Goal: Task Accomplishment & Management: Use online tool/utility

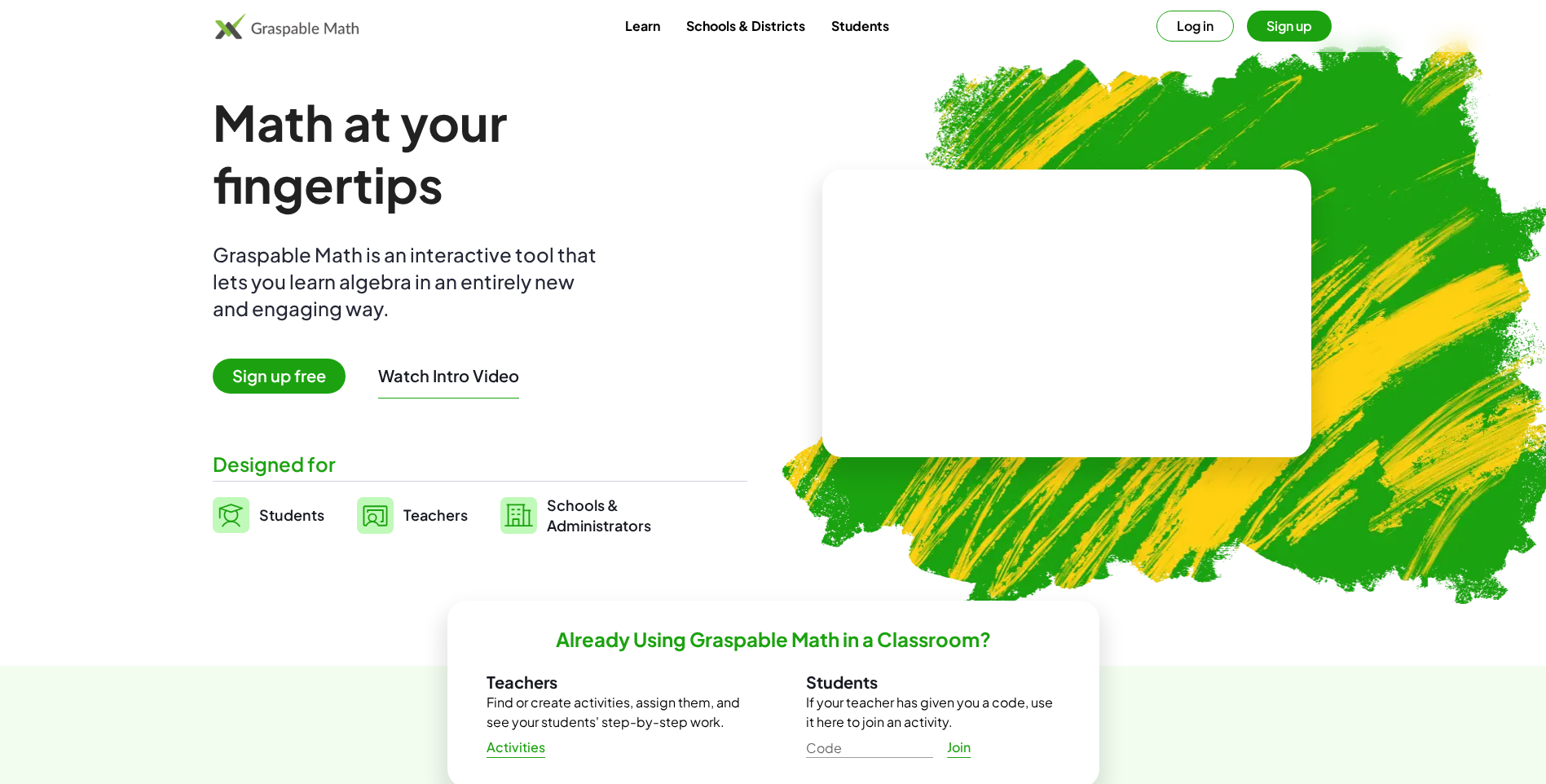
click at [273, 371] on span "Sign up free" at bounding box center [279, 376] width 133 height 35
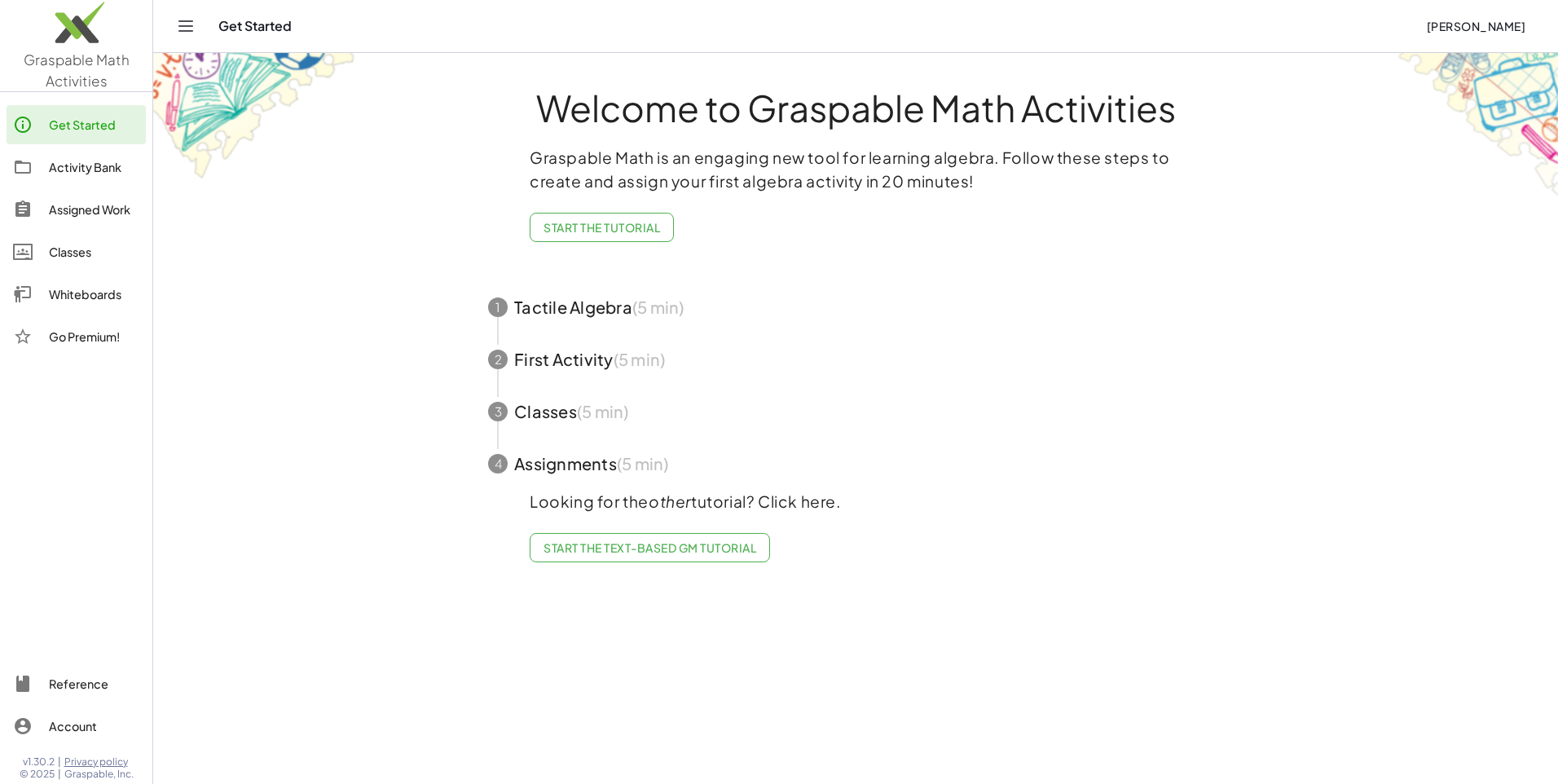
click at [82, 294] on div "Whiteboards" at bounding box center [94, 294] width 90 height 20
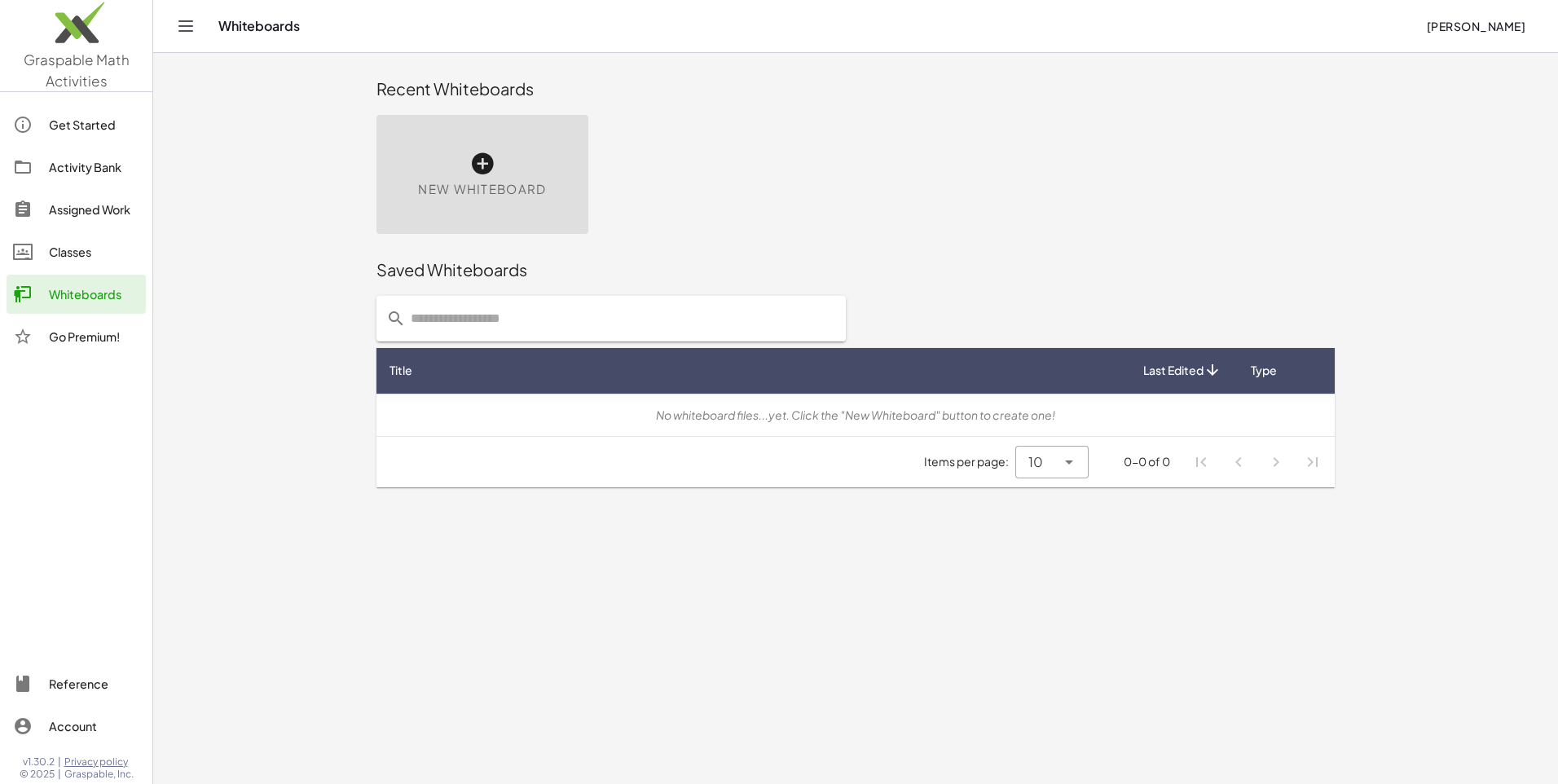
click at [481, 170] on icon at bounding box center [483, 164] width 26 height 26
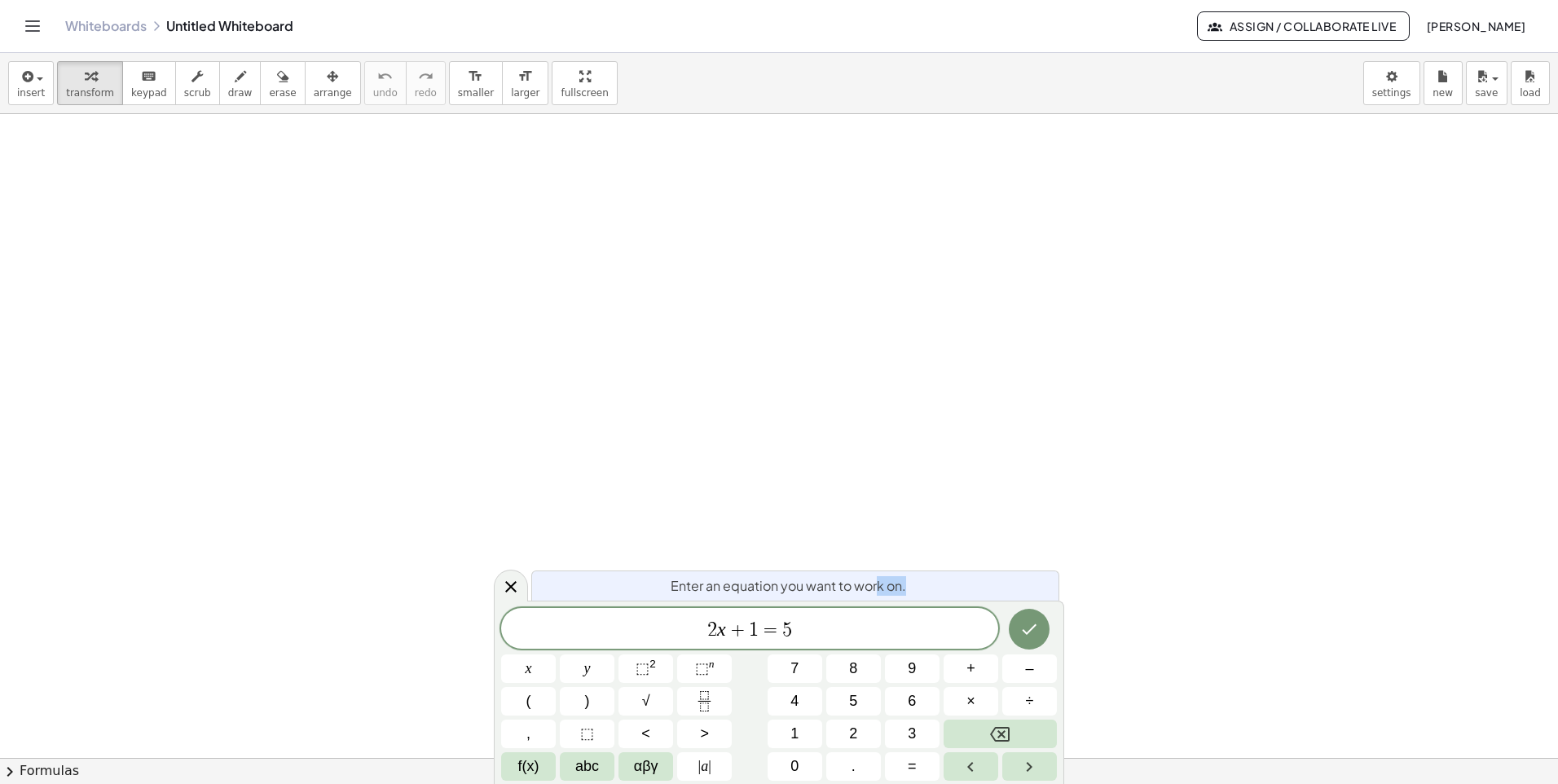
drag, startPoint x: 879, startPoint y: 579, endPoint x: 970, endPoint y: 590, distance: 91.7
click at [970, 590] on div "Enter an equation you want to work on." at bounding box center [795, 585] width 528 height 30
click at [960, 582] on div "Enter an equation you want to work on." at bounding box center [795, 585] width 528 height 30
click at [234, 73] on icon "button" at bounding box center [240, 77] width 11 height 20
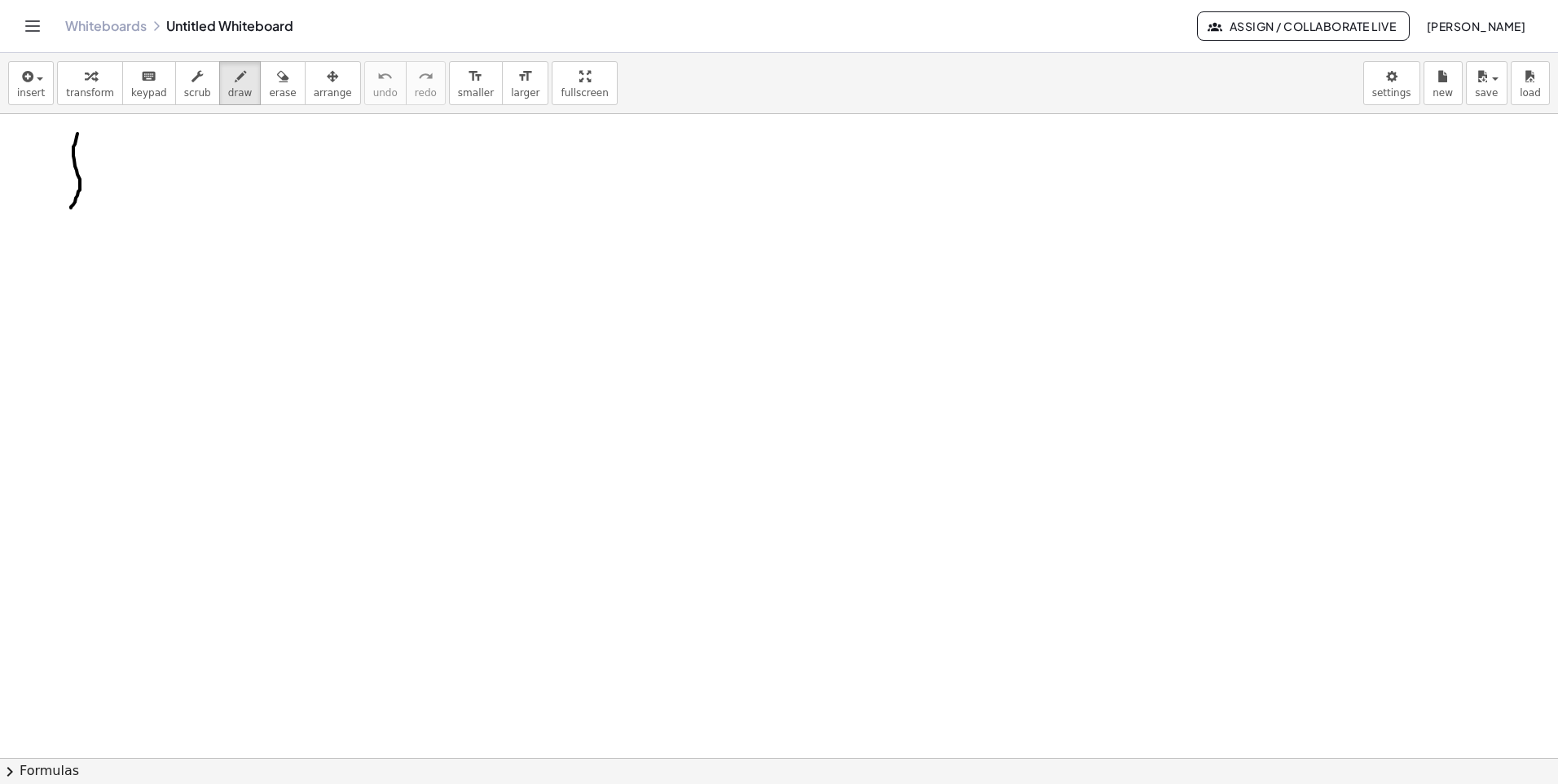
drag, startPoint x: 77, startPoint y: 134, endPoint x: 71, endPoint y: 208, distance: 74.2
click at [71, 208] on div at bounding box center [779, 757] width 1558 height 1287
drag, startPoint x: 75, startPoint y: 160, endPoint x: 67, endPoint y: 171, distance: 13.6
click at [69, 174] on div at bounding box center [779, 757] width 1558 height 1287
click at [373, 89] on span "undo" at bounding box center [385, 93] width 25 height 11
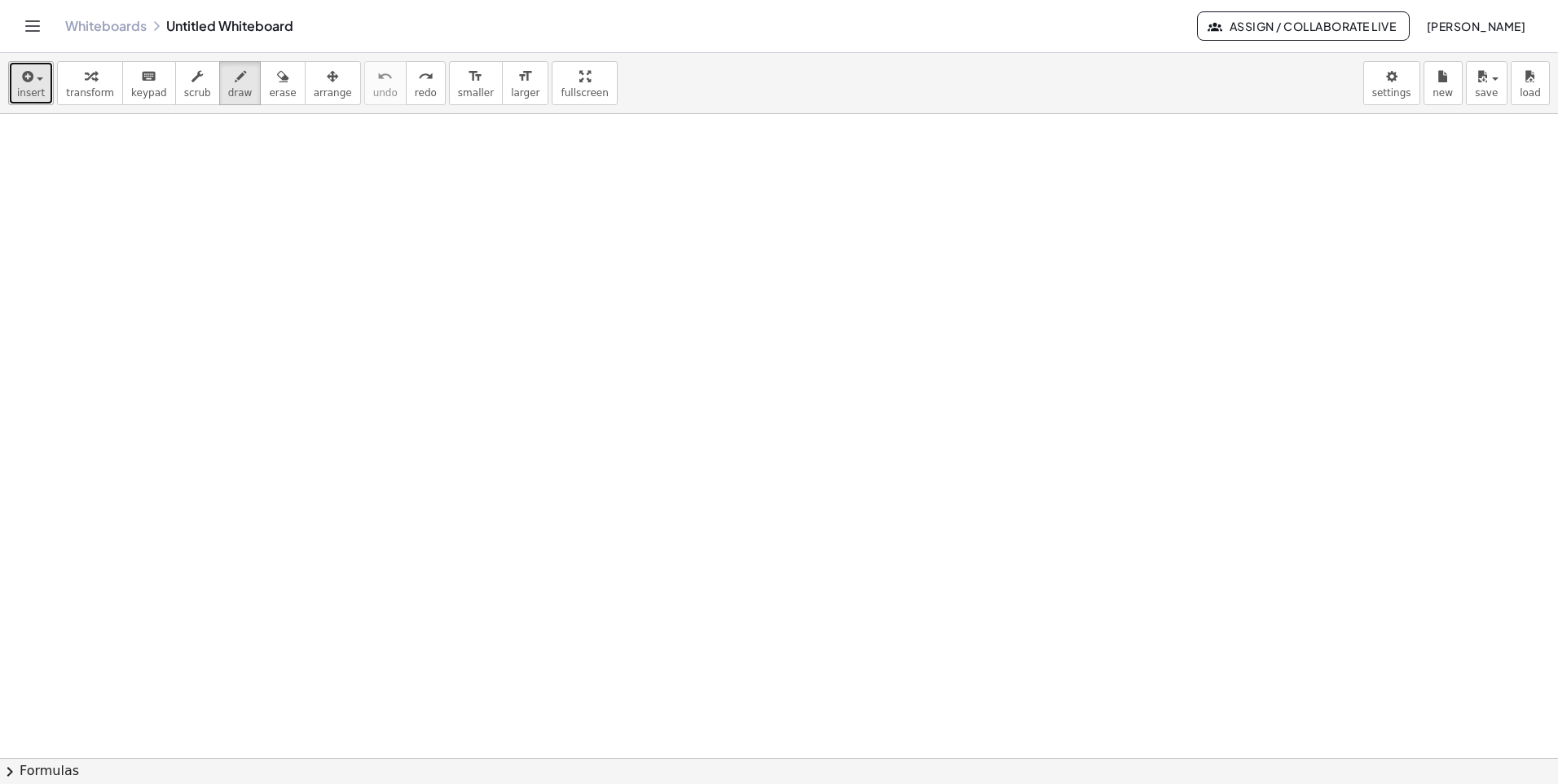
click at [37, 84] on div "button" at bounding box center [31, 76] width 28 height 20
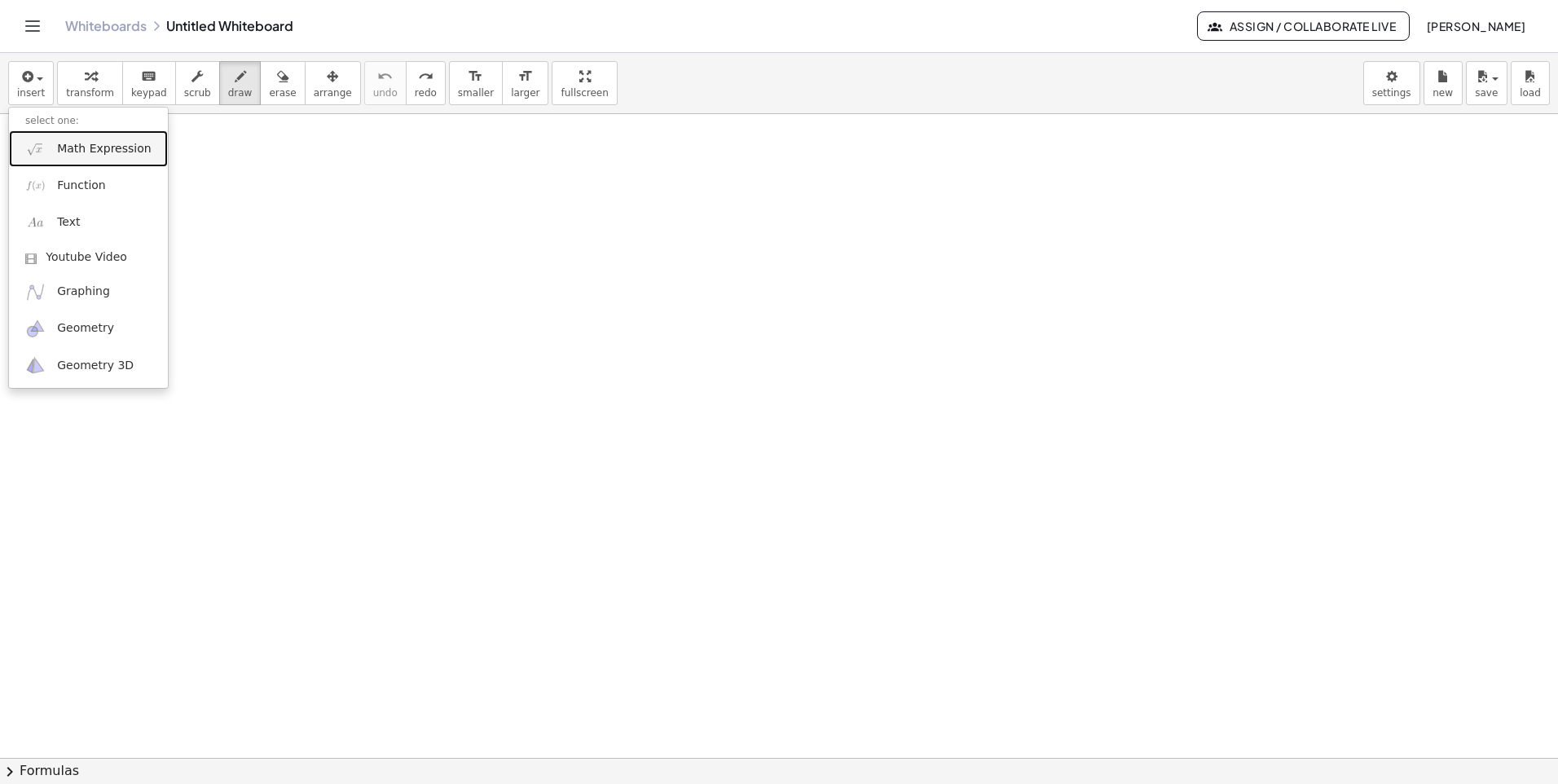
click at [100, 149] on span "Math Expression" at bounding box center [104, 149] width 93 height 16
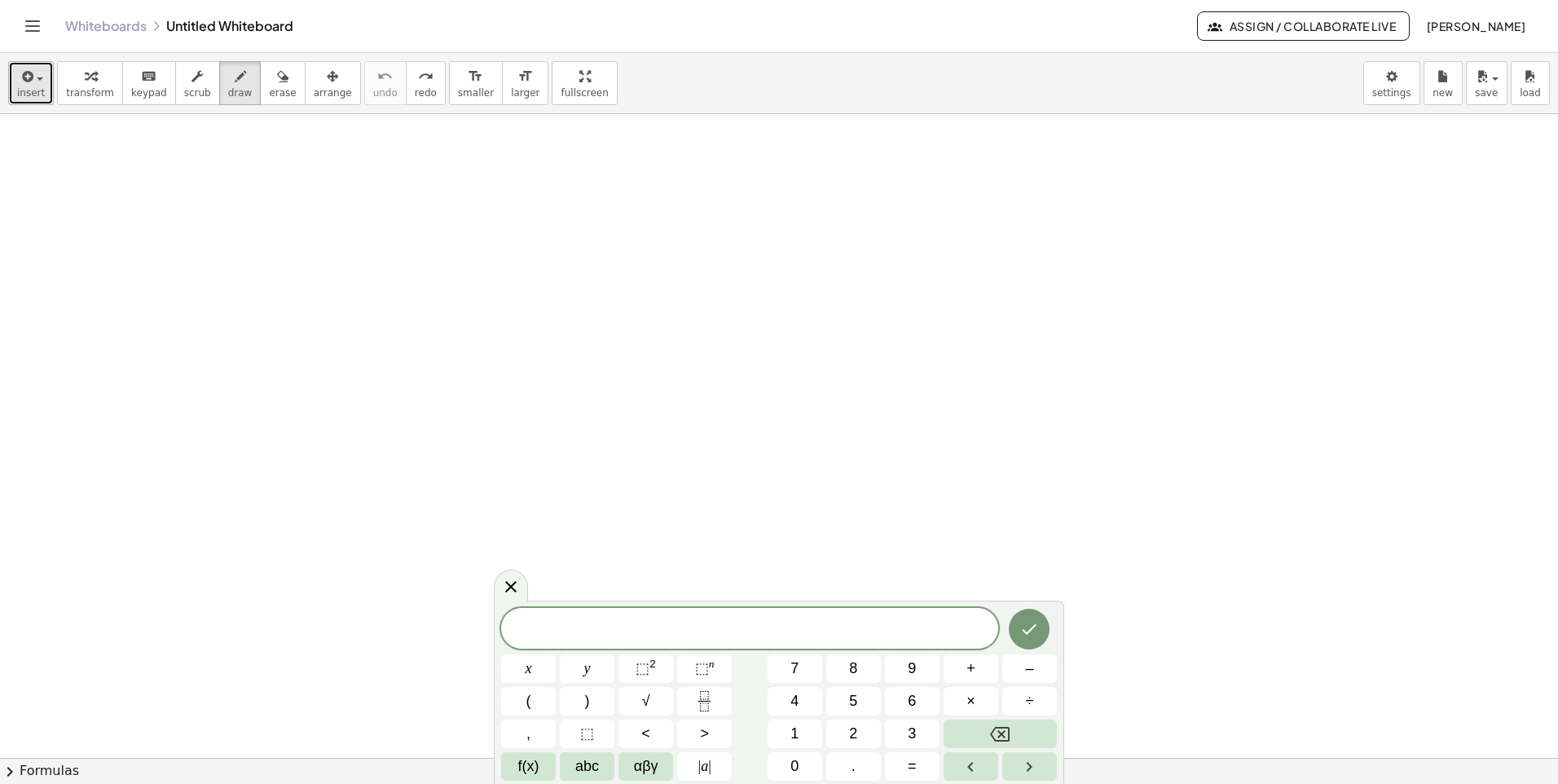
click at [20, 84] on icon "button" at bounding box center [26, 77] width 15 height 20
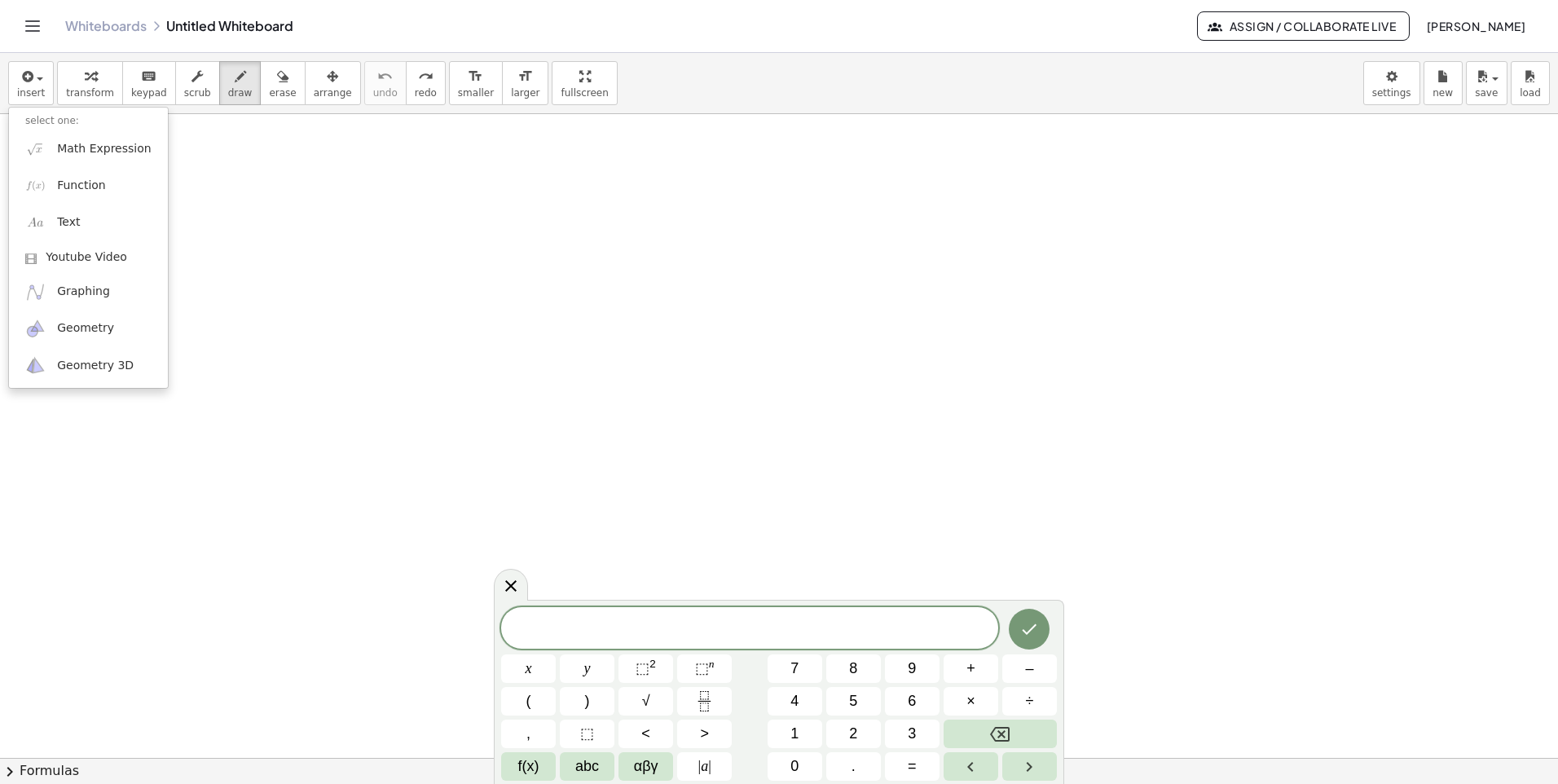
click at [790, 79] on div "insert select one: Math Expression Function Text Youtube Video Graphing Geometr…" at bounding box center [779, 84] width 1558 height 61
drag, startPoint x: 94, startPoint y: 156, endPoint x: 103, endPoint y: 166, distance: 13.5
click at [102, 166] on div at bounding box center [779, 757] width 1558 height 1287
drag, startPoint x: 111, startPoint y: 126, endPoint x: 117, endPoint y: 138, distance: 13.4
click at [120, 137] on div at bounding box center [779, 757] width 1558 height 1287
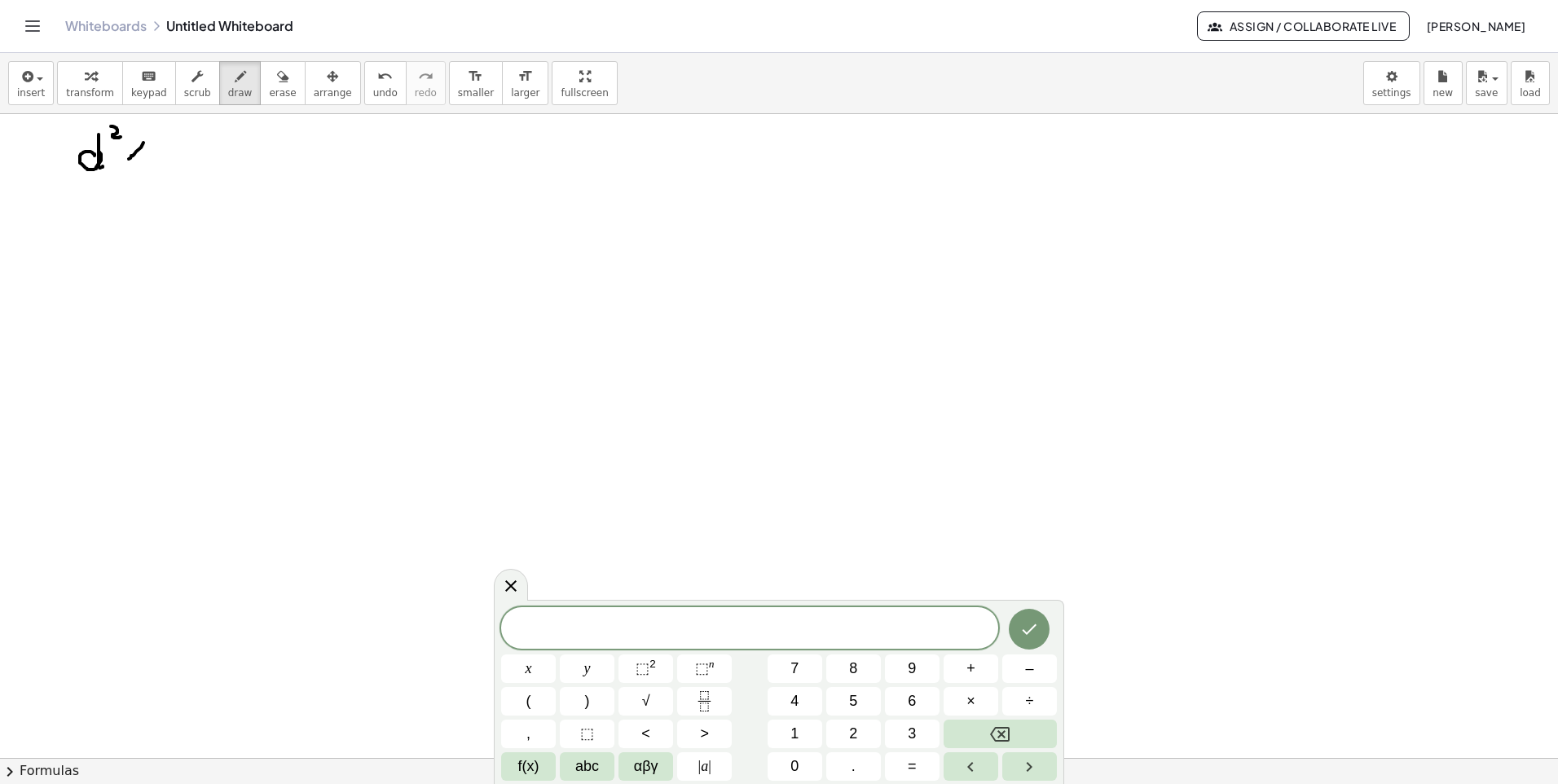
drag, startPoint x: 143, startPoint y: 143, endPoint x: 128, endPoint y: 160, distance: 22.7
click at [129, 161] on div at bounding box center [779, 757] width 1558 height 1287
drag, startPoint x: 126, startPoint y: 143, endPoint x: 140, endPoint y: 161, distance: 22.8
click at [142, 161] on div at bounding box center [779, 757] width 1558 height 1287
drag, startPoint x: 80, startPoint y: 177, endPoint x: 114, endPoint y: 194, distance: 38.0
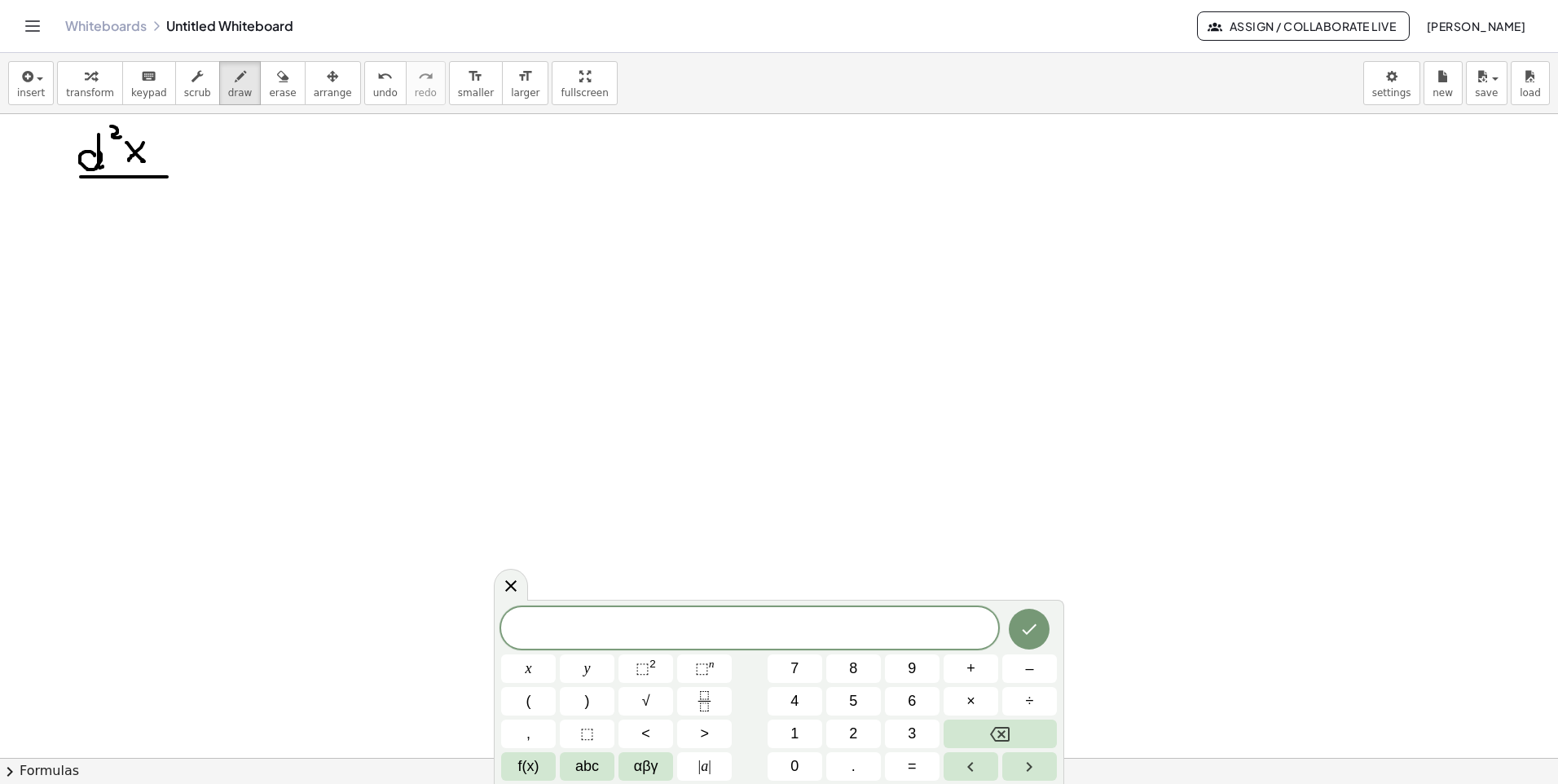
click at [163, 176] on div at bounding box center [779, 757] width 1558 height 1287
drag, startPoint x: 102, startPoint y: 200, endPoint x: 105, endPoint y: 218, distance: 18.2
click at [105, 219] on div at bounding box center [779, 757] width 1558 height 1287
click at [373, 92] on span "undo" at bounding box center [385, 93] width 25 height 11
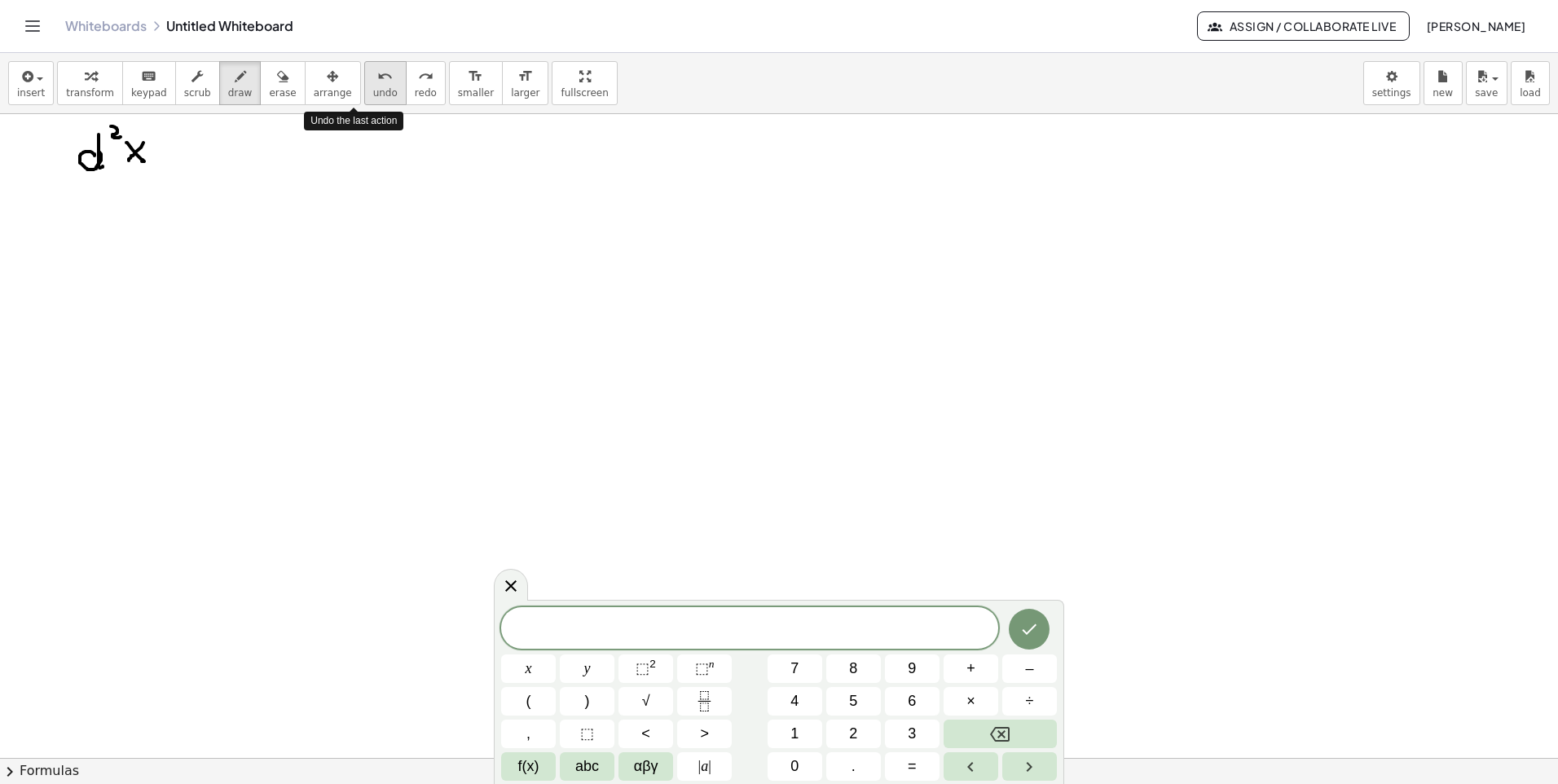
click at [373, 92] on span "undo" at bounding box center [385, 93] width 25 height 11
drag, startPoint x: 70, startPoint y: 178, endPoint x: 113, endPoint y: 190, distance: 44.6
click at [125, 177] on div at bounding box center [779, 757] width 1558 height 1287
drag, startPoint x: 85, startPoint y: 202, endPoint x: 107, endPoint y: 206, distance: 22.4
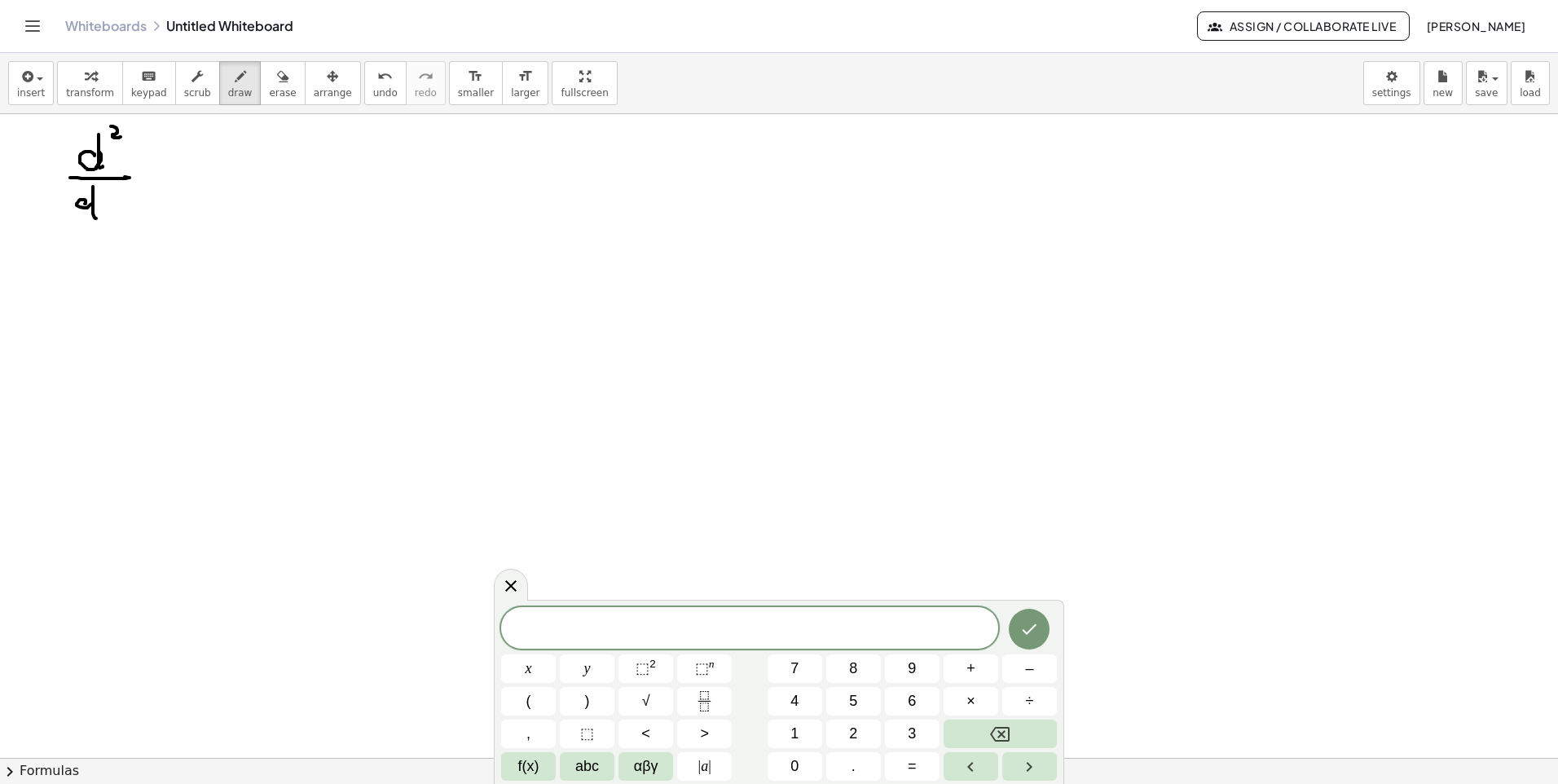
click at [98, 218] on div at bounding box center [779, 757] width 1558 height 1287
drag, startPoint x: 116, startPoint y: 199, endPoint x: 100, endPoint y: 214, distance: 21.9
click at [102, 214] on div at bounding box center [779, 757] width 1558 height 1287
drag, startPoint x: 98, startPoint y: 198, endPoint x: 113, endPoint y: 207, distance: 17.5
click at [115, 209] on div at bounding box center [779, 757] width 1558 height 1287
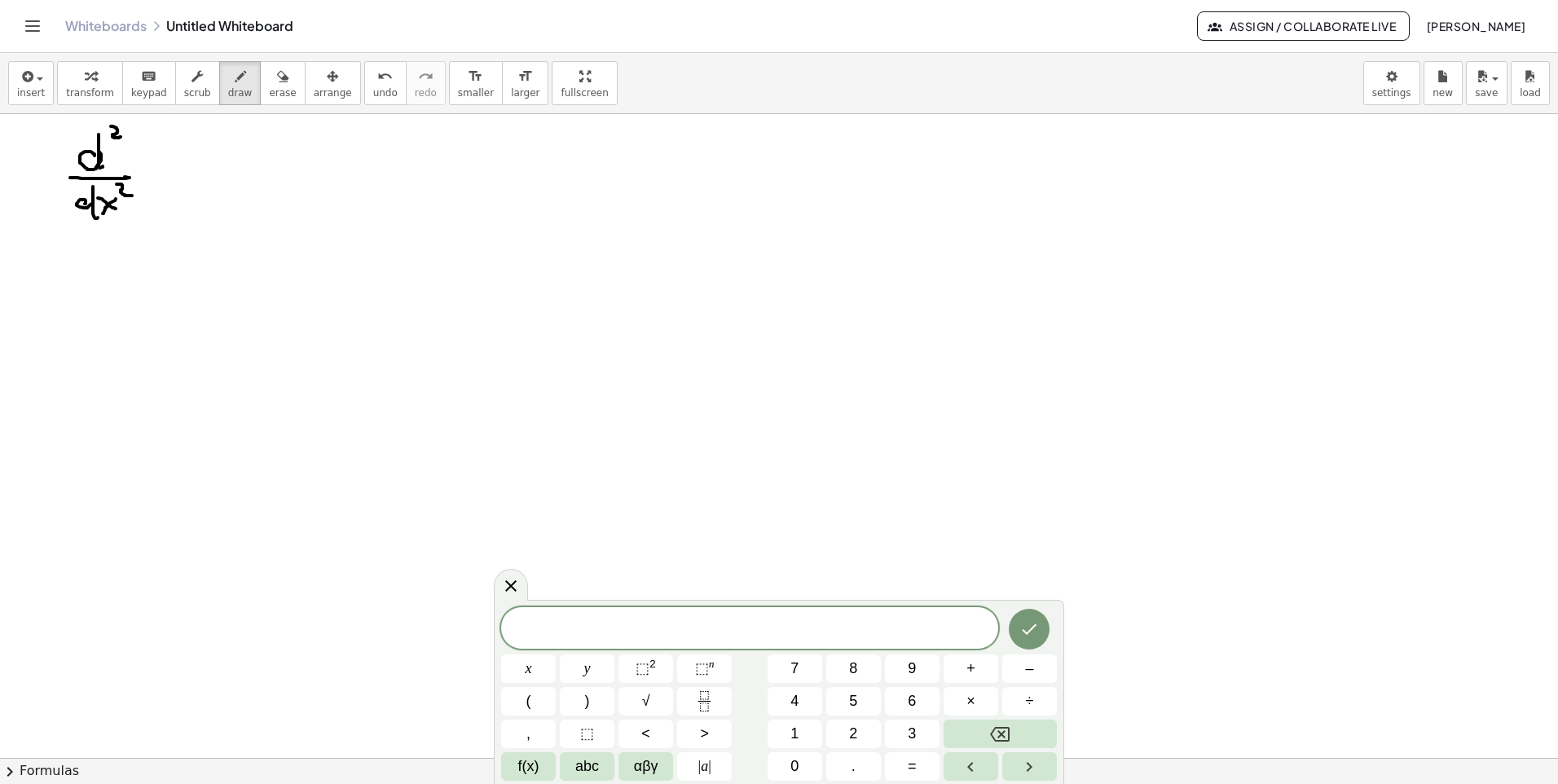
drag, startPoint x: 116, startPoint y: 184, endPoint x: 127, endPoint y: 193, distance: 14.2
click at [129, 194] on div at bounding box center [779, 757] width 1558 height 1287
drag, startPoint x: 147, startPoint y: 164, endPoint x: 152, endPoint y: 175, distance: 12.1
click at [152, 175] on div at bounding box center [779, 757] width 1558 height 1287
drag, startPoint x: 141, startPoint y: 173, endPoint x: 161, endPoint y: 171, distance: 20.1
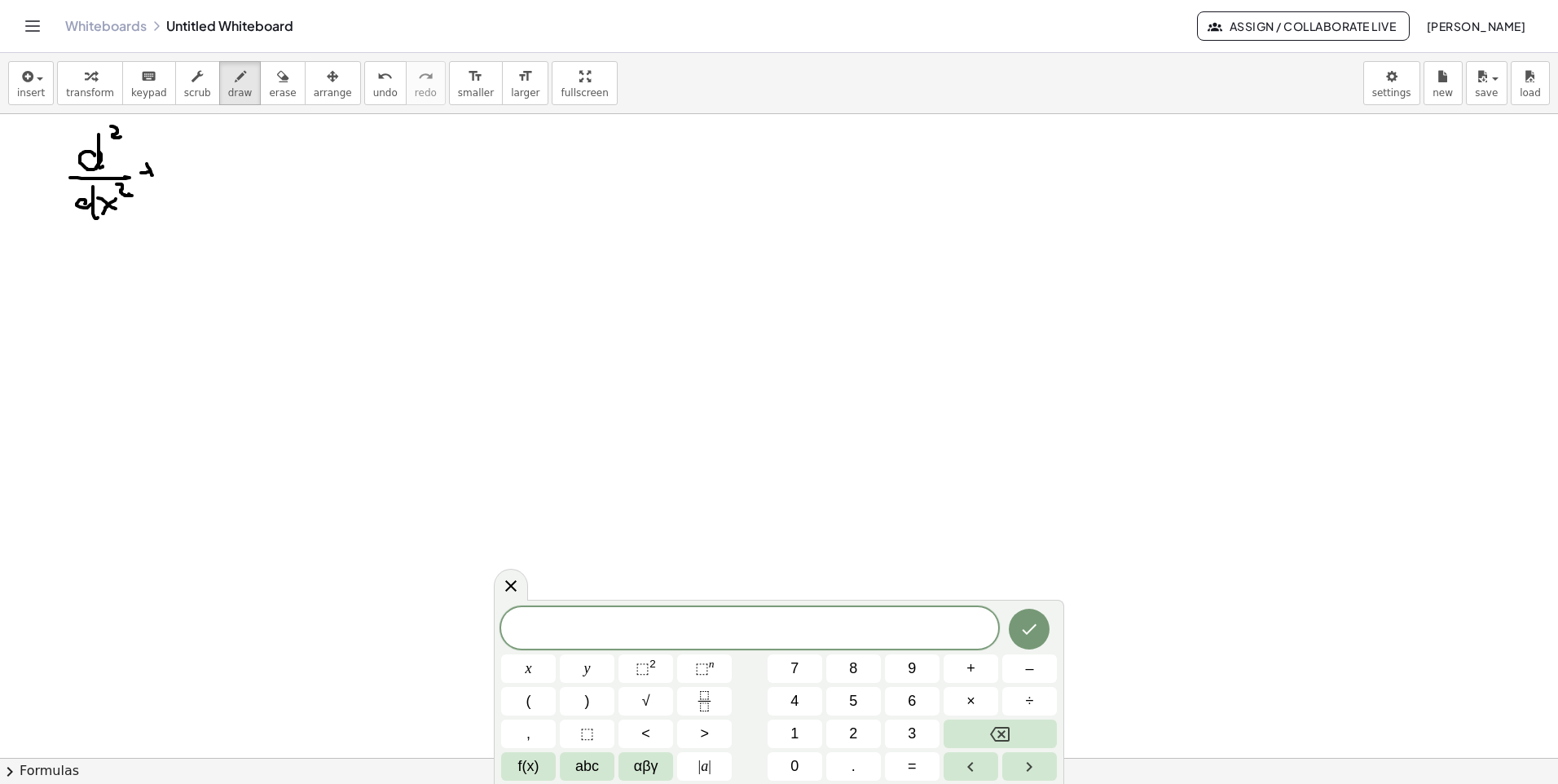
click at [161, 171] on div at bounding box center [779, 757] width 1558 height 1287
drag, startPoint x: 171, startPoint y: 170, endPoint x: 192, endPoint y: 166, distance: 21.4
click at [192, 168] on div at bounding box center [779, 757] width 1558 height 1287
drag, startPoint x: 198, startPoint y: 152, endPoint x: 204, endPoint y: 165, distance: 14.3
click at [204, 165] on div at bounding box center [779, 757] width 1558 height 1287
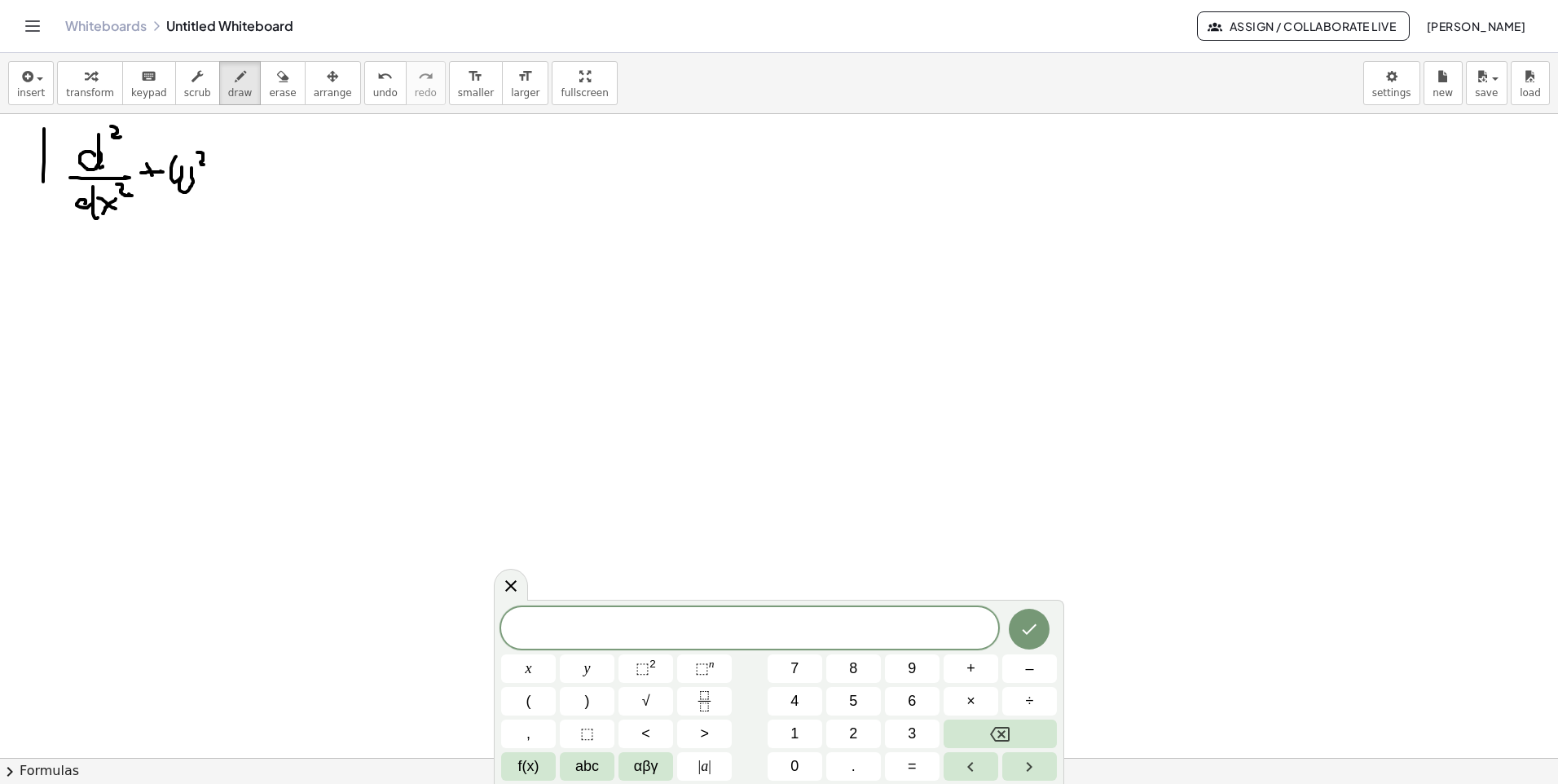
drag, startPoint x: 44, startPoint y: 129, endPoint x: 66, endPoint y: 220, distance: 93.6
click at [66, 220] on div at bounding box center [779, 757] width 1558 height 1287
drag, startPoint x: 228, startPoint y: 135, endPoint x: 214, endPoint y: 200, distance: 66.5
click at [214, 200] on div at bounding box center [779, 757] width 1558 height 1287
drag, startPoint x: 253, startPoint y: 149, endPoint x: 242, endPoint y: 174, distance: 27.3
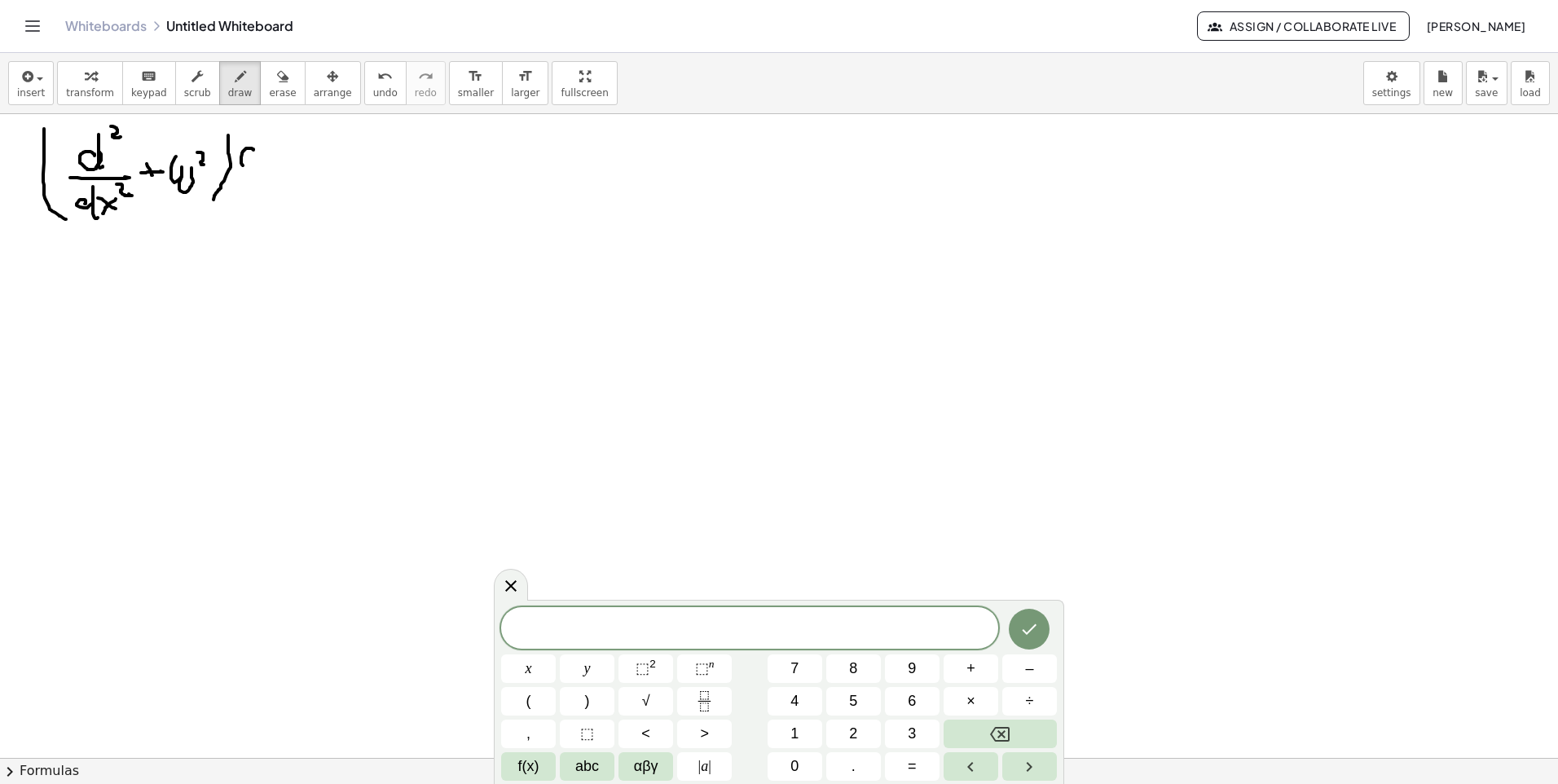
click at [243, 174] on div at bounding box center [779, 757] width 1558 height 1287
click at [373, 93] on span "undo" at bounding box center [385, 93] width 25 height 11
drag, startPoint x: 250, startPoint y: 147, endPoint x: 234, endPoint y: 185, distance: 41.2
click at [237, 185] on div at bounding box center [779, 757] width 1558 height 1287
drag, startPoint x: 234, startPoint y: 165, endPoint x: 252, endPoint y: 167, distance: 18.1
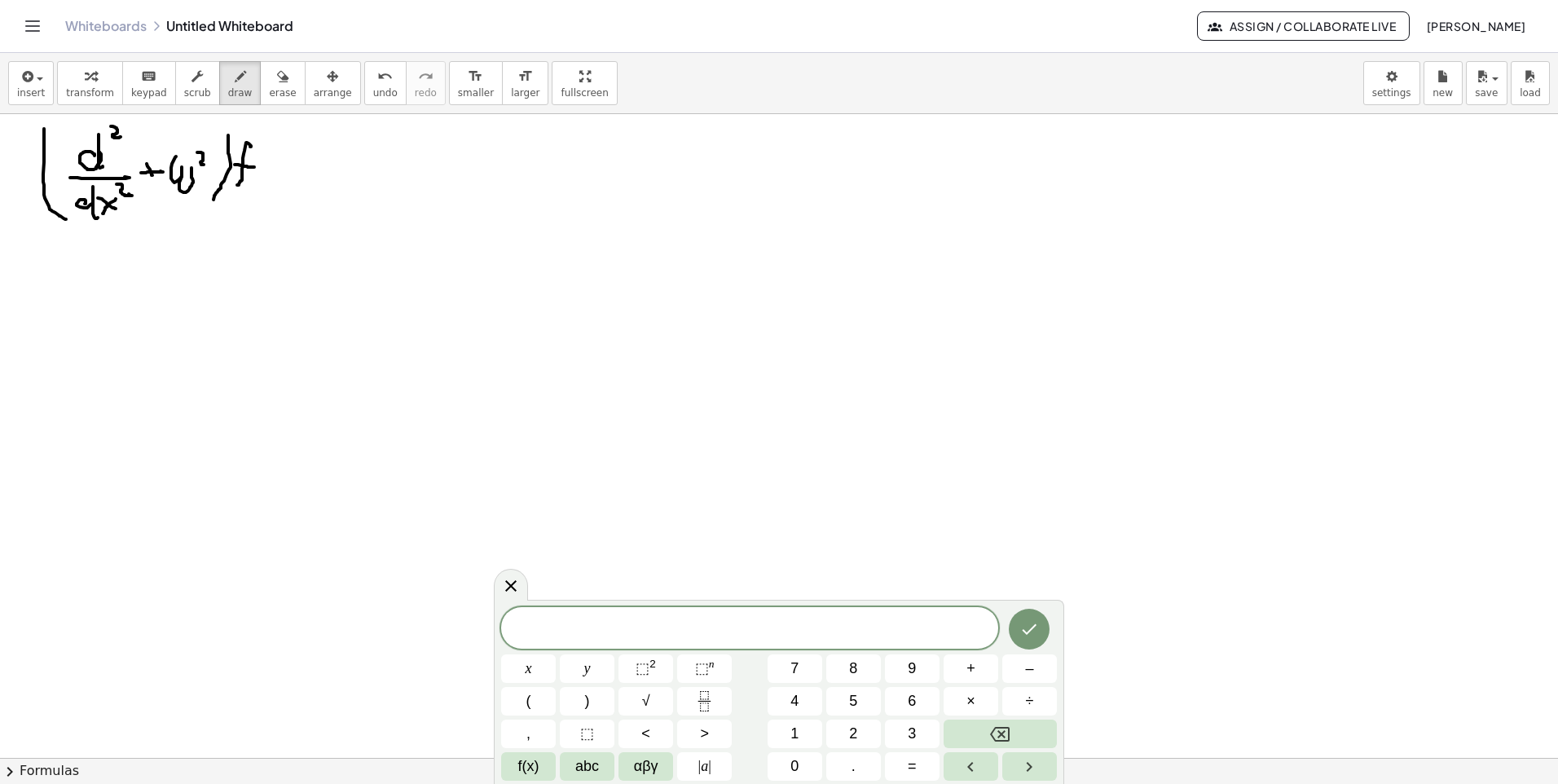
click at [252, 167] on div at bounding box center [779, 757] width 1558 height 1287
drag, startPoint x: 264, startPoint y: 149, endPoint x: 274, endPoint y: 175, distance: 27.9
click at [274, 175] on div at bounding box center [779, 757] width 1558 height 1287
drag, startPoint x: 350, startPoint y: 87, endPoint x: 265, endPoint y: 178, distance: 124.5
click at [373, 88] on span "undo" at bounding box center [385, 93] width 25 height 11
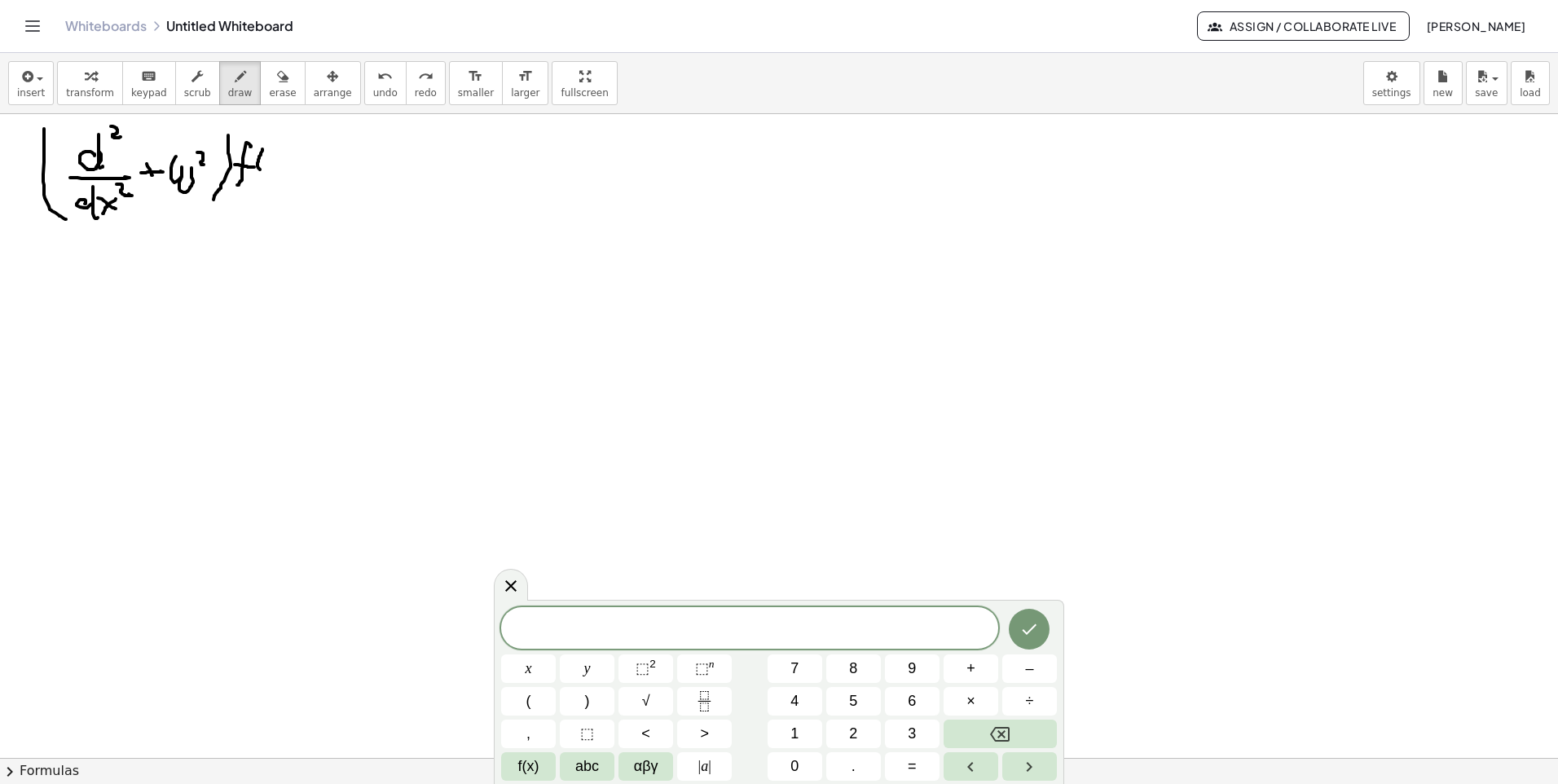
drag, startPoint x: 258, startPoint y: 160, endPoint x: 261, endPoint y: 171, distance: 11.4
click at [261, 171] on div at bounding box center [779, 757] width 1558 height 1287
drag, startPoint x: 288, startPoint y: 155, endPoint x: 268, endPoint y: 161, distance: 20.9
click at [271, 166] on div at bounding box center [779, 757] width 1558 height 1287
drag, startPoint x: 267, startPoint y: 155, endPoint x: 288, endPoint y: 155, distance: 21.0
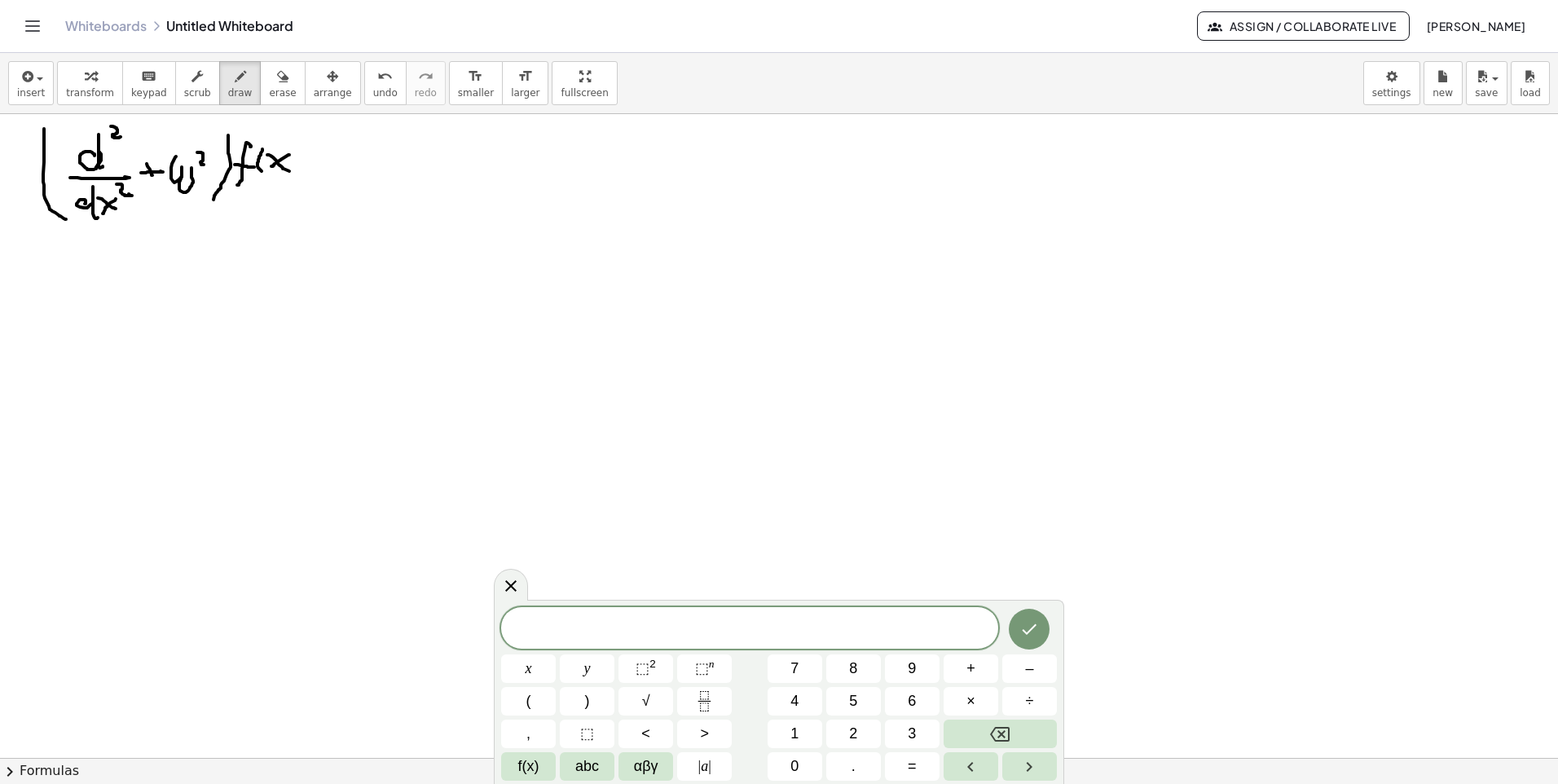
click at [289, 172] on div at bounding box center [779, 757] width 1558 height 1287
drag, startPoint x: 293, startPoint y: 146, endPoint x: 293, endPoint y: 179, distance: 33.0
click at [293, 179] on div at bounding box center [779, 757] width 1558 height 1287
drag, startPoint x: 312, startPoint y: 165, endPoint x: 329, endPoint y: 168, distance: 17.3
click at [329, 168] on div at bounding box center [779, 757] width 1558 height 1287
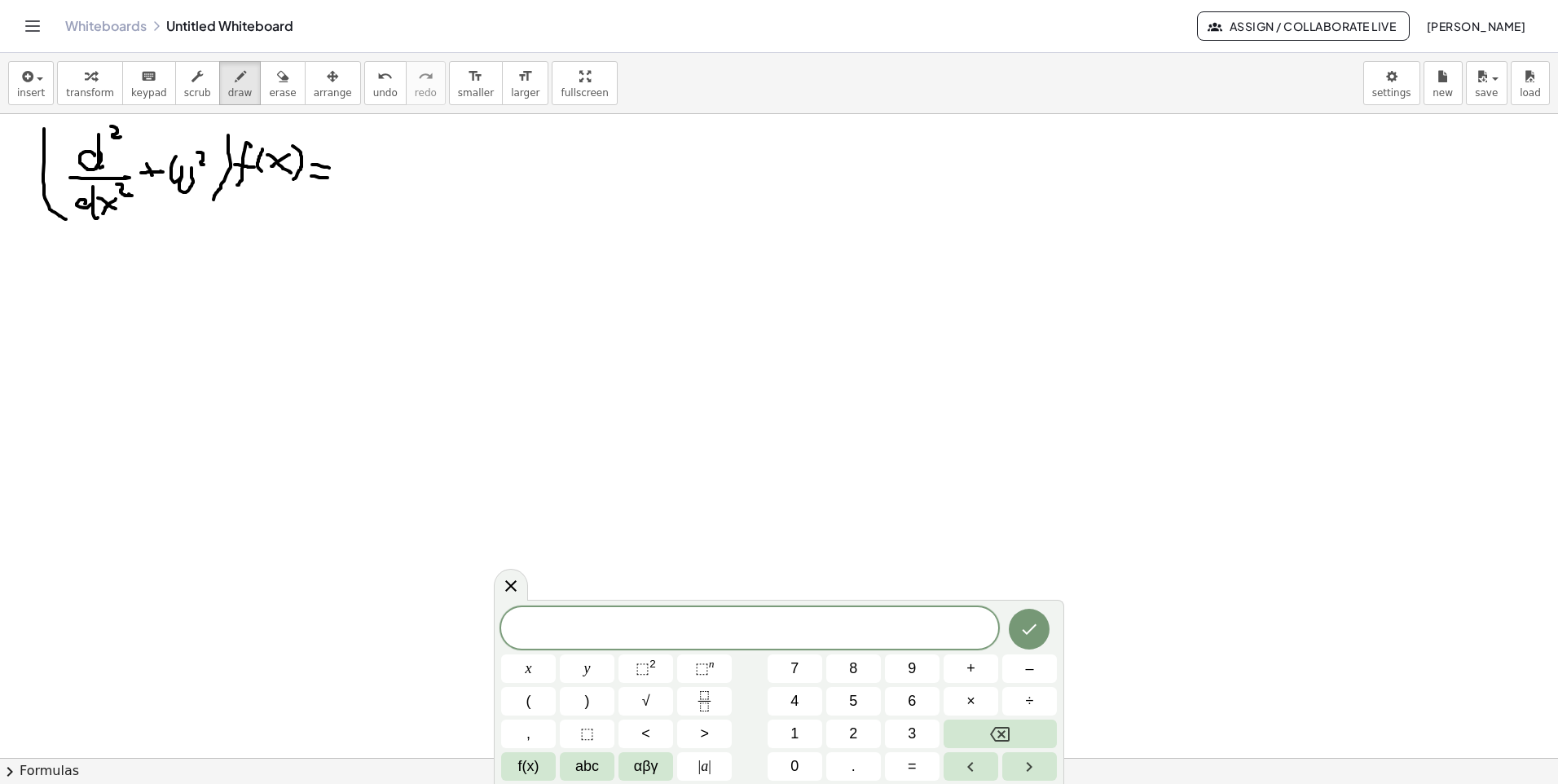
drag, startPoint x: 311, startPoint y: 176, endPoint x: 328, endPoint y: 178, distance: 17.1
click at [328, 178] on div at bounding box center [779, 757] width 1558 height 1287
click at [377, 84] on icon "undo" at bounding box center [384, 77] width 16 height 20
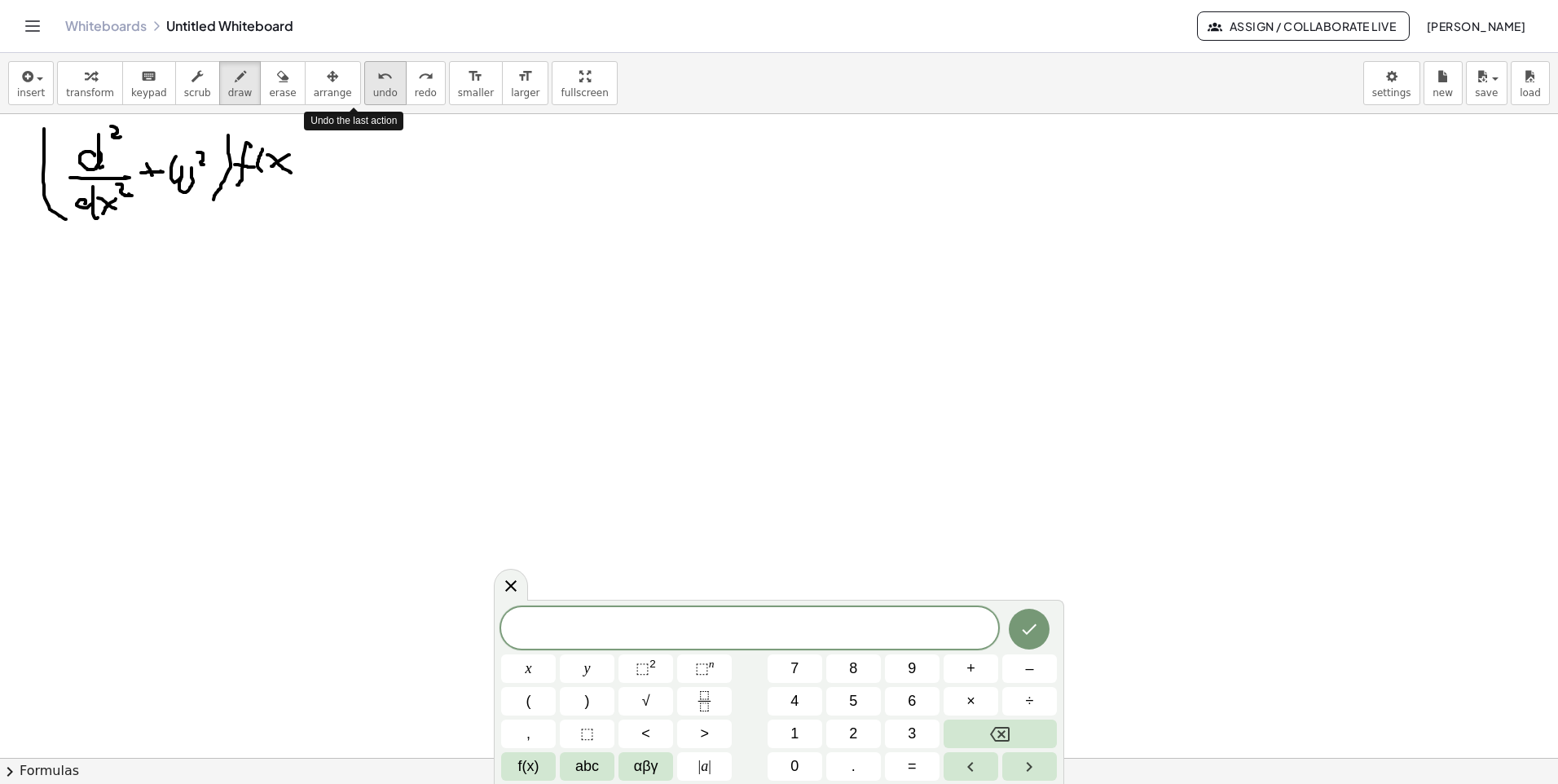
click at [377, 84] on icon "undo" at bounding box center [384, 77] width 16 height 20
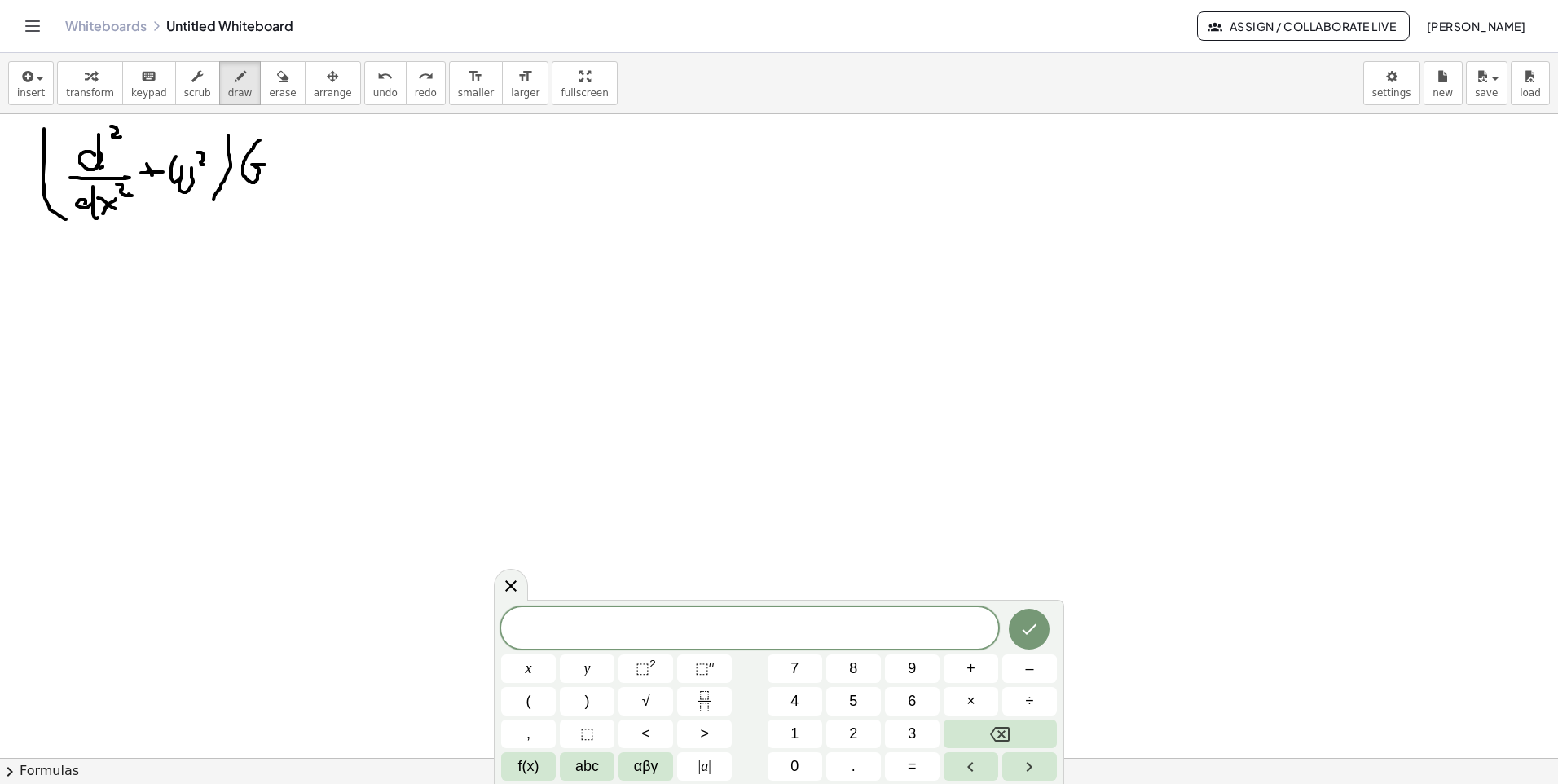
drag, startPoint x: 260, startPoint y: 140, endPoint x: 271, endPoint y: 156, distance: 19.4
click at [263, 163] on div at bounding box center [779, 757] width 1558 height 1287
drag, startPoint x: 281, startPoint y: 146, endPoint x: 284, endPoint y: 179, distance: 33.1
click at [284, 179] on div at bounding box center [779, 757] width 1558 height 1287
drag
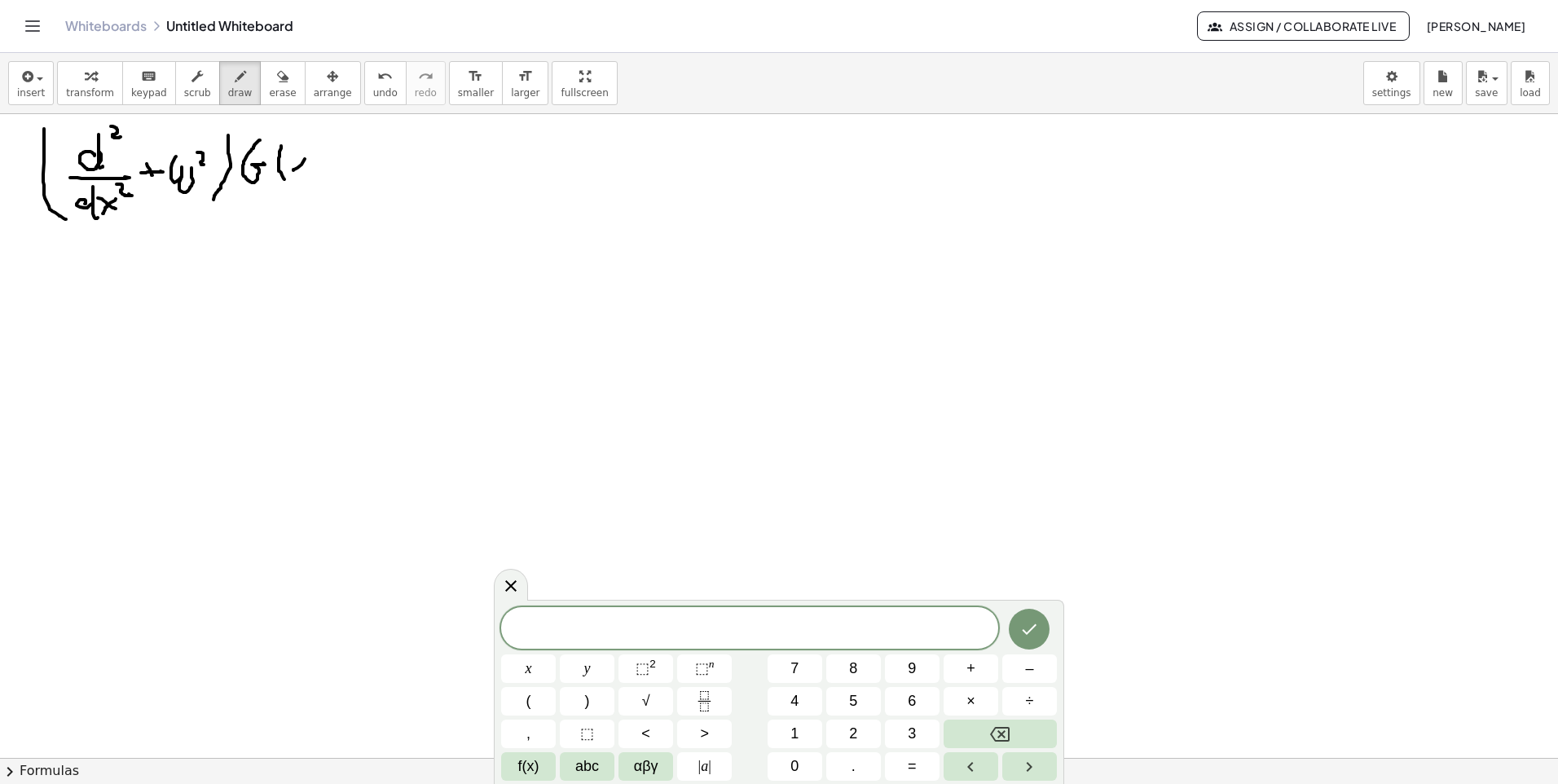
click at [292, 170] on div at bounding box center [779, 757] width 1558 height 1287
click at [302, 172] on div at bounding box center [779, 757] width 1558 height 1287
click at [308, 176] on div at bounding box center [779, 757] width 1558 height 1287
click at [329, 170] on div at bounding box center [779, 757] width 1558 height 1287
click at [338, 172] on div at bounding box center [779, 757] width 1558 height 1287
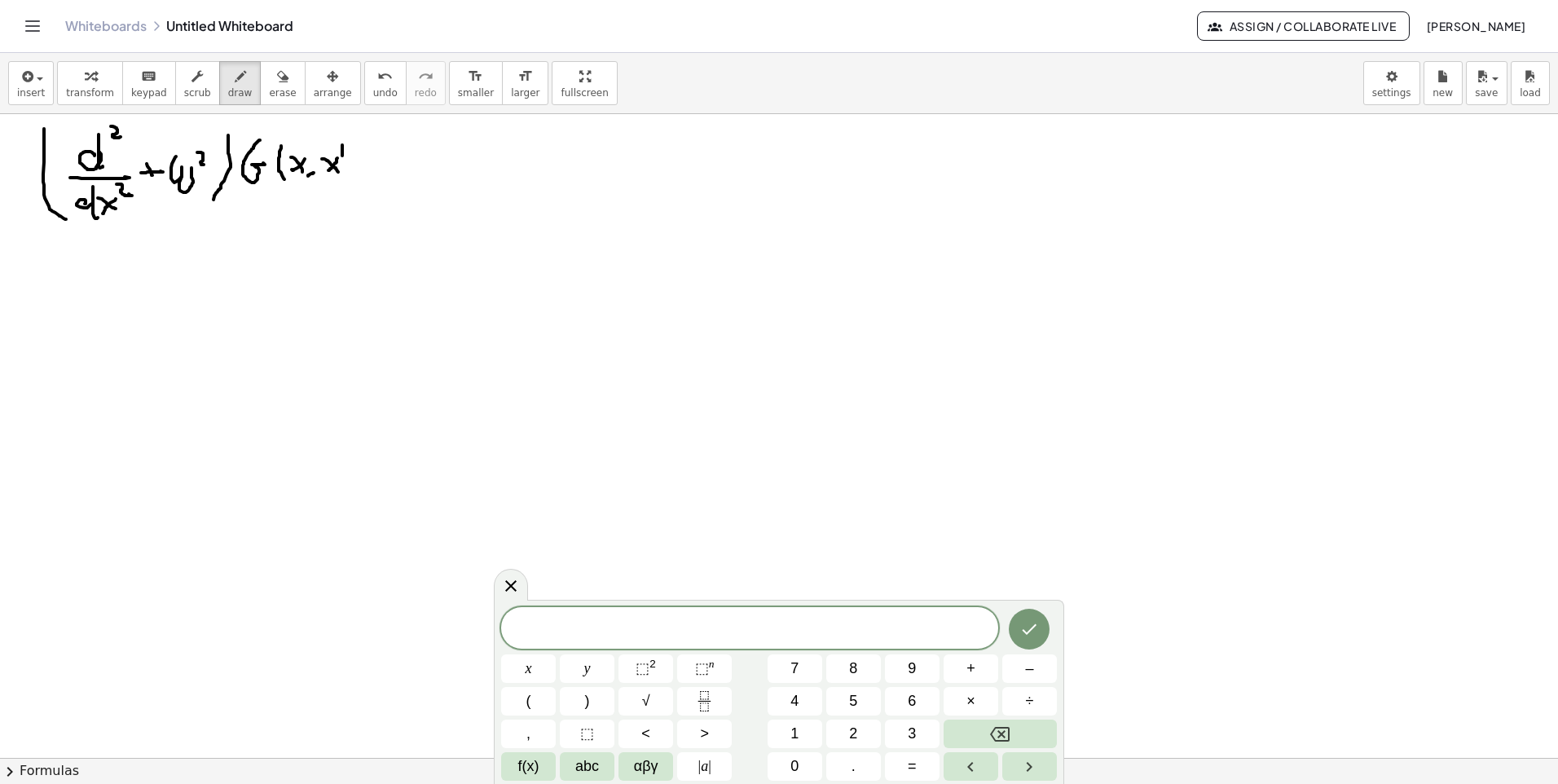
click at [343, 156] on div at bounding box center [779, 757] width 1558 height 1287
click at [348, 180] on div at bounding box center [779, 757] width 1558 height 1287
click at [380, 161] on div at bounding box center [779, 757] width 1558 height 1287
click at [380, 173] on div at bounding box center [779, 757] width 1558 height 1287
click at [404, 162] on div at bounding box center [779, 757] width 1558 height 1287
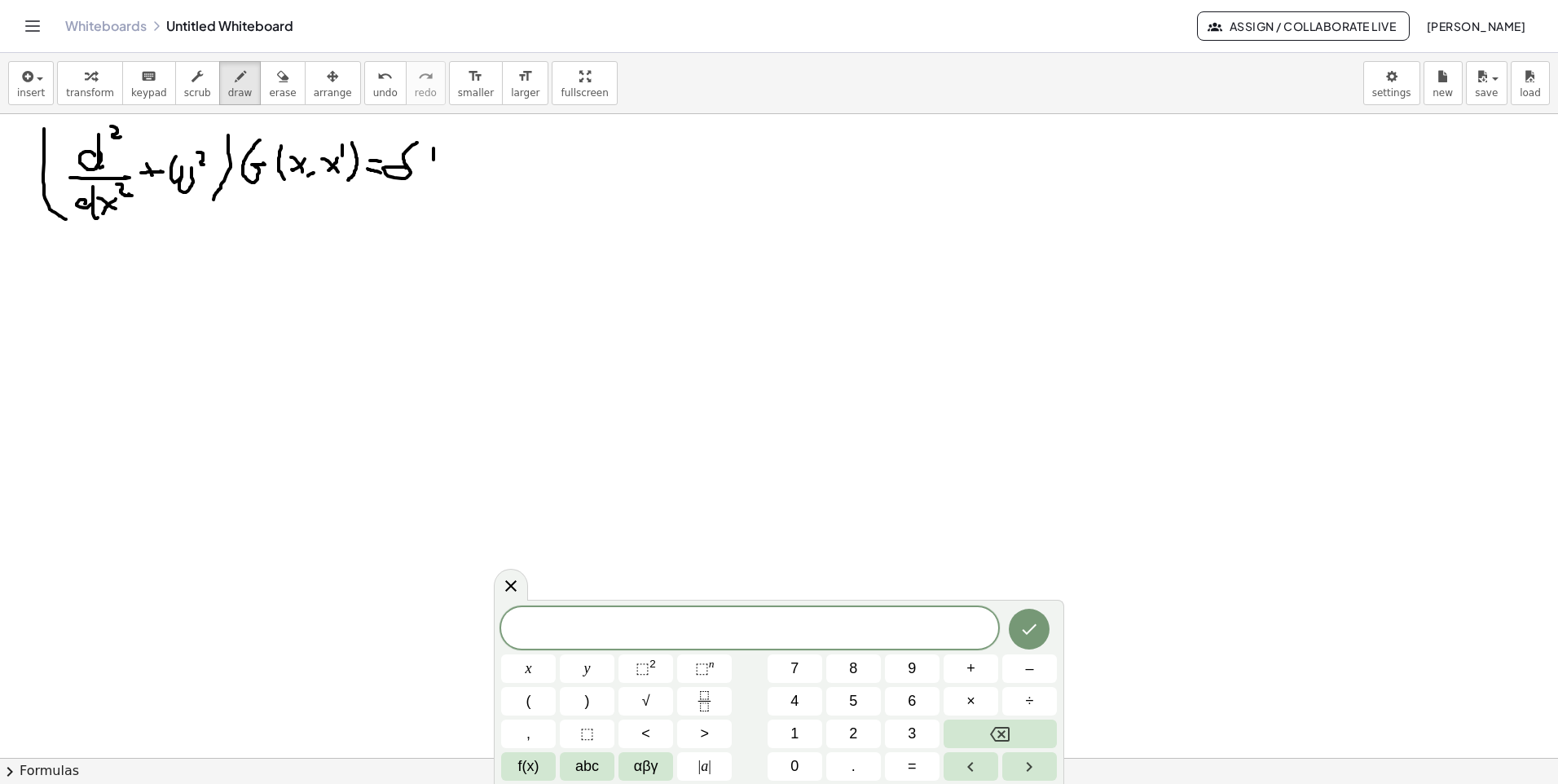
click at [441, 179] on div at bounding box center [779, 757] width 1558 height 1287
click at [444, 172] on div at bounding box center [779, 757] width 1558 height 1287
click at [457, 173] on div at bounding box center [779, 757] width 1558 height 1287
click at [471, 166] on div at bounding box center [779, 757] width 1558 height 1287
click at [482, 170] on div at bounding box center [779, 757] width 1558 height 1287
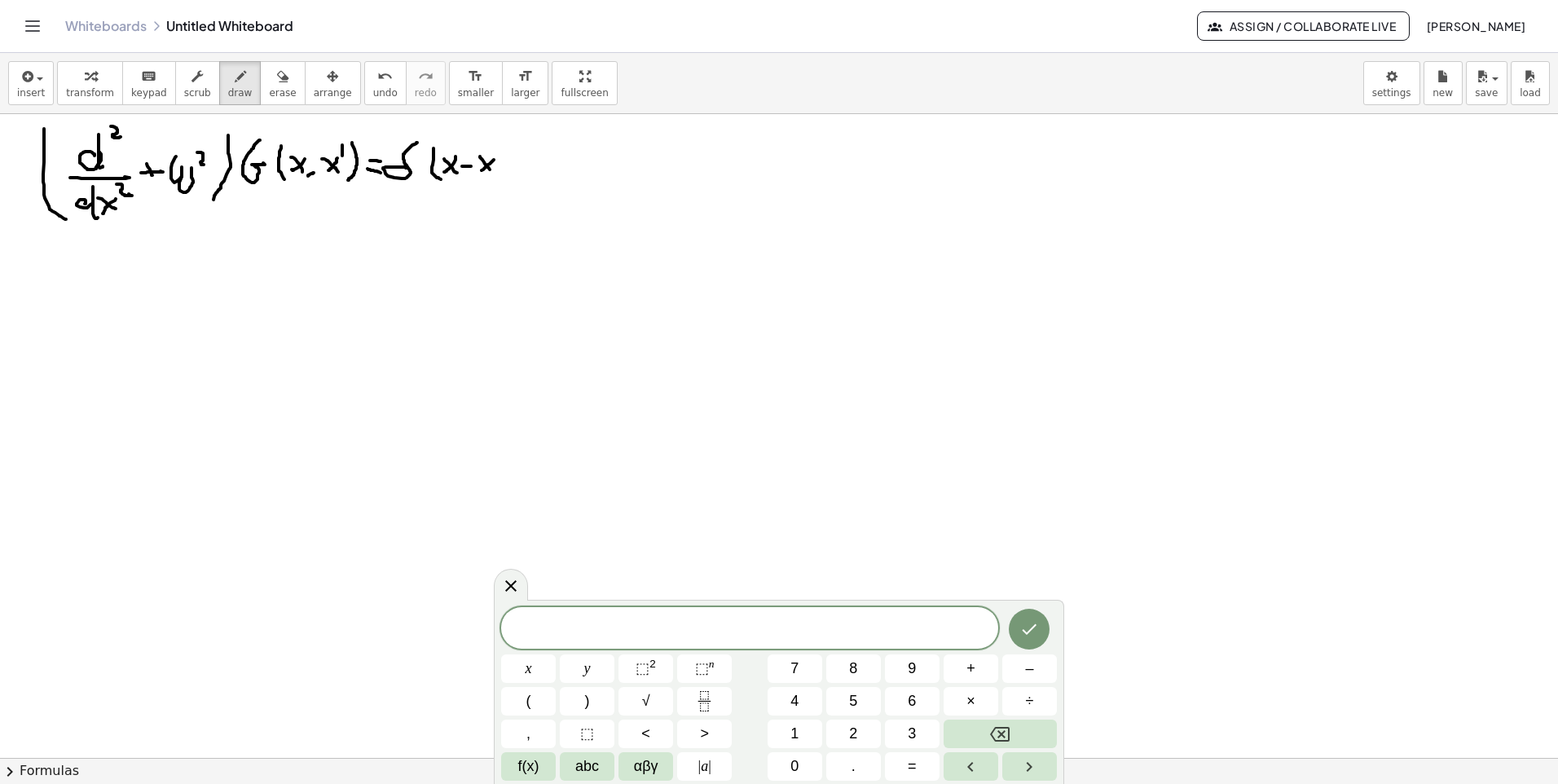
click at [490, 170] on div at bounding box center [779, 757] width 1558 height 1287
click at [498, 152] on div at bounding box center [779, 757] width 1558 height 1287
click at [501, 175] on div at bounding box center [779, 757] width 1558 height 1287
click at [243, 242] on div at bounding box center [779, 757] width 1558 height 1287
click at [248, 237] on div at bounding box center [779, 757] width 1558 height 1287
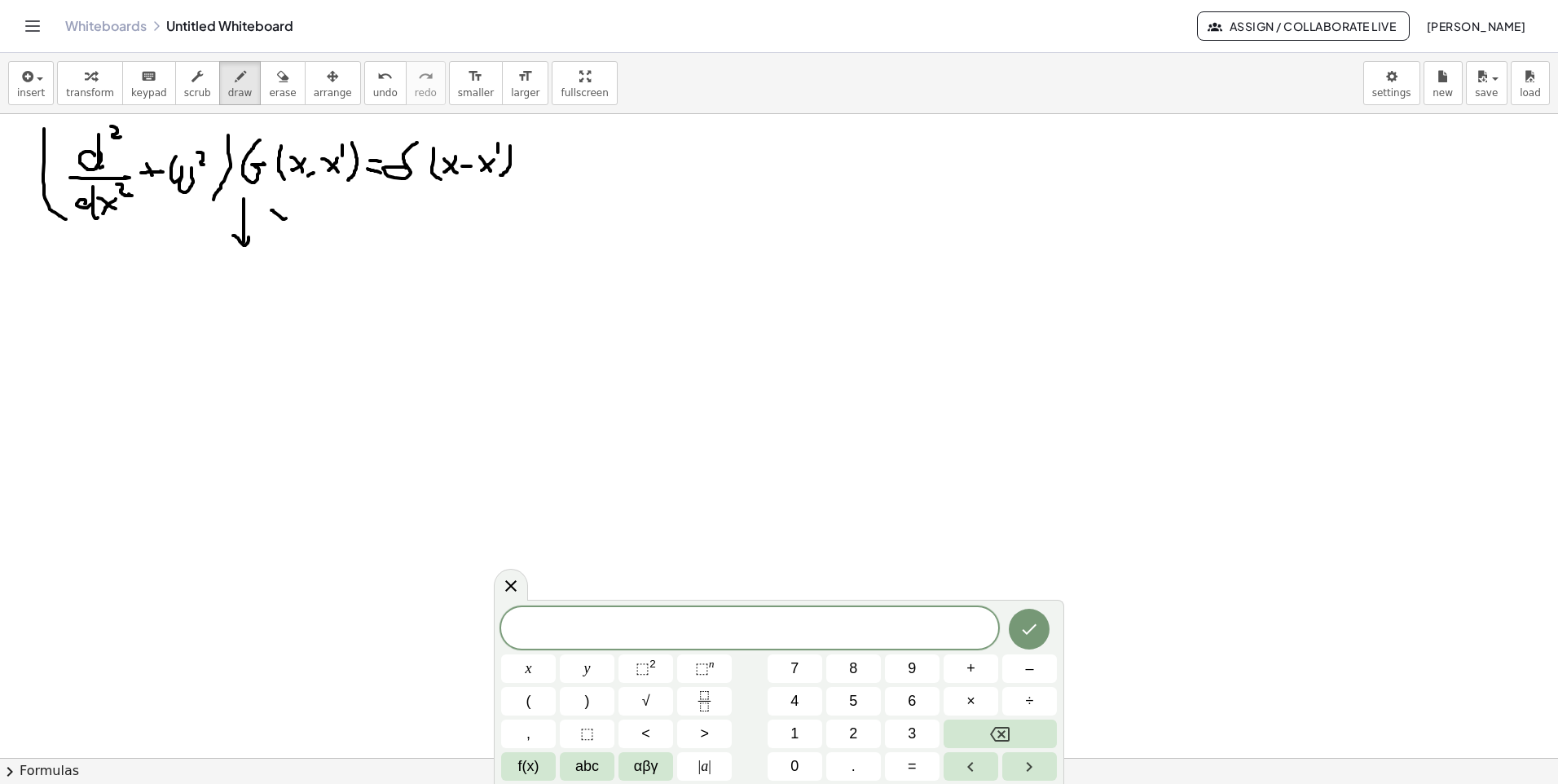
click at [300, 216] on div at bounding box center [779, 757] width 1558 height 1287
click at [284, 239] on div at bounding box center [779, 757] width 1558 height 1287
click at [296, 231] on div at bounding box center [779, 757] width 1558 height 1287
click at [56, 287] on div at bounding box center [779, 757] width 1558 height 1287
click at [74, 287] on div at bounding box center [779, 757] width 1558 height 1287
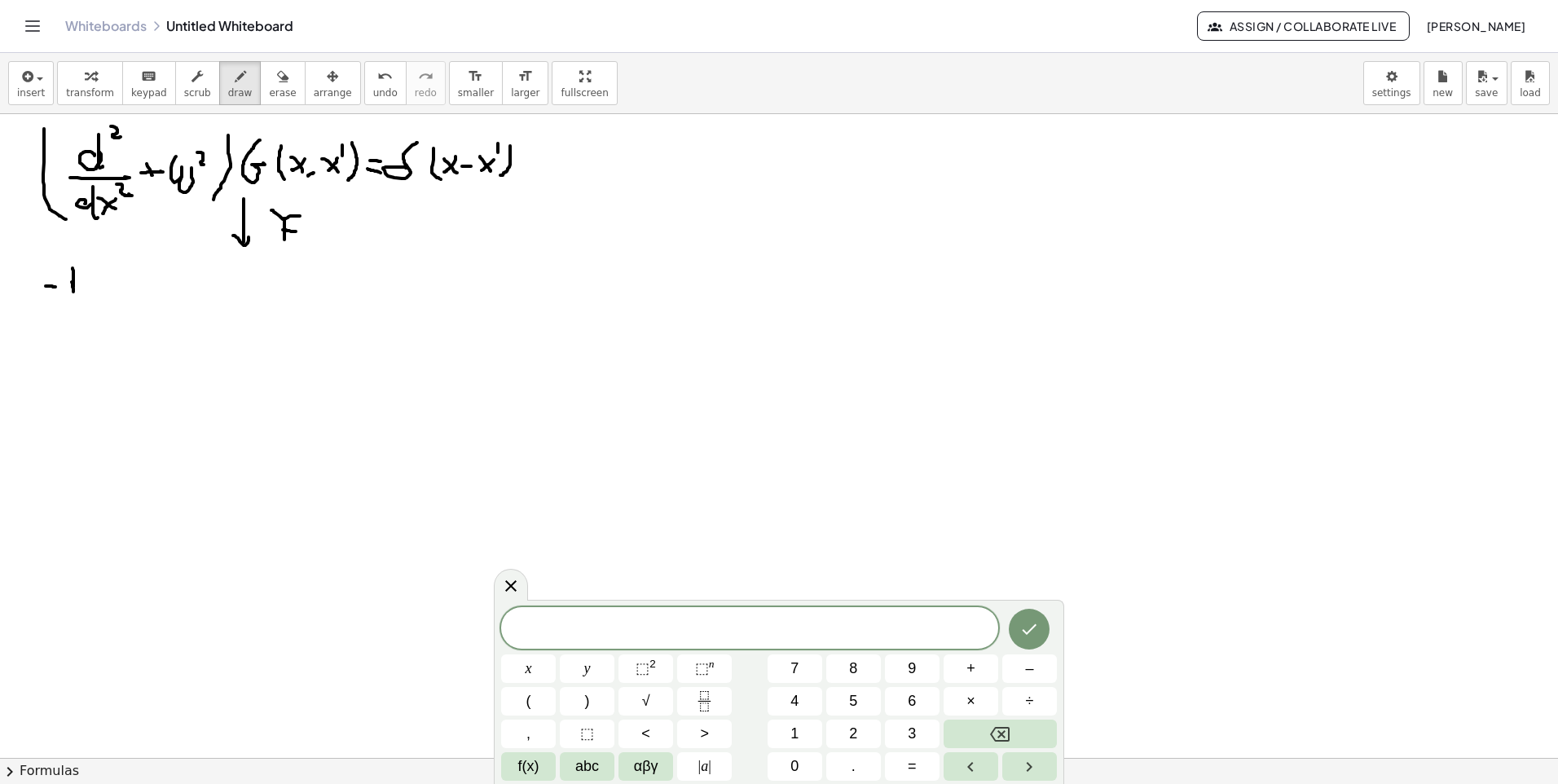
click at [74, 292] on div at bounding box center [779, 757] width 1558 height 1287
click at [82, 279] on div at bounding box center [779, 757] width 1558 height 1287
click at [84, 291] on div at bounding box center [779, 757] width 1558 height 1287
click at [98, 273] on div at bounding box center [779, 757] width 1558 height 1287
click at [108, 291] on div at bounding box center [779, 757] width 1558 height 1287
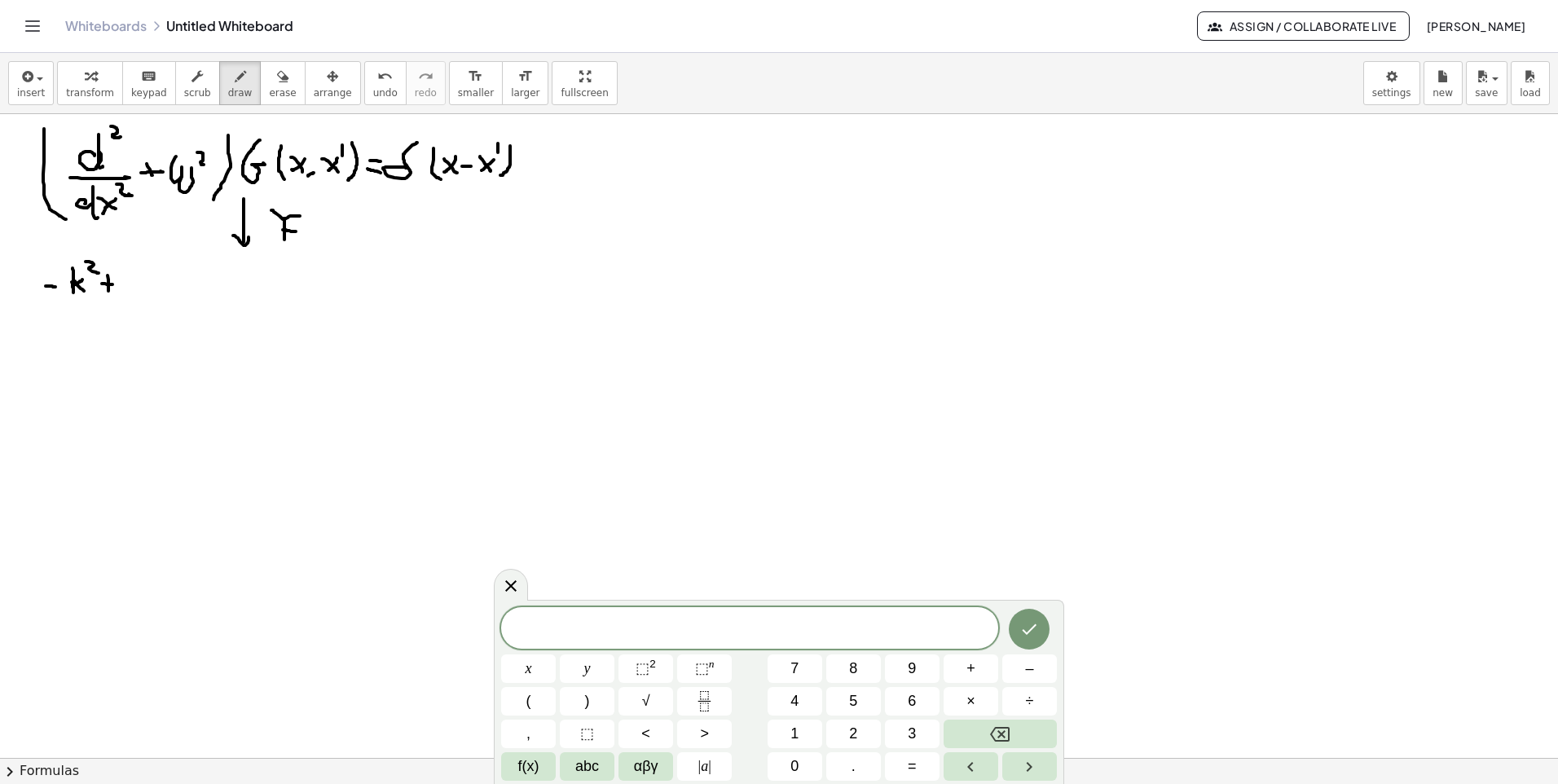
click at [121, 286] on div at bounding box center [779, 757] width 1558 height 1287
click at [148, 276] on div at bounding box center [779, 757] width 1558 height 1287
click at [165, 269] on div at bounding box center [779, 757] width 1558 height 1287
click at [160, 274] on div at bounding box center [779, 757] width 1558 height 1287
click at [161, 263] on div at bounding box center [779, 757] width 1558 height 1287
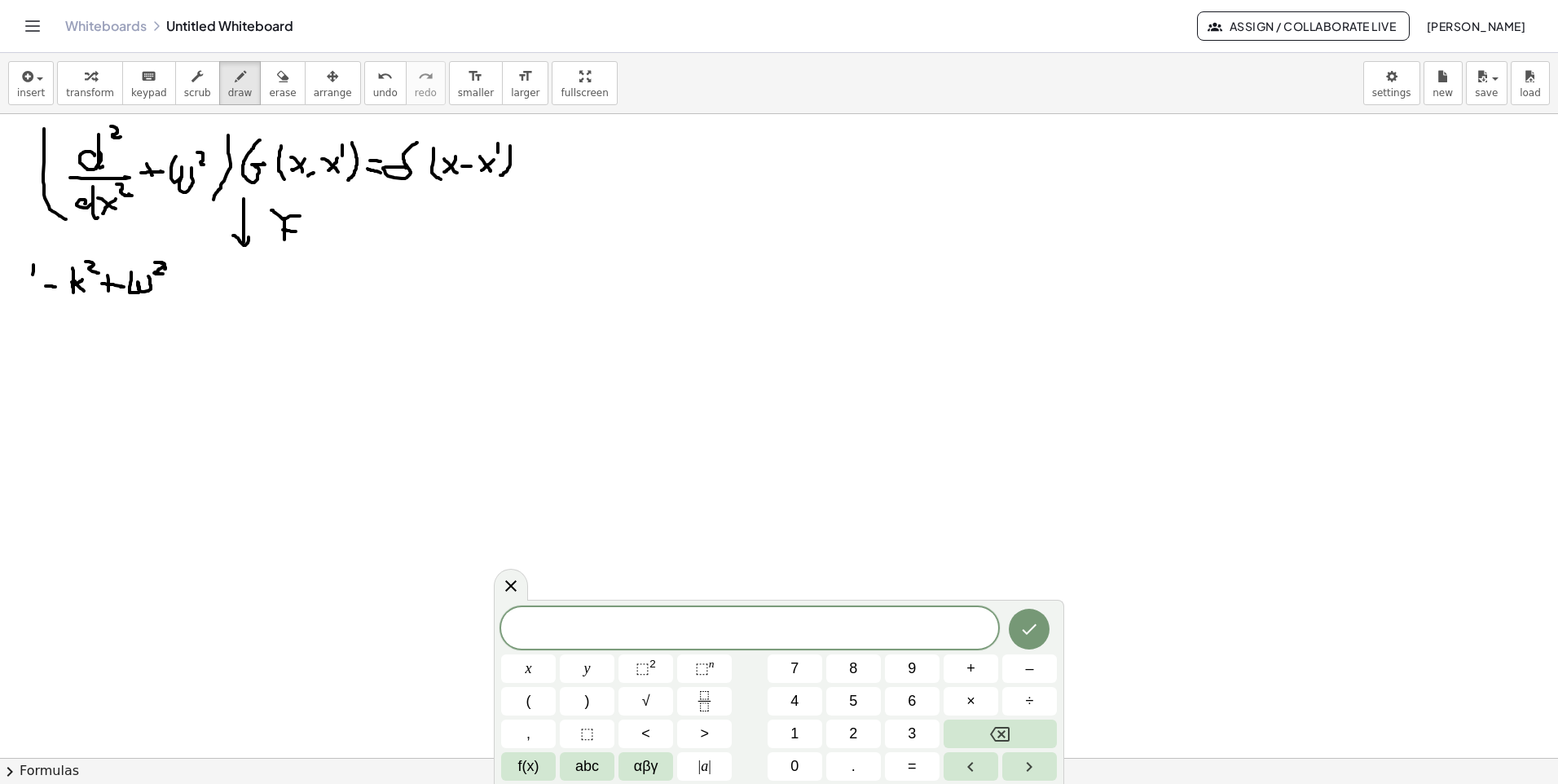
click at [43, 294] on div at bounding box center [779, 757] width 1558 height 1287
click at [169, 297] on div at bounding box center [779, 757] width 1558 height 1287
click at [206, 285] on div at bounding box center [779, 757] width 1558 height 1287
click at [204, 263] on div at bounding box center [779, 757] width 1558 height 1287
click at [221, 301] on div at bounding box center [779, 757] width 1558 height 1287
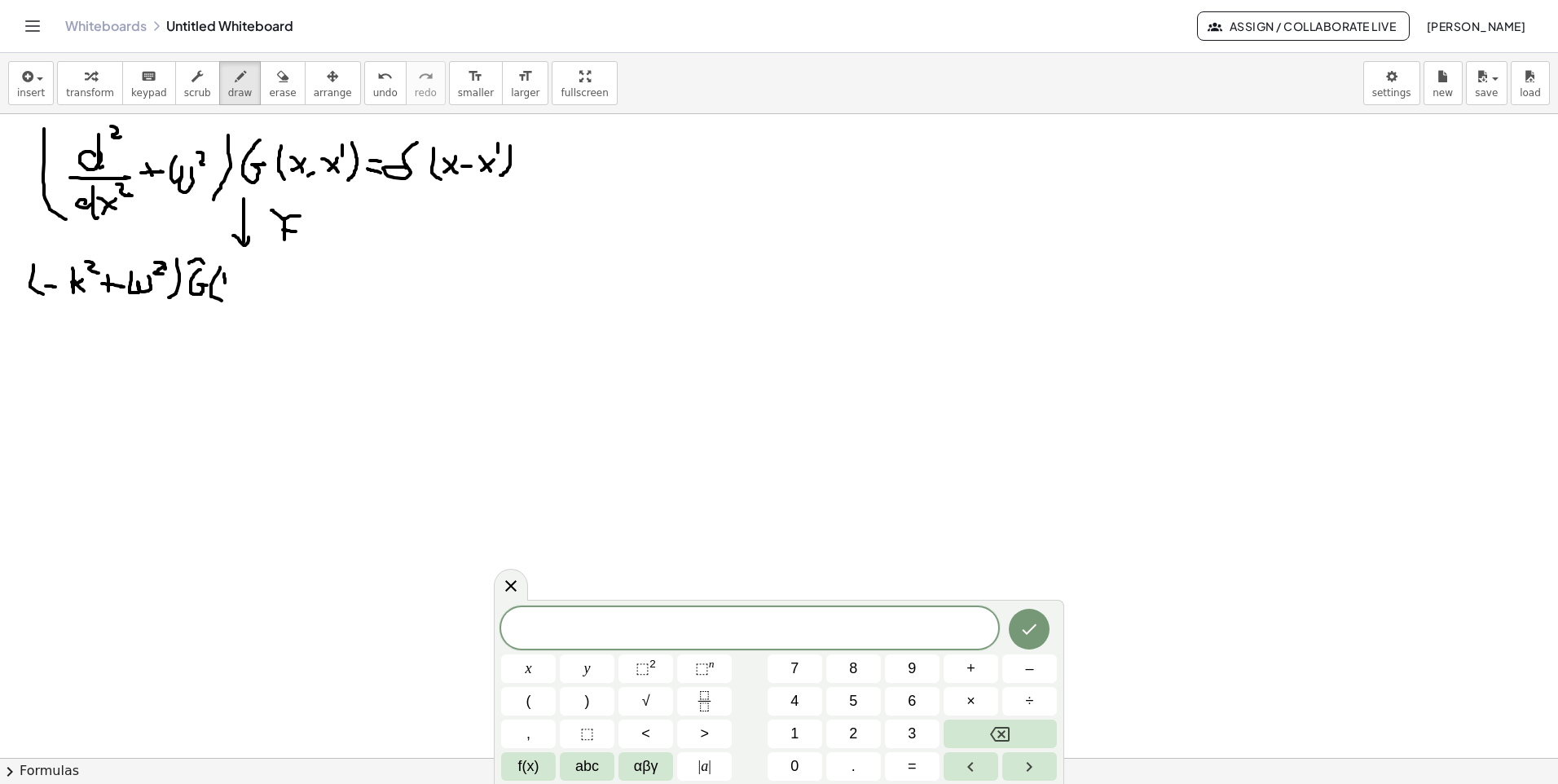
click at [224, 289] on div at bounding box center [779, 757] width 1558 height 1287
click at [233, 283] on div at bounding box center [779, 757] width 1558 height 1287
click at [232, 290] on div at bounding box center [779, 757] width 1558 height 1287
click at [240, 292] on div at bounding box center [779, 757] width 1558 height 1287
click at [257, 296] on div at bounding box center [779, 757] width 1558 height 1287
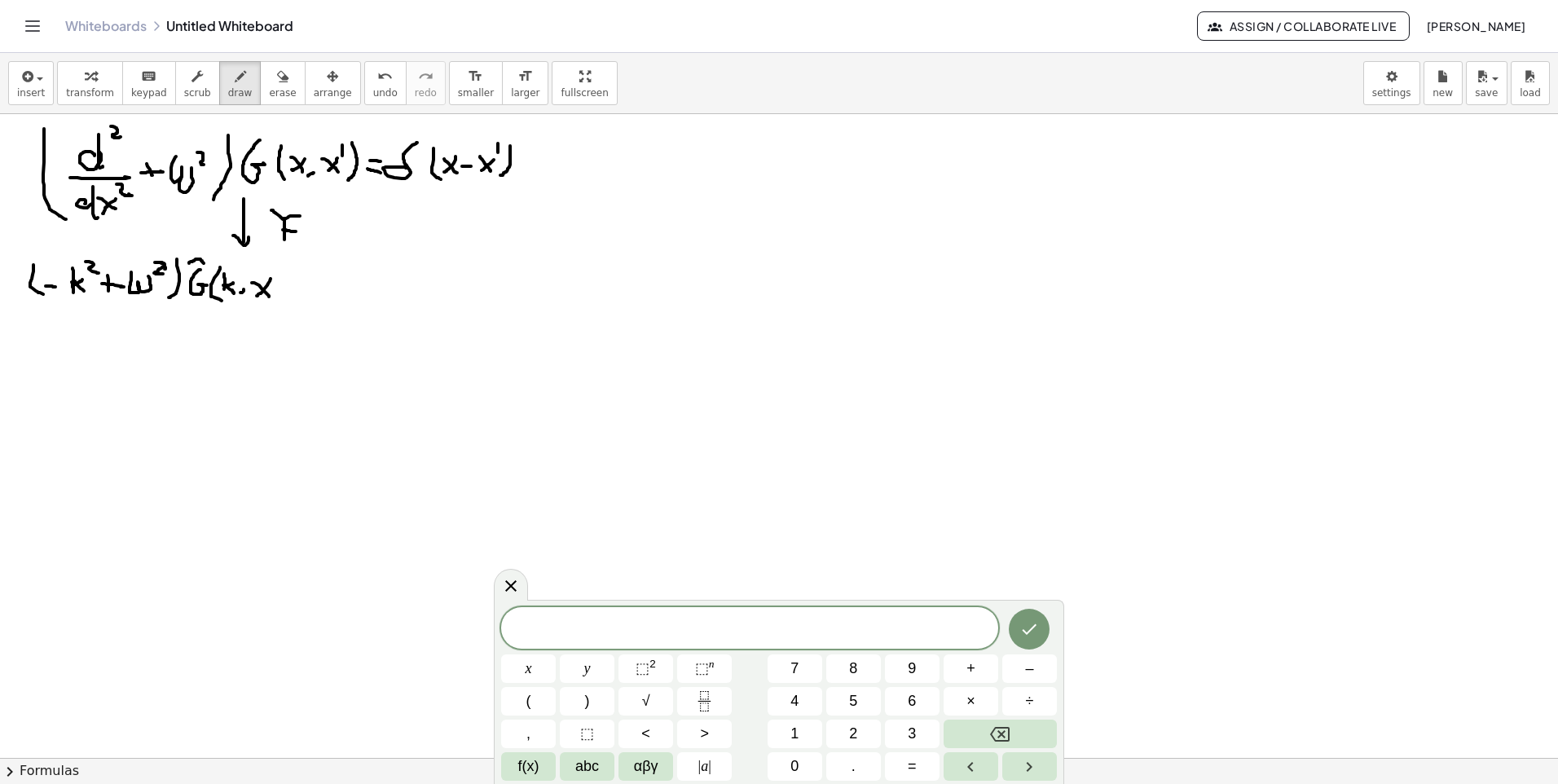
click at [269, 297] on div at bounding box center [779, 757] width 1558 height 1287
click at [274, 283] on div at bounding box center [779, 757] width 1558 height 1287
click at [282, 303] on div at bounding box center [779, 757] width 1558 height 1287
click at [328, 281] on div at bounding box center [779, 757] width 1558 height 1287
click at [329, 291] on div at bounding box center [779, 757] width 1558 height 1287
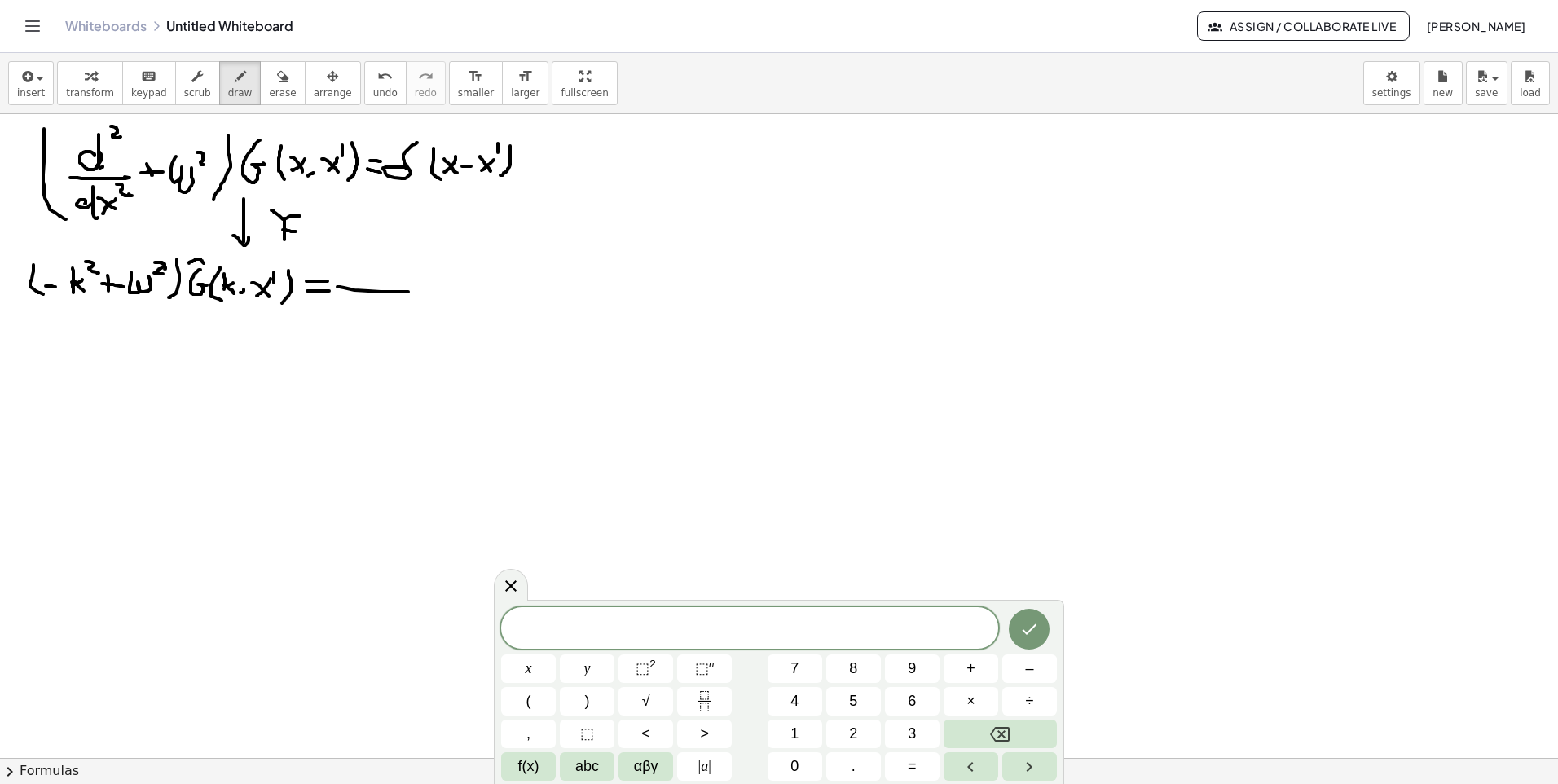
click at [408, 291] on div at bounding box center [779, 757] width 1558 height 1287
click at [373, 87] on span "undo" at bounding box center [385, 93] width 25 height 11
click at [429, 283] on div at bounding box center [779, 757] width 1558 height 1287
click at [389, 265] on div at bounding box center [779, 757] width 1558 height 1287
click at [401, 230] on div at bounding box center [779, 757] width 1558 height 1287
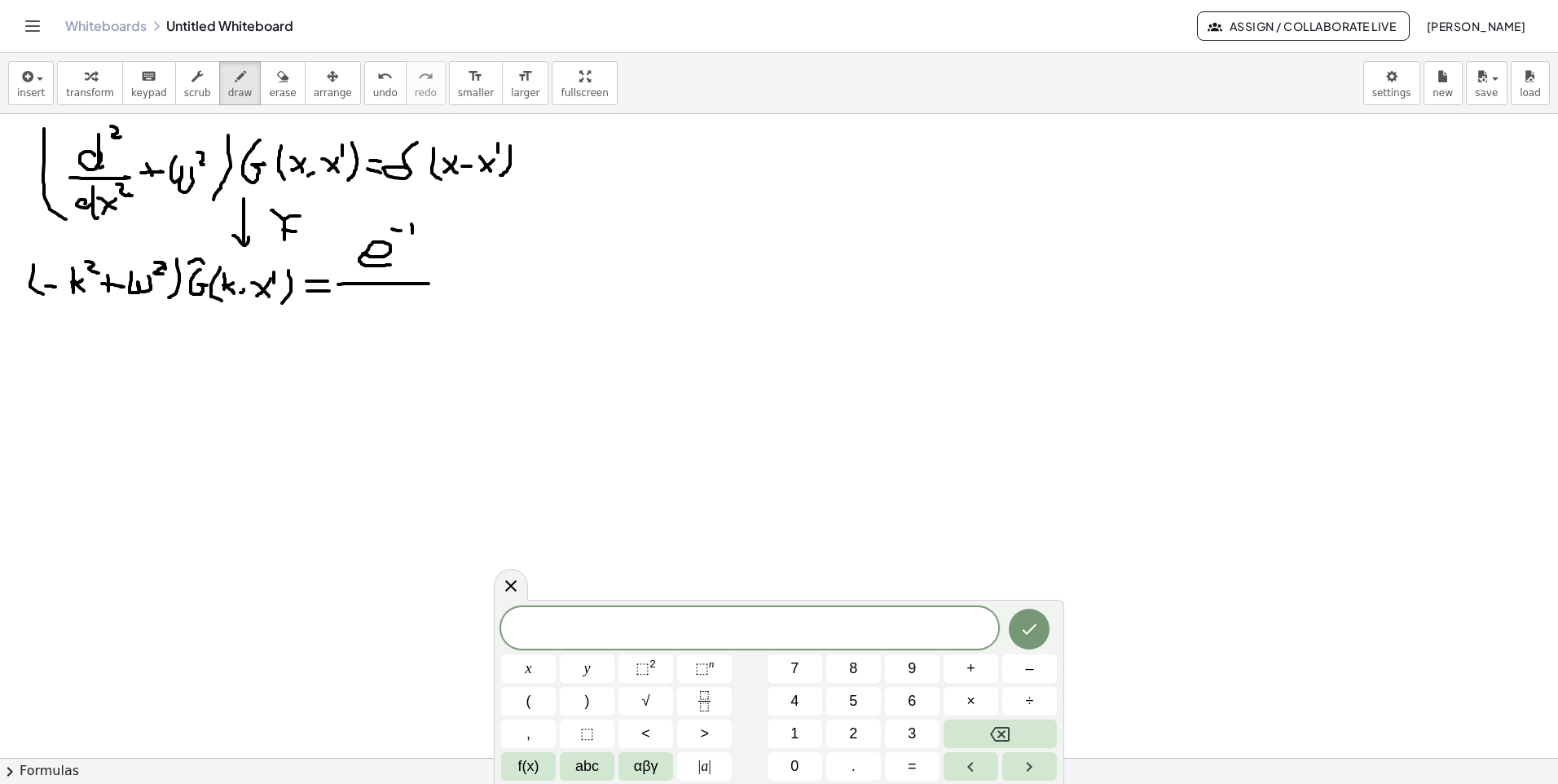
click at [412, 238] on div at bounding box center [779, 757] width 1558 height 1287
click at [408, 214] on div at bounding box center [779, 757] width 1558 height 1287
click at [421, 237] on div at bounding box center [779, 757] width 1558 height 1287
click at [429, 226] on div at bounding box center [779, 757] width 1558 height 1287
click at [431, 234] on div at bounding box center [779, 757] width 1558 height 1287
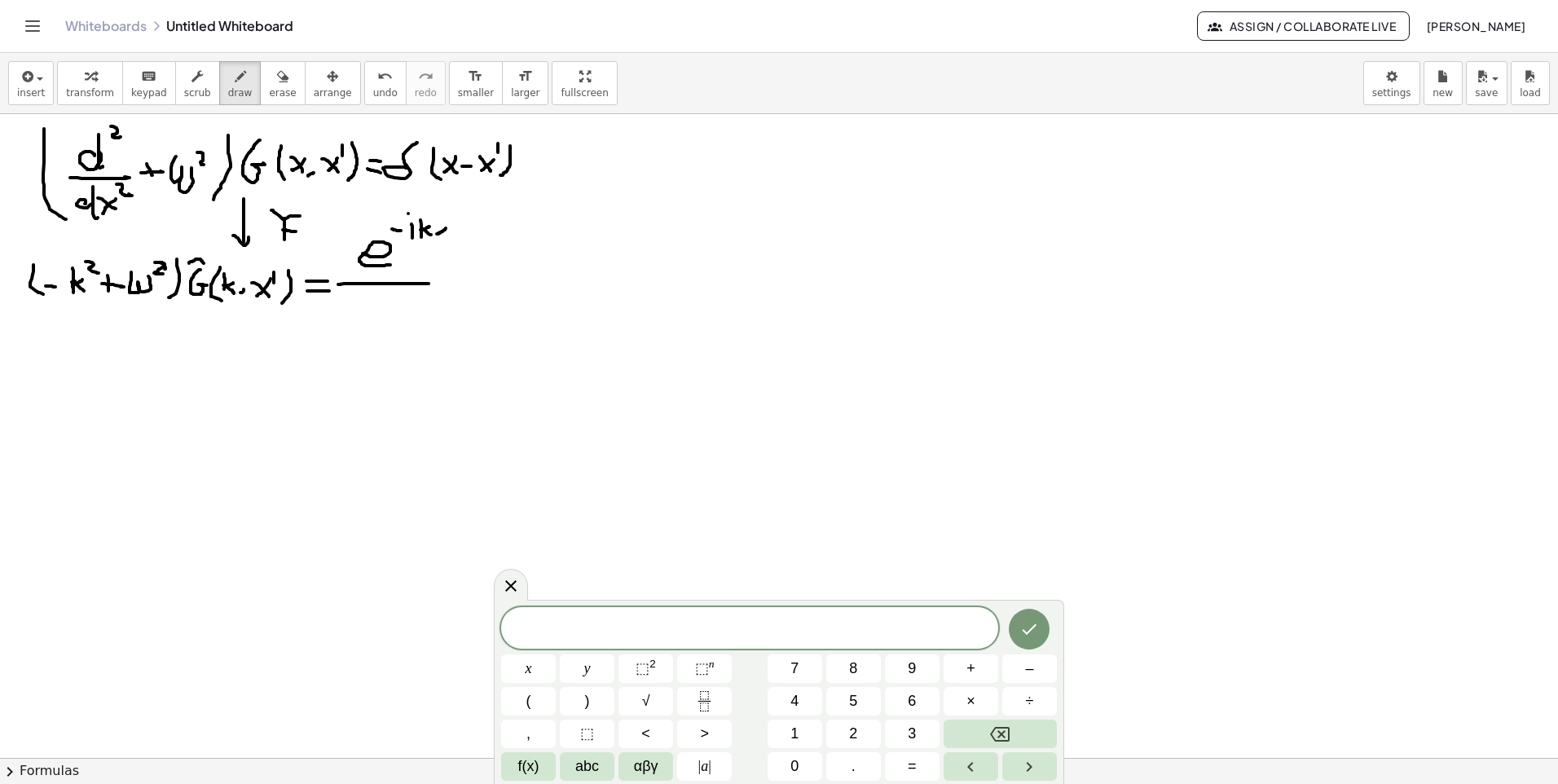
click at [437, 233] on div at bounding box center [779, 757] width 1558 height 1287
click at [438, 232] on div at bounding box center [779, 757] width 1558 height 1287
click at [453, 223] on div at bounding box center [779, 757] width 1558 height 1287
click at [400, 290] on div at bounding box center [779, 757] width 1558 height 1287
click at [374, 314] on div at bounding box center [779, 757] width 1558 height 1287
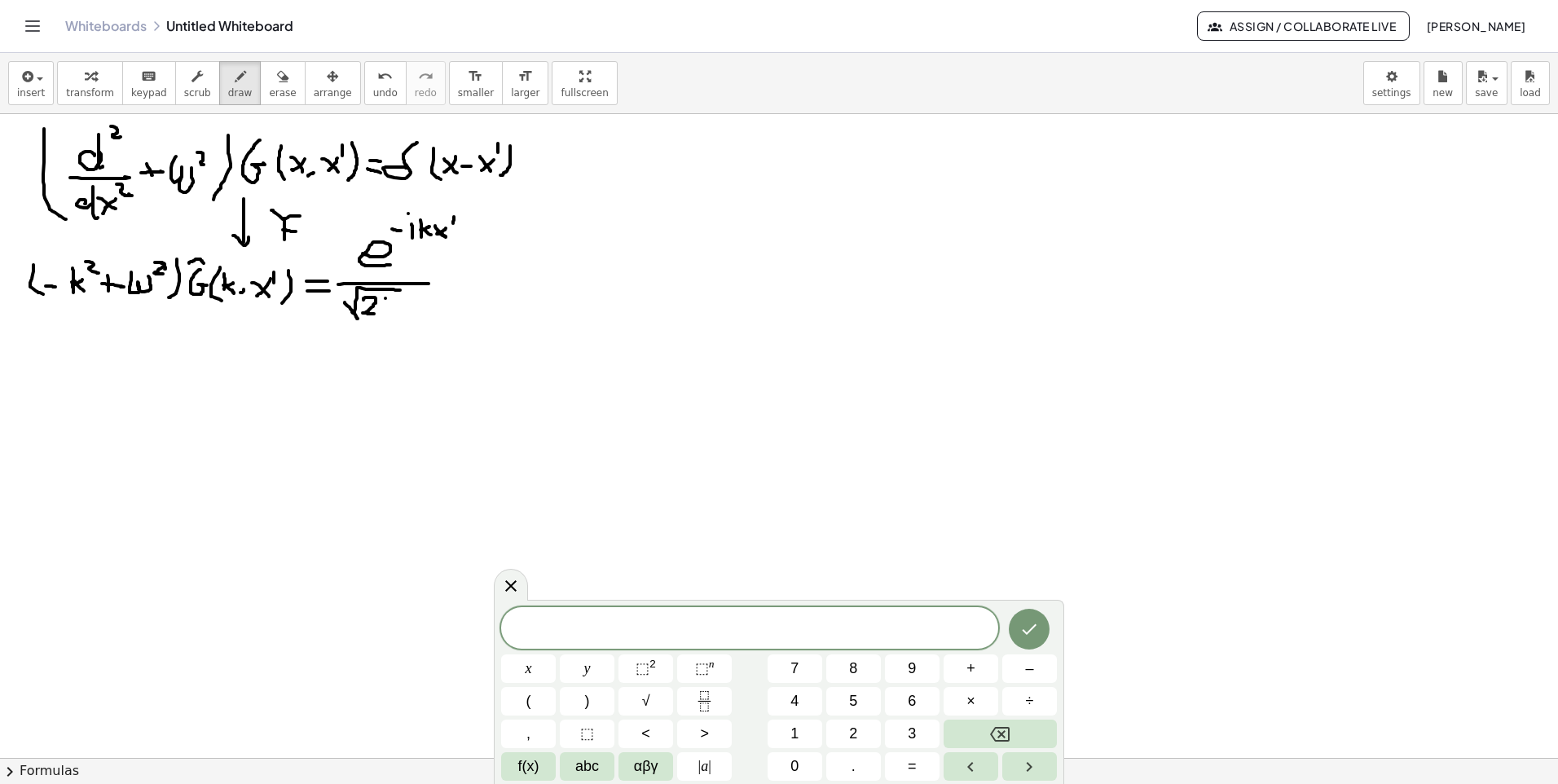
click at [384, 298] on div at bounding box center [779, 757] width 1558 height 1287
click at [389, 298] on div at bounding box center [779, 757] width 1558 height 1287
click at [384, 309] on div at bounding box center [779, 757] width 1558 height 1287
click at [390, 306] on div at bounding box center [779, 757] width 1558 height 1287
click at [277, 75] on icon "button" at bounding box center [283, 77] width 11 height 20
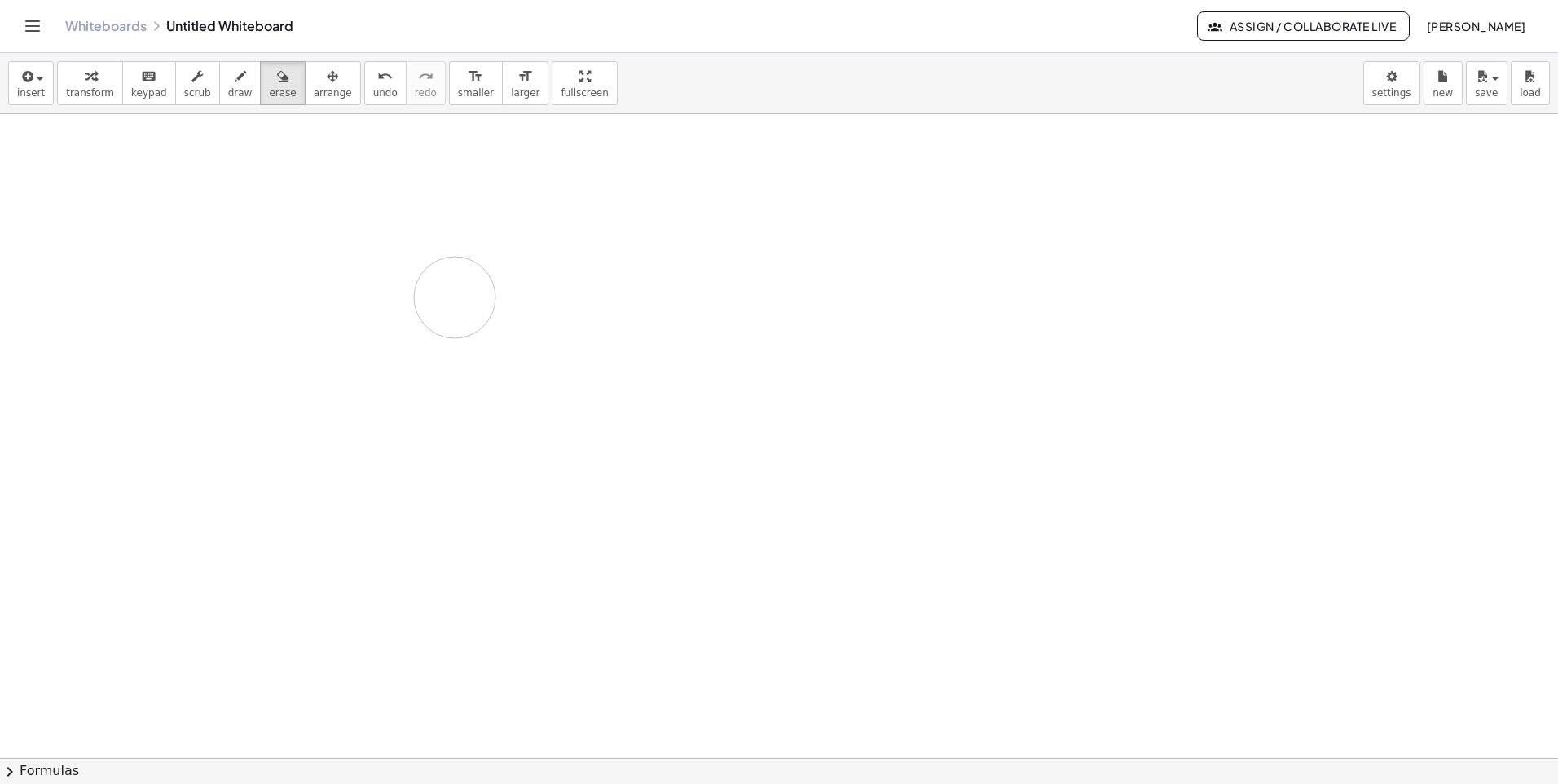
drag, startPoint x: 16, startPoint y: 120, endPoint x: 229, endPoint y: 34, distance: 229.7
click at [479, 301] on div at bounding box center [779, 757] width 1558 height 1287
click at [39, 83] on div "button" at bounding box center [31, 76] width 28 height 20
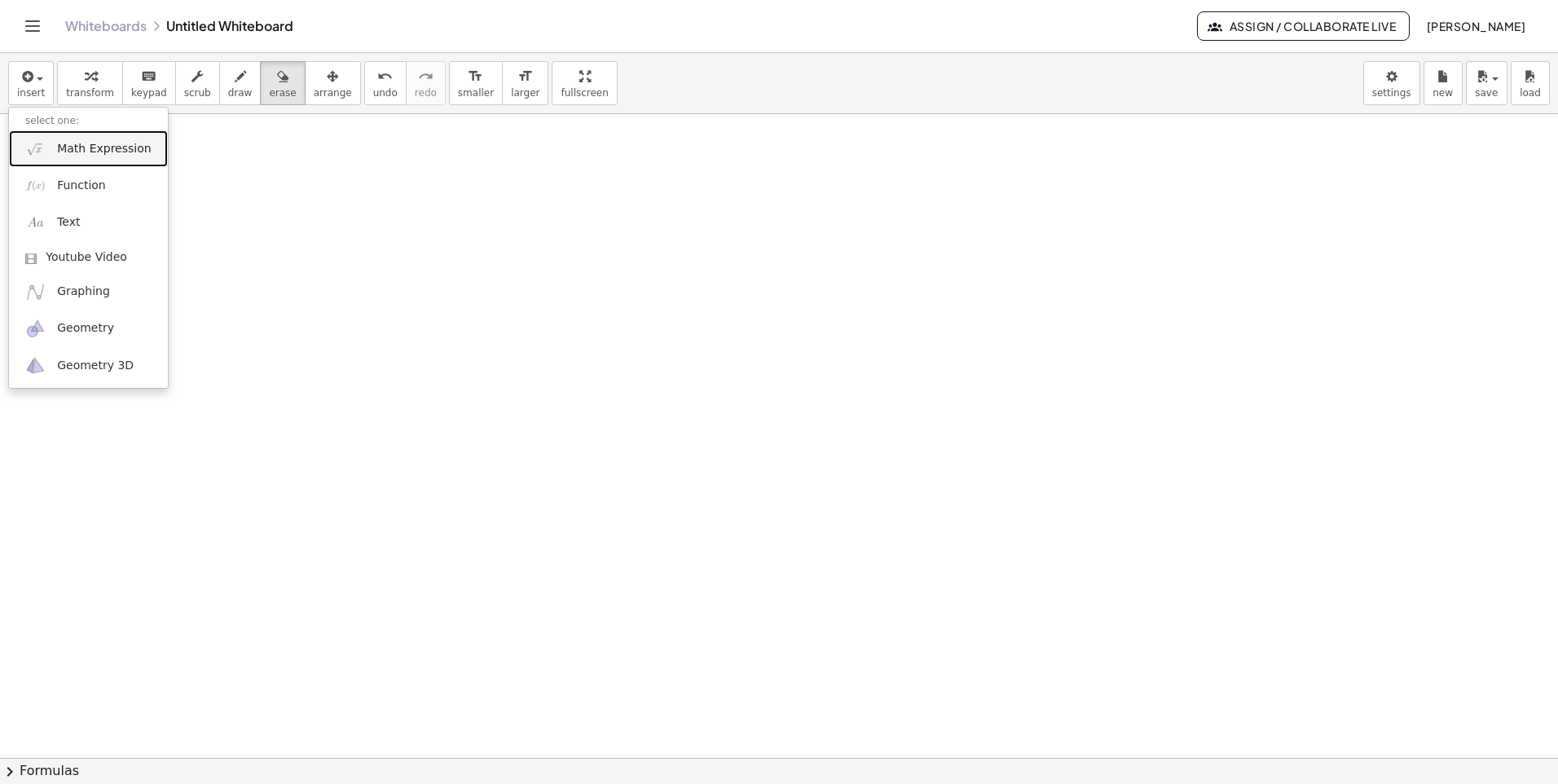
click at [71, 165] on link "Math Expression" at bounding box center [89, 148] width 159 height 37
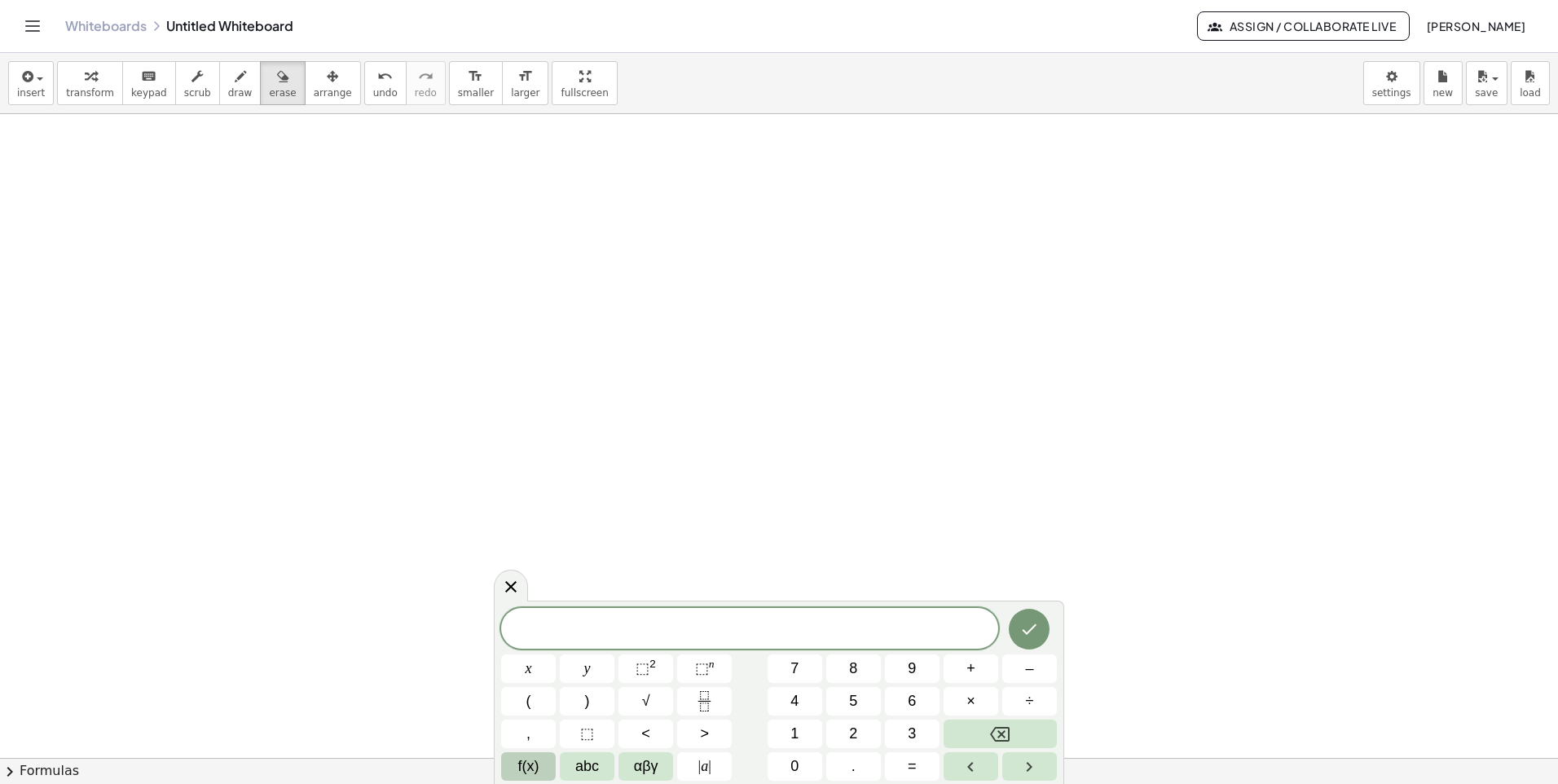
click at [530, 769] on span "f(x)" at bounding box center [529, 766] width 21 height 22
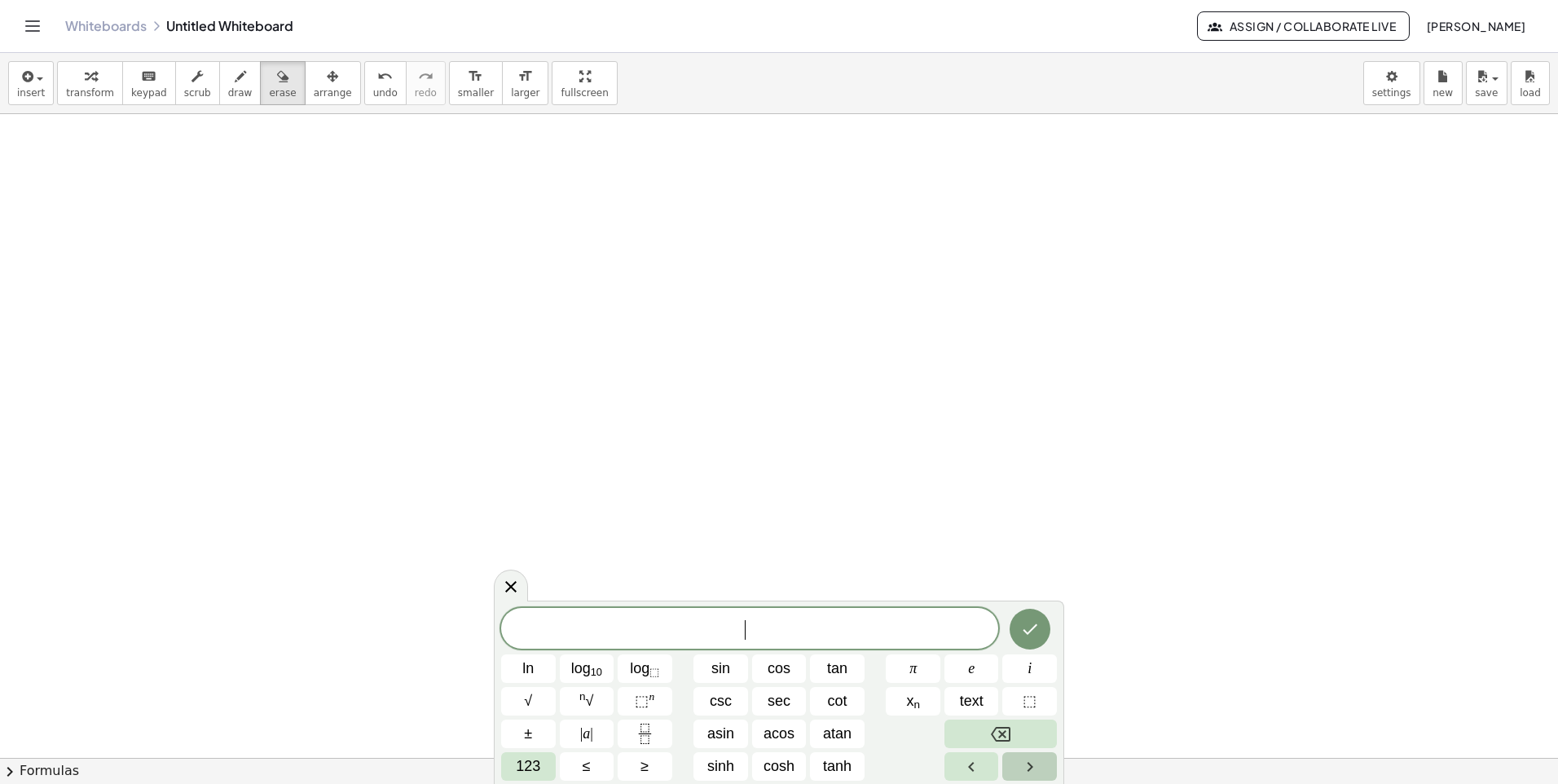
click at [1024, 768] on icon "Right arrow" at bounding box center [1030, 767] width 20 height 20
click at [966, 770] on icon "Left arrow" at bounding box center [971, 767] width 20 height 20
drag, startPoint x: 521, startPoint y: 596, endPoint x: 564, endPoint y: 562, distance: 54.8
click at [564, 562] on body "Graspable Math Activities Get Started Activity Bank Assigned Work Classes White…" at bounding box center [779, 392] width 1558 height 784
click at [651, 745] on button "Fraction" at bounding box center [645, 733] width 55 height 29
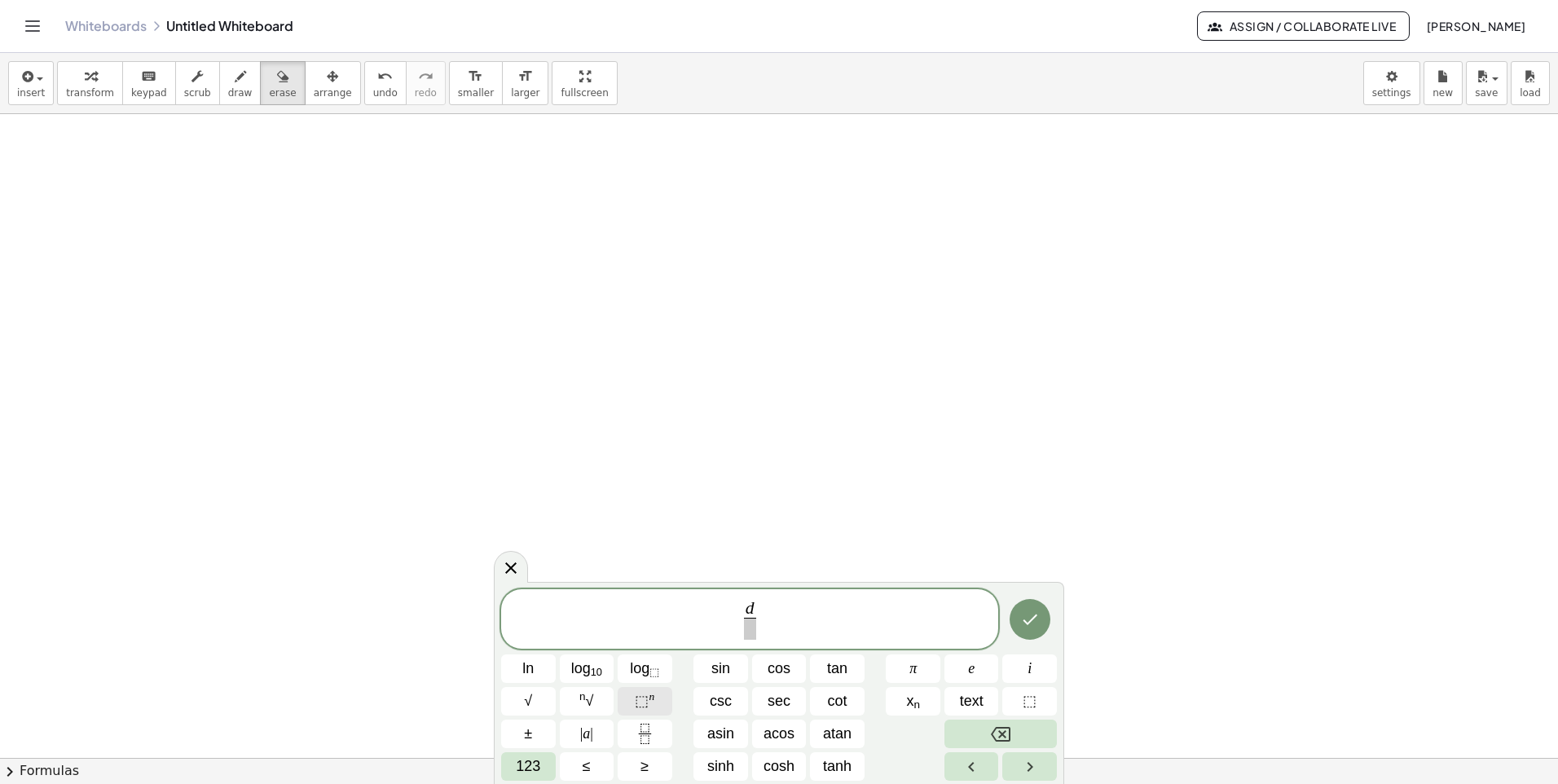
click at [652, 704] on span "⬚ n" at bounding box center [645, 700] width 20 height 22
click at [748, 635] on span at bounding box center [750, 628] width 20 height 22
click at [634, 700] on button "⬚ n" at bounding box center [645, 700] width 55 height 29
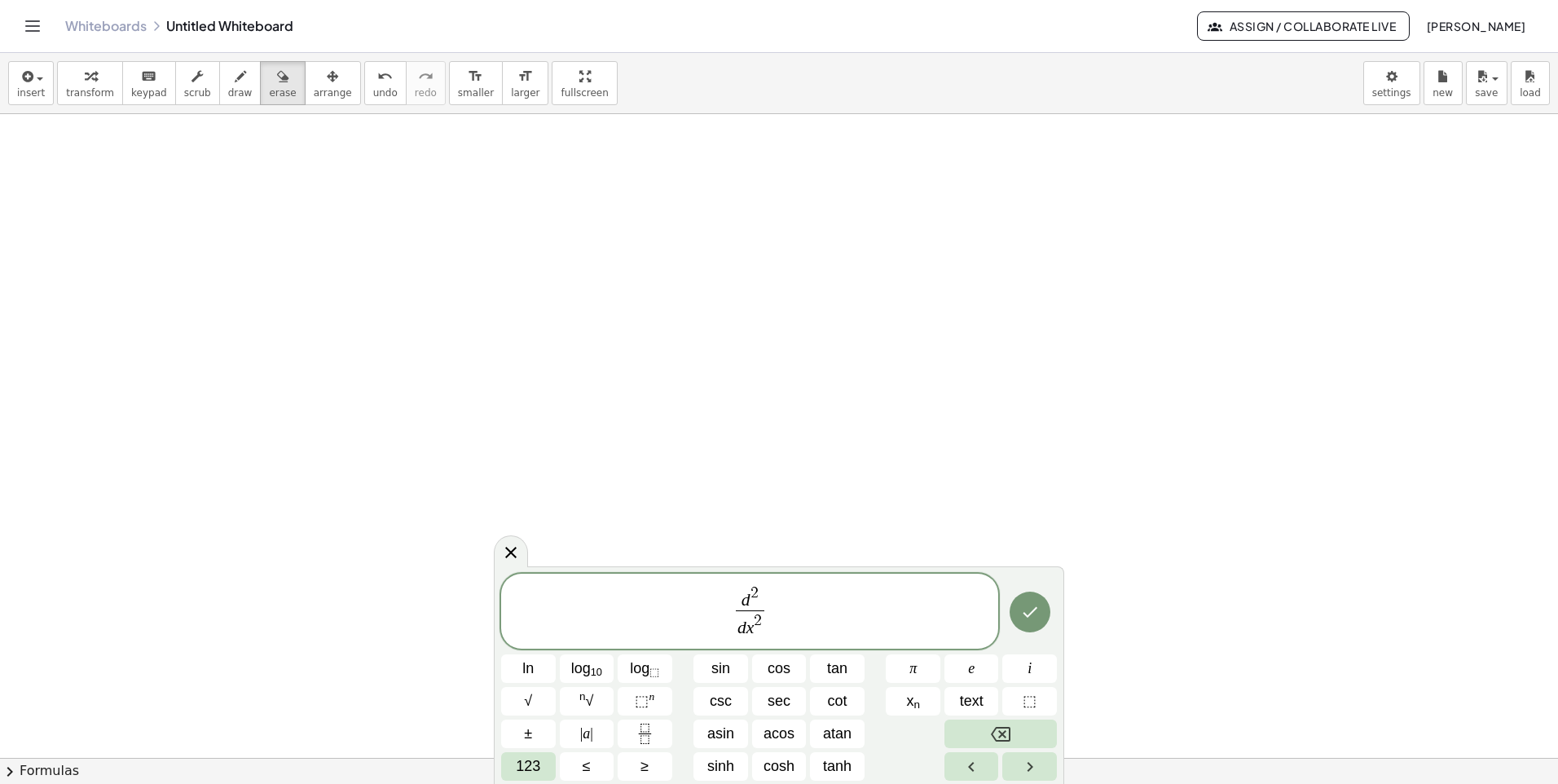
click at [769, 611] on span "d 2 d x 2 ​ ​" at bounding box center [750, 612] width 497 height 58
click at [540, 733] on button "±" at bounding box center [529, 733] width 55 height 29
click at [540, 761] on span "123" at bounding box center [529, 766] width 25 height 22
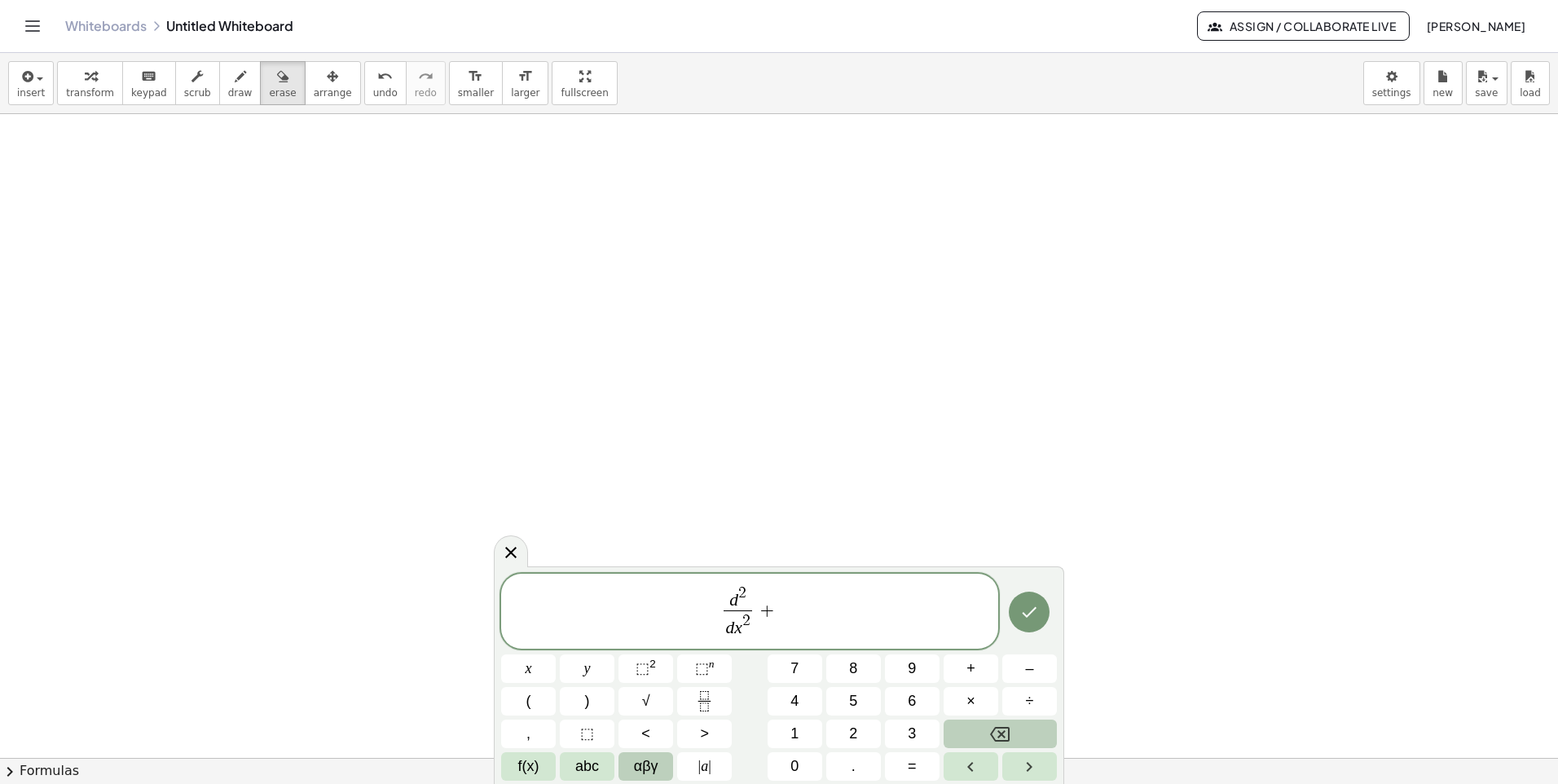
click at [638, 764] on span "αβγ" at bounding box center [647, 766] width 25 height 22
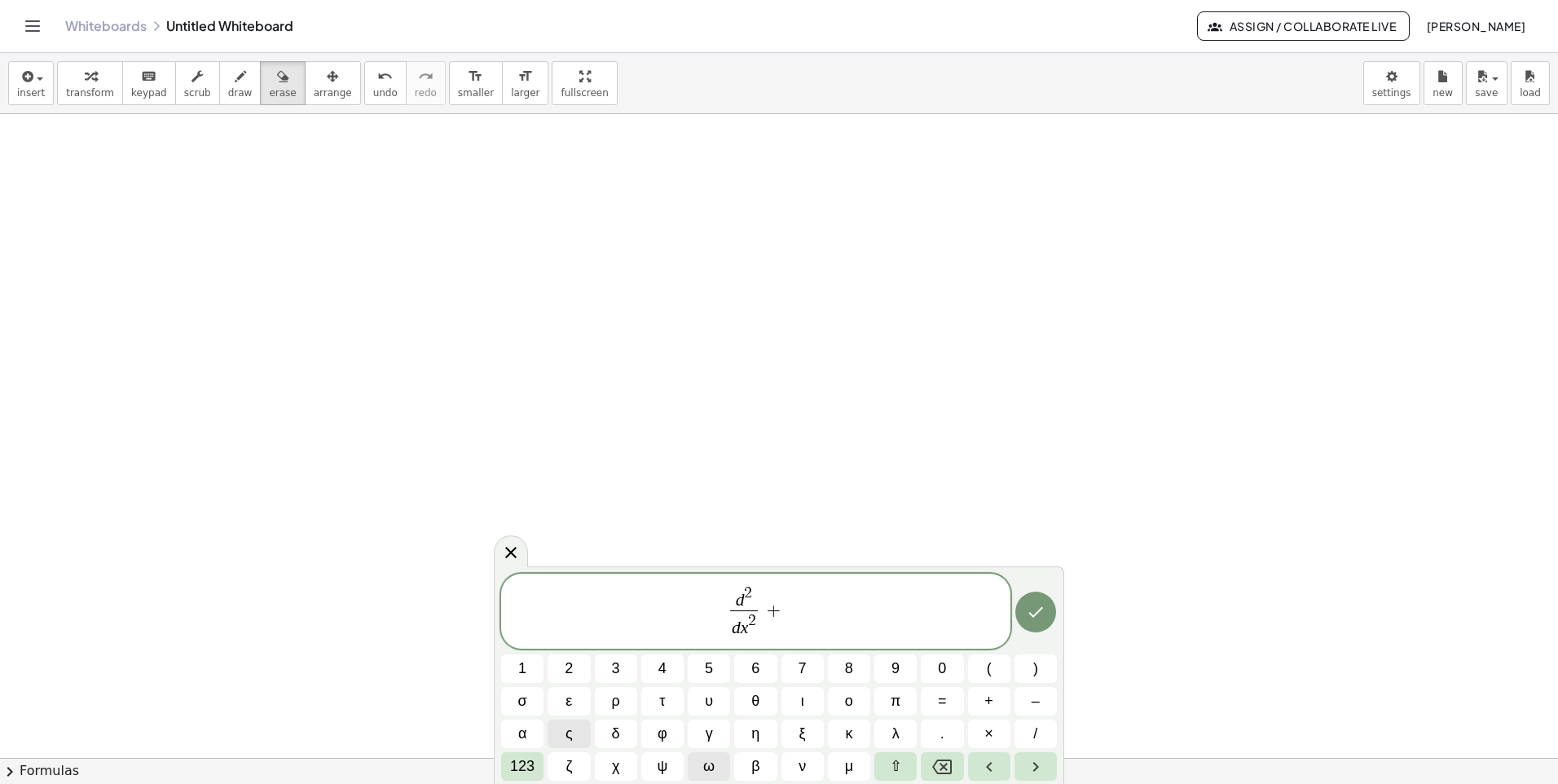
click at [706, 772] on span "ω" at bounding box center [709, 766] width 11 height 22
click at [534, 770] on span "123" at bounding box center [523, 766] width 25 height 22
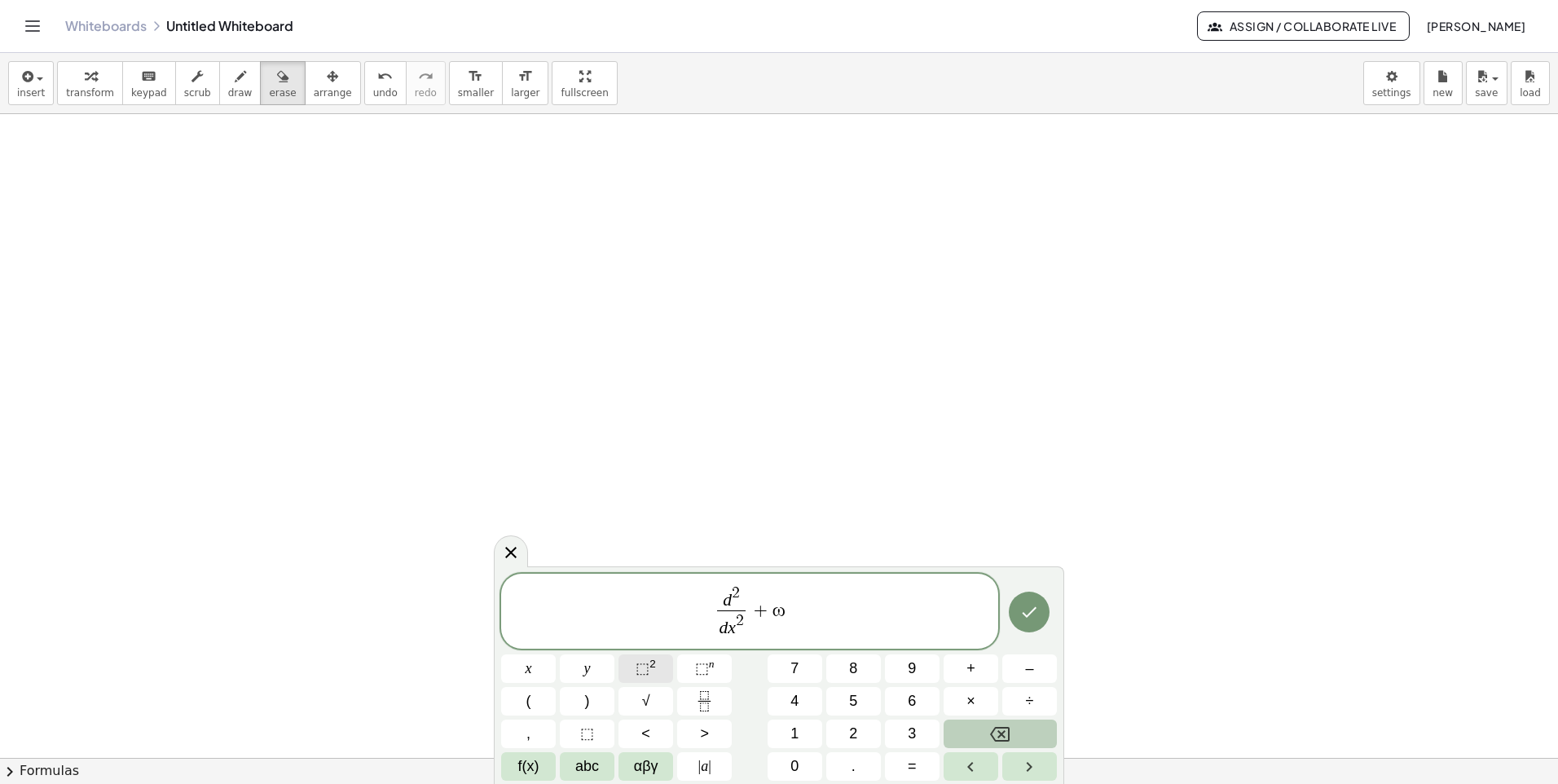
click at [647, 664] on span "⬚" at bounding box center [643, 668] width 14 height 16
click at [713, 617] on span "​ d x 2" at bounding box center [727, 625] width 29 height 29
click at [688, 600] on span "d 2 ​ d x 2 ​ + ω 2" at bounding box center [750, 612] width 497 height 58
click at [508, 705] on button "(" at bounding box center [529, 700] width 55 height 29
click at [815, 611] on span "( ​ d 2 d x 2 ​ + ω 2 )" at bounding box center [750, 610] width 497 height 62
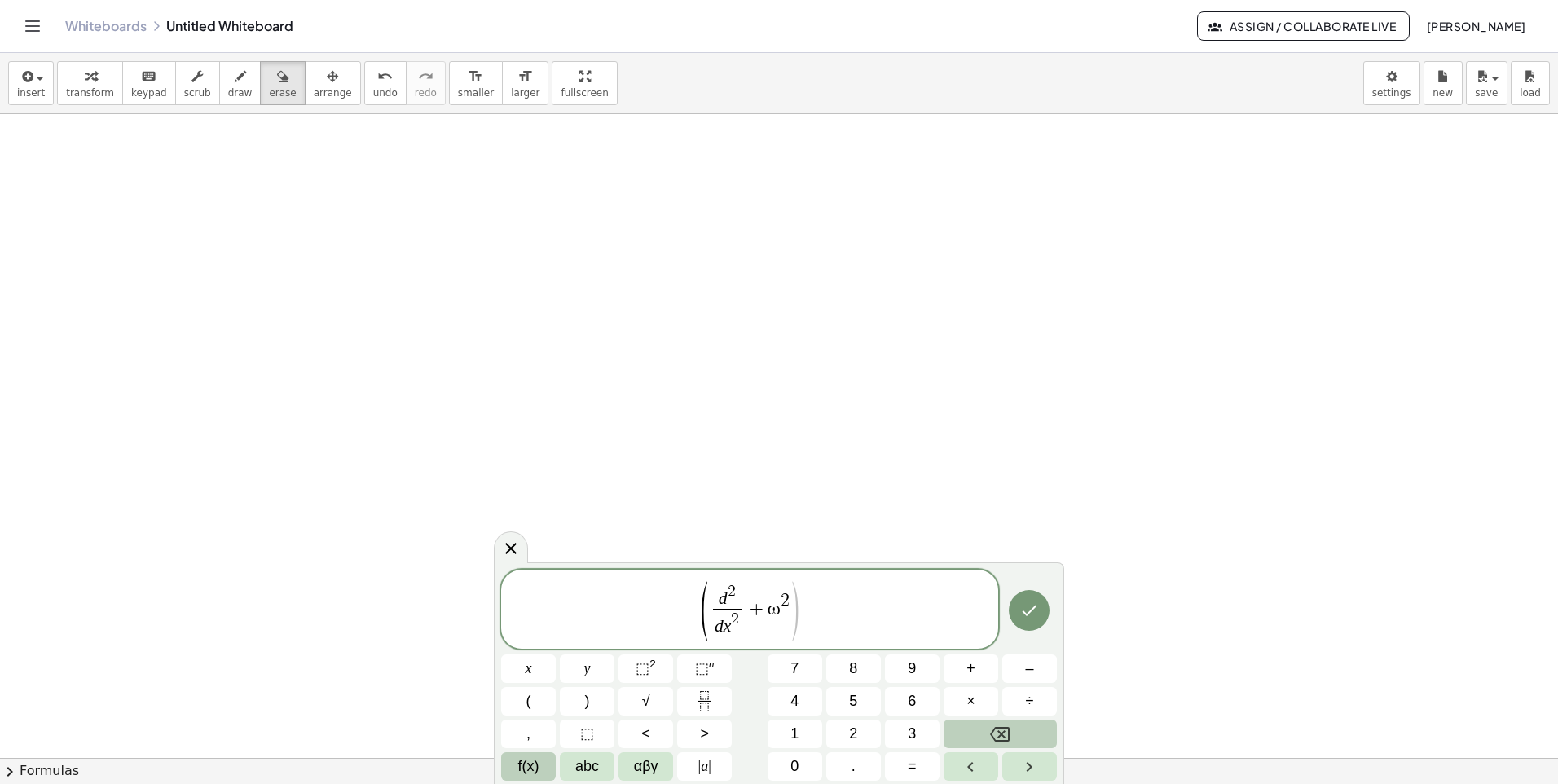
click at [525, 764] on span "f(x)" at bounding box center [529, 766] width 21 height 22
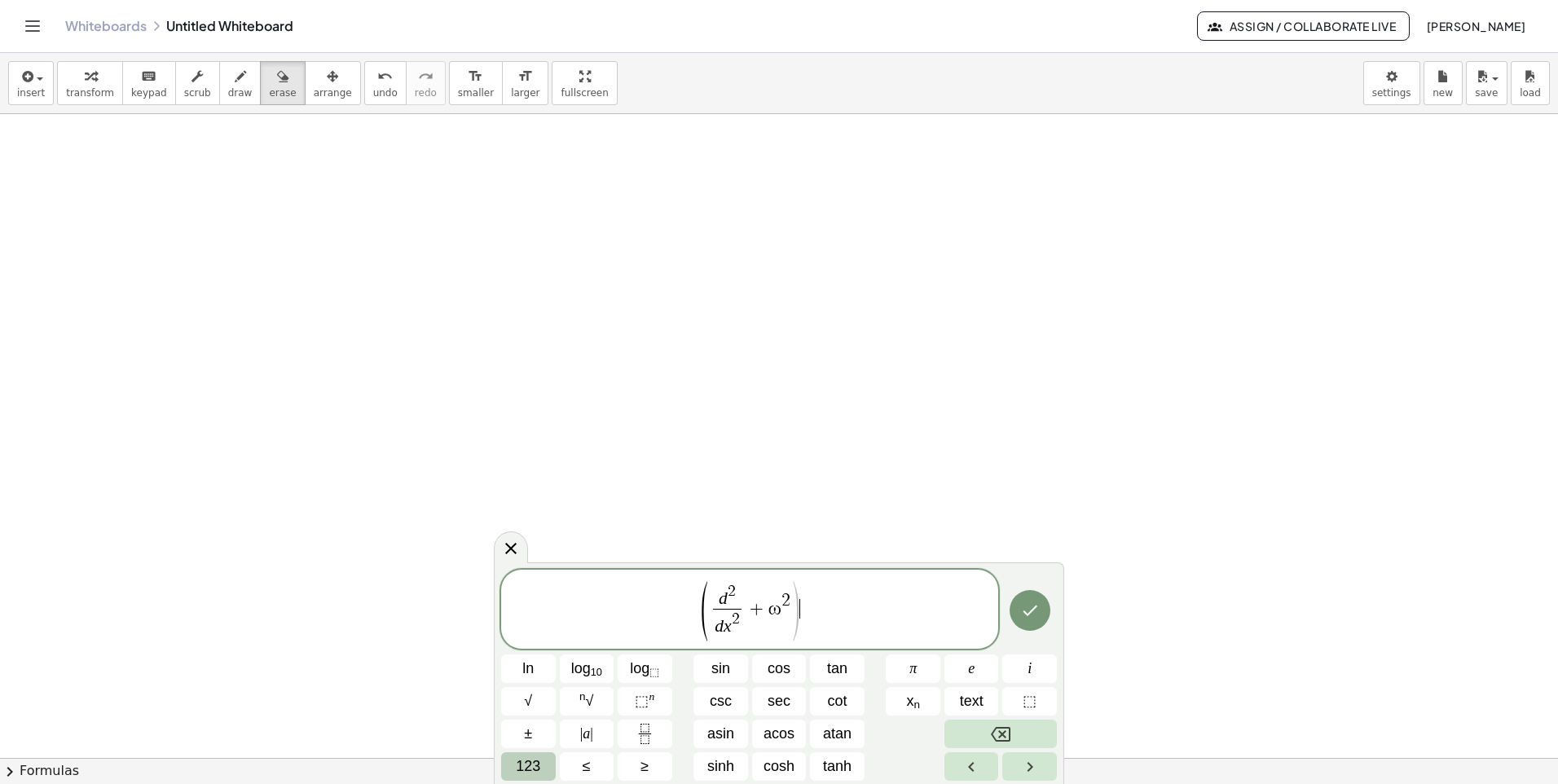
click at [529, 757] on span "123" at bounding box center [529, 766] width 25 height 22
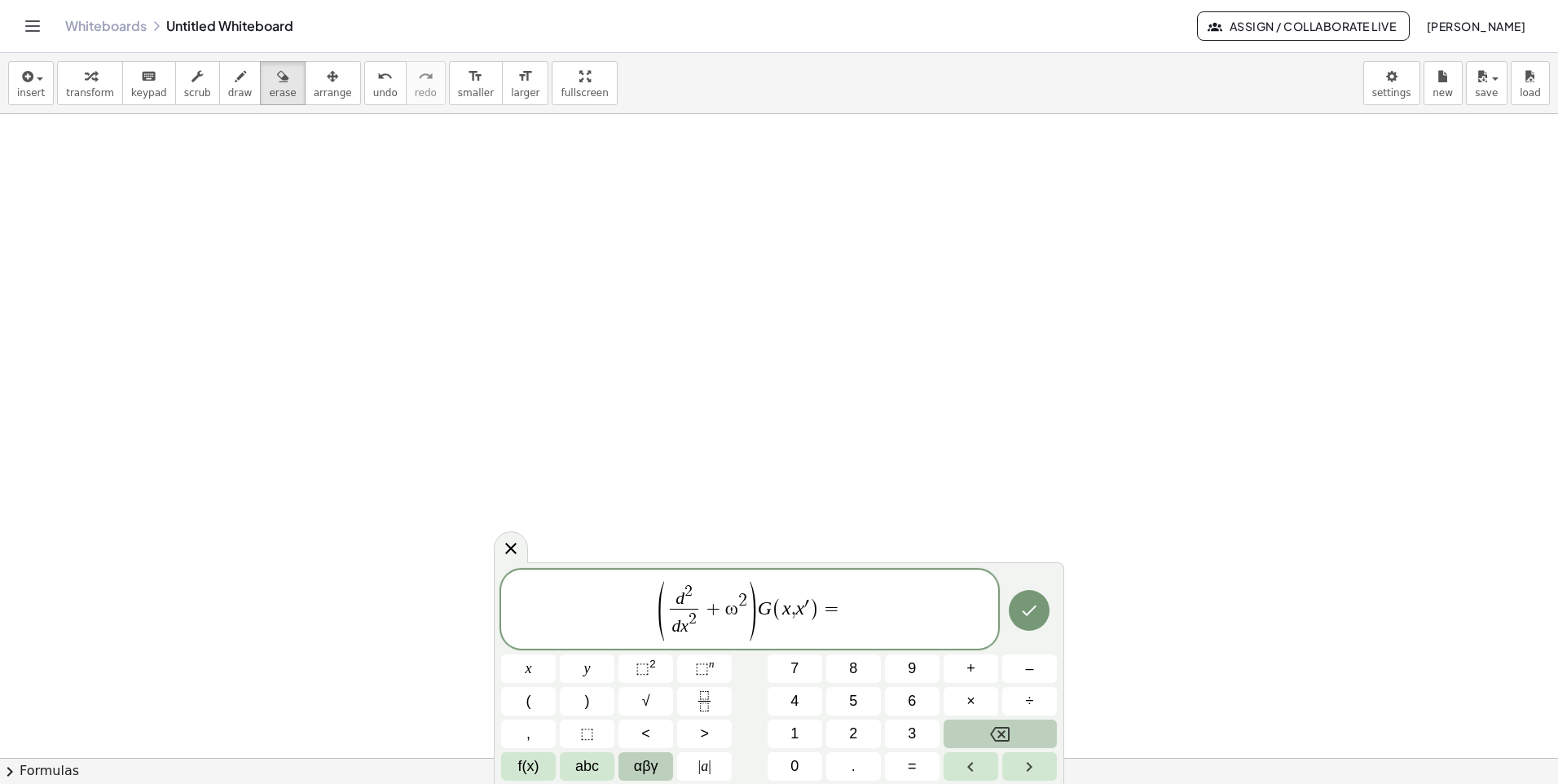
click at [644, 771] on span "αβγ" at bounding box center [647, 766] width 25 height 22
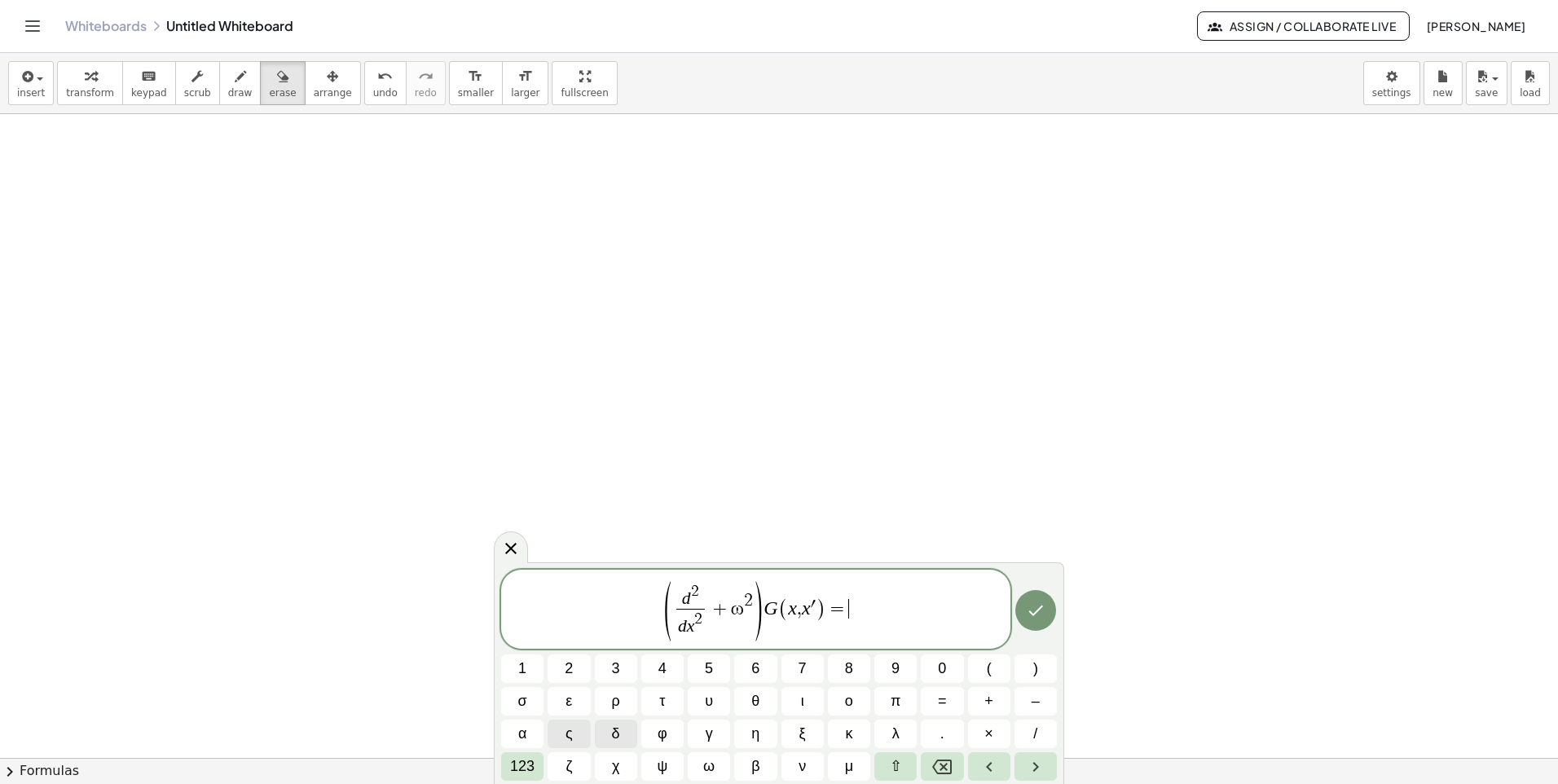
click at [622, 736] on button "δ" at bounding box center [616, 733] width 43 height 29
click at [1001, 673] on button "(" at bounding box center [989, 668] width 43 height 29
click at [1036, 614] on icon "Done" at bounding box center [1036, 610] width 20 height 20
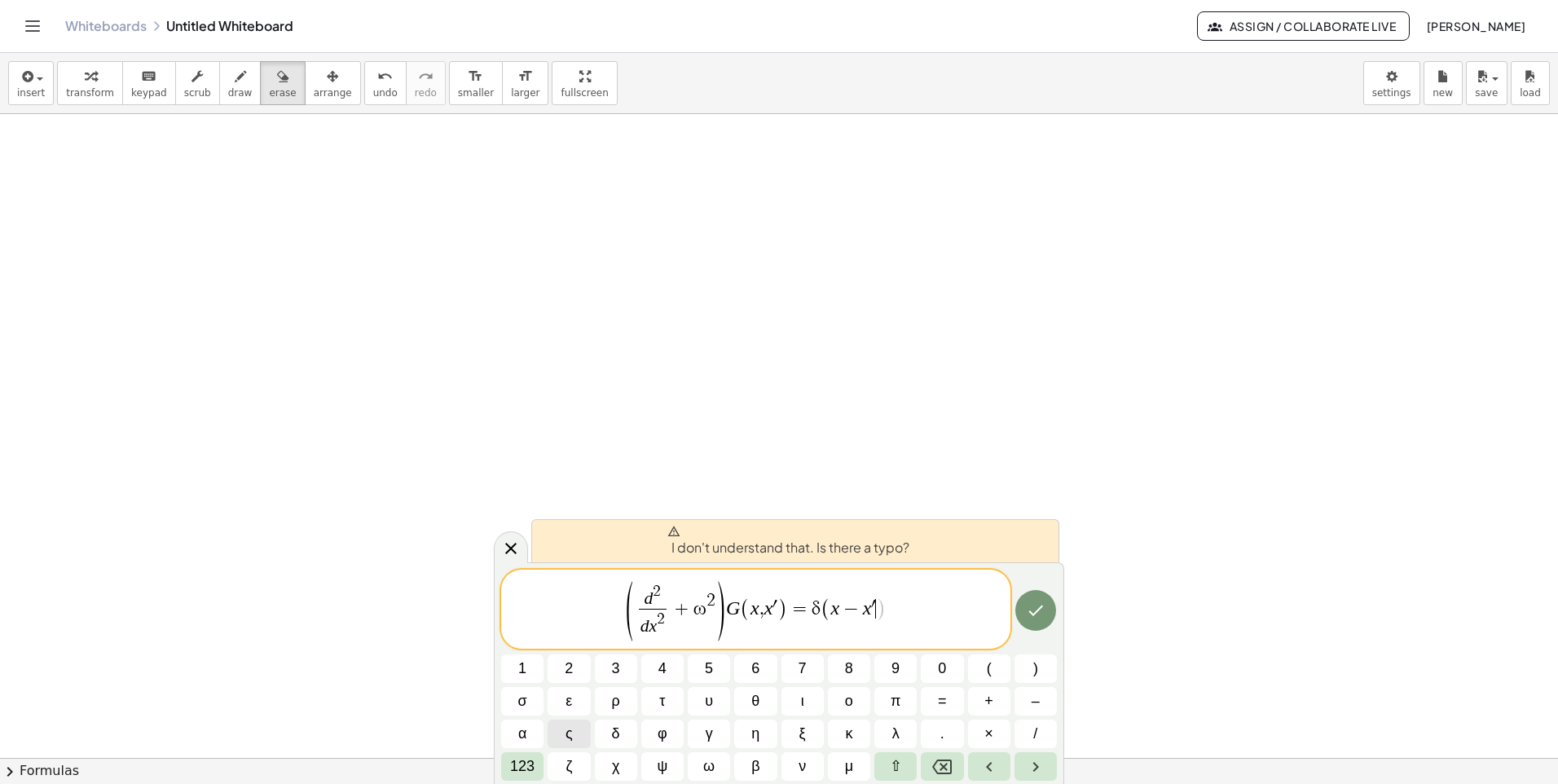
click at [920, 600] on span "( d 2 d x 2 ​ + ω 2 ) G ( x , x ′ ) = δ ( x − x ′ ​ )" at bounding box center [756, 610] width 510 height 62
click at [1047, 610] on button "Done" at bounding box center [1036, 610] width 41 height 41
click at [902, 549] on span "I don't understand that. Is there a typo?" at bounding box center [788, 541] width 242 height 33
click at [958, 536] on div "I don't understand that. Is there a typo?" at bounding box center [795, 540] width 528 height 43
drag, startPoint x: 615, startPoint y: 595, endPoint x: 913, endPoint y: 597, distance: 298.0
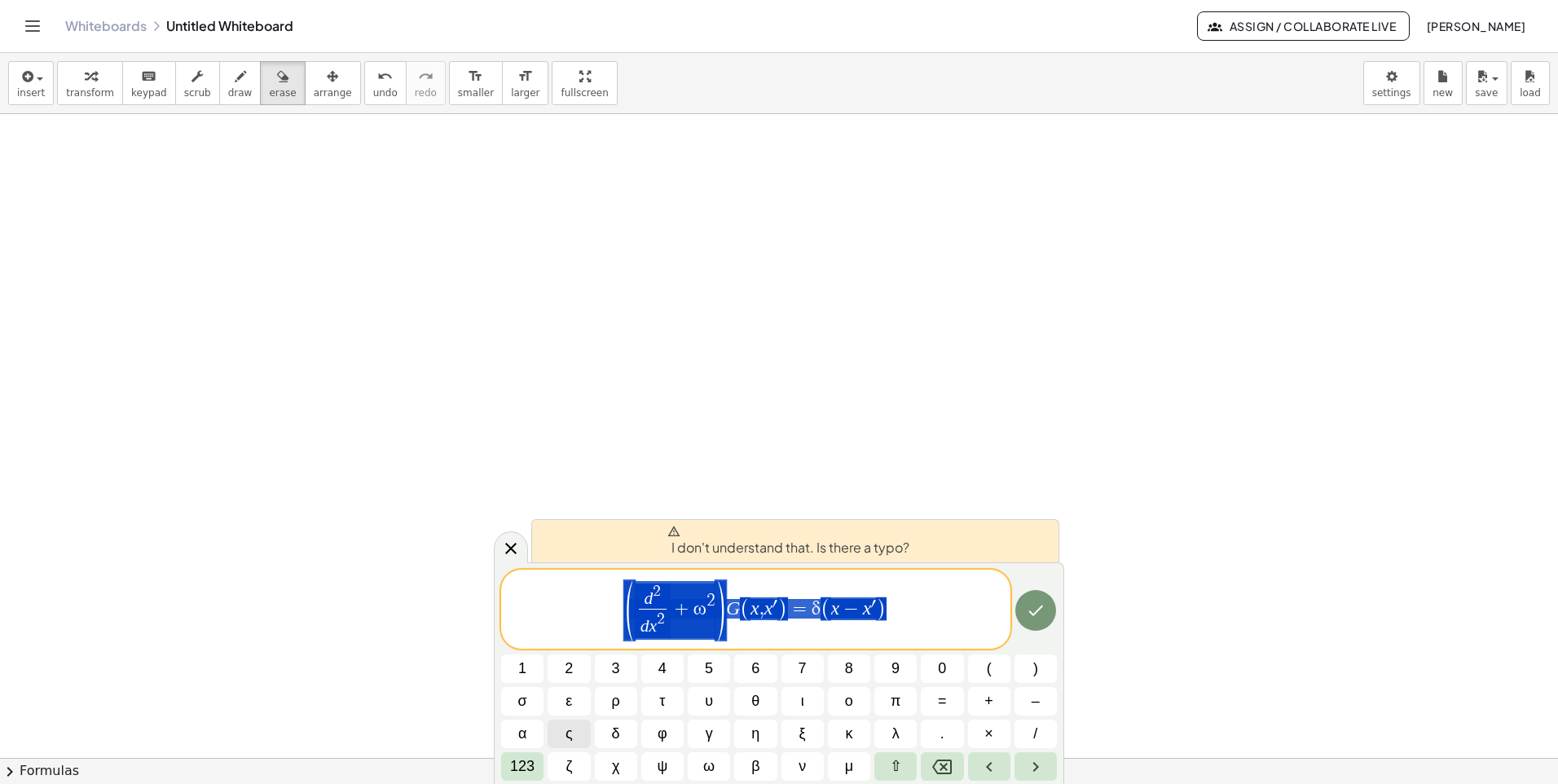
click at [913, 597] on span "( d 2 d x 2 ​ + ω 2 ) G ( x , x ′ ) = δ ( x − x ′ )" at bounding box center [756, 610] width 510 height 62
click at [1054, 605] on button "Done" at bounding box center [1036, 610] width 41 height 41
click at [1050, 610] on button "Done" at bounding box center [1036, 610] width 41 height 41
click at [920, 624] on span "( d 2 d x 2 ​ + ω 2 ) G ( x , x ′ ) = δ ( x − x ′ )" at bounding box center [756, 610] width 510 height 62
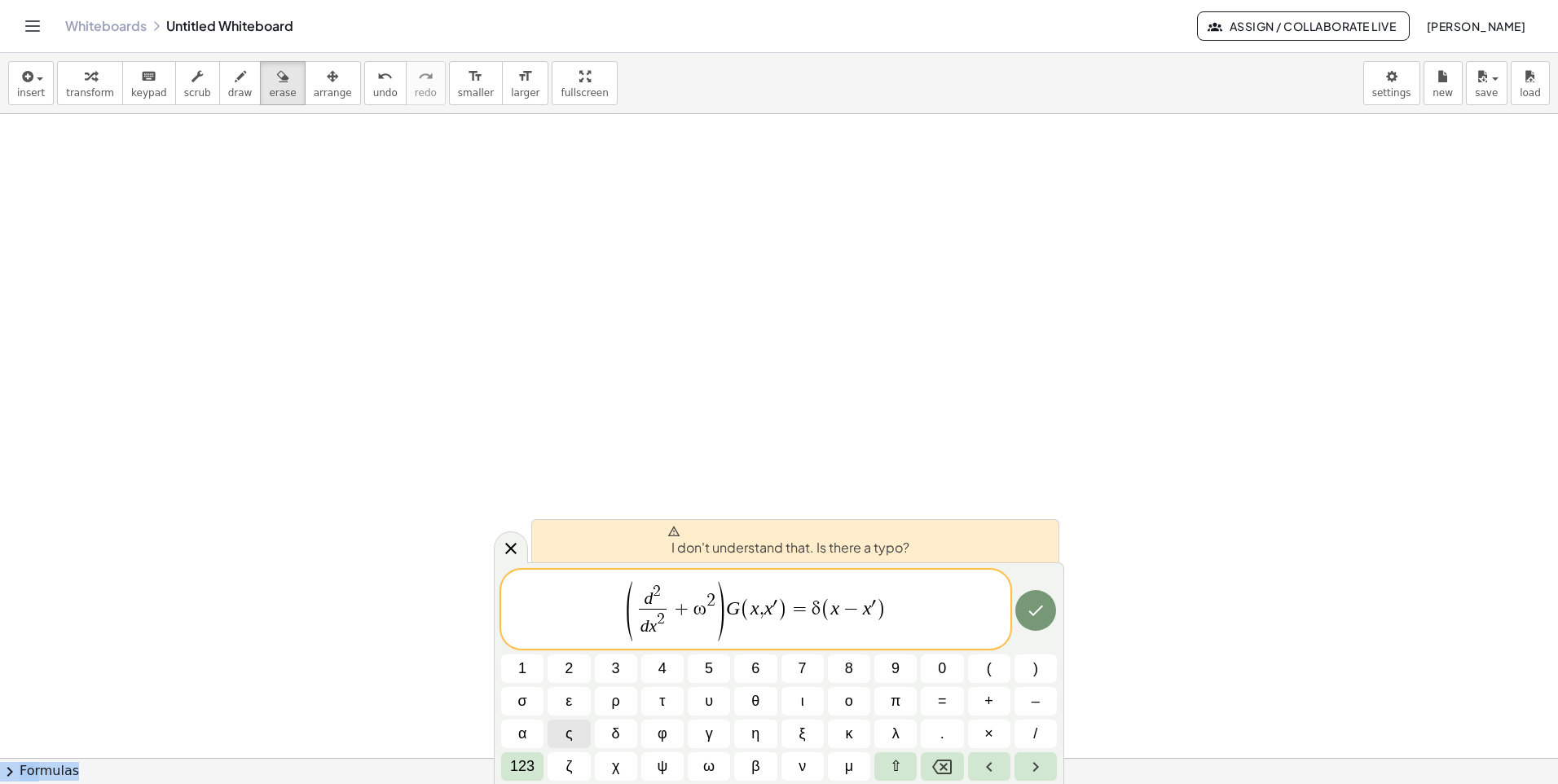
drag, startPoint x: 925, startPoint y: 534, endPoint x: 888, endPoint y: 368, distance: 170.1
click at [888, 368] on body "Graspable Math Activities Get Started Activity Bank Assigned Work Classes White…" at bounding box center [779, 392] width 1558 height 784
click at [947, 610] on span "( d 2 d x 2 ​ + ω 2 ) G ( x , x ′ ) = δ ( x − x ′ )" at bounding box center [756, 610] width 510 height 62
click at [511, 543] on icon at bounding box center [511, 548] width 20 height 20
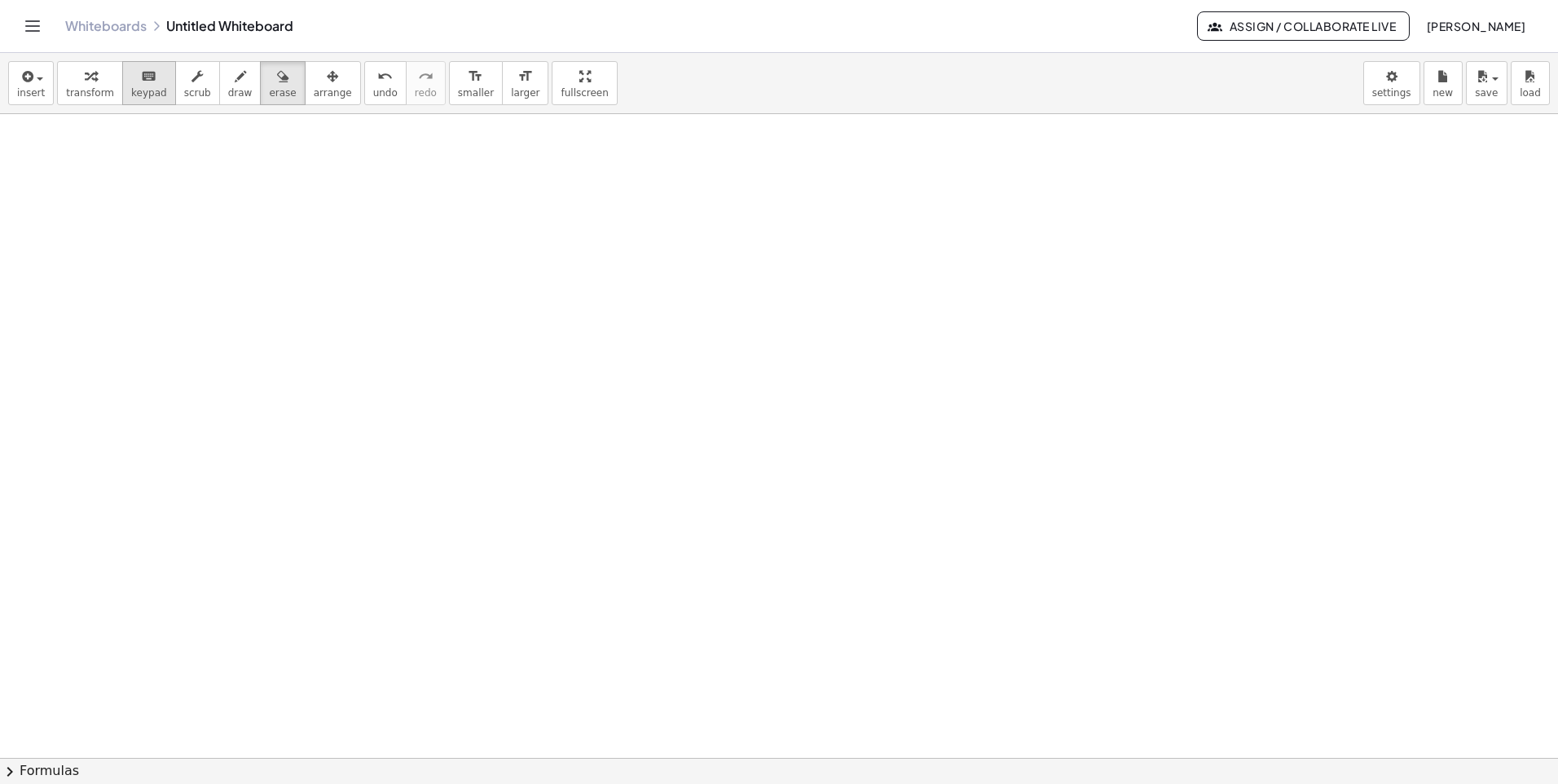
click at [145, 96] on span "keypad" at bounding box center [149, 93] width 36 height 11
click at [228, 91] on span "draw" at bounding box center [240, 93] width 25 height 11
click at [42, 76] on button "insert" at bounding box center [31, 84] width 46 height 44
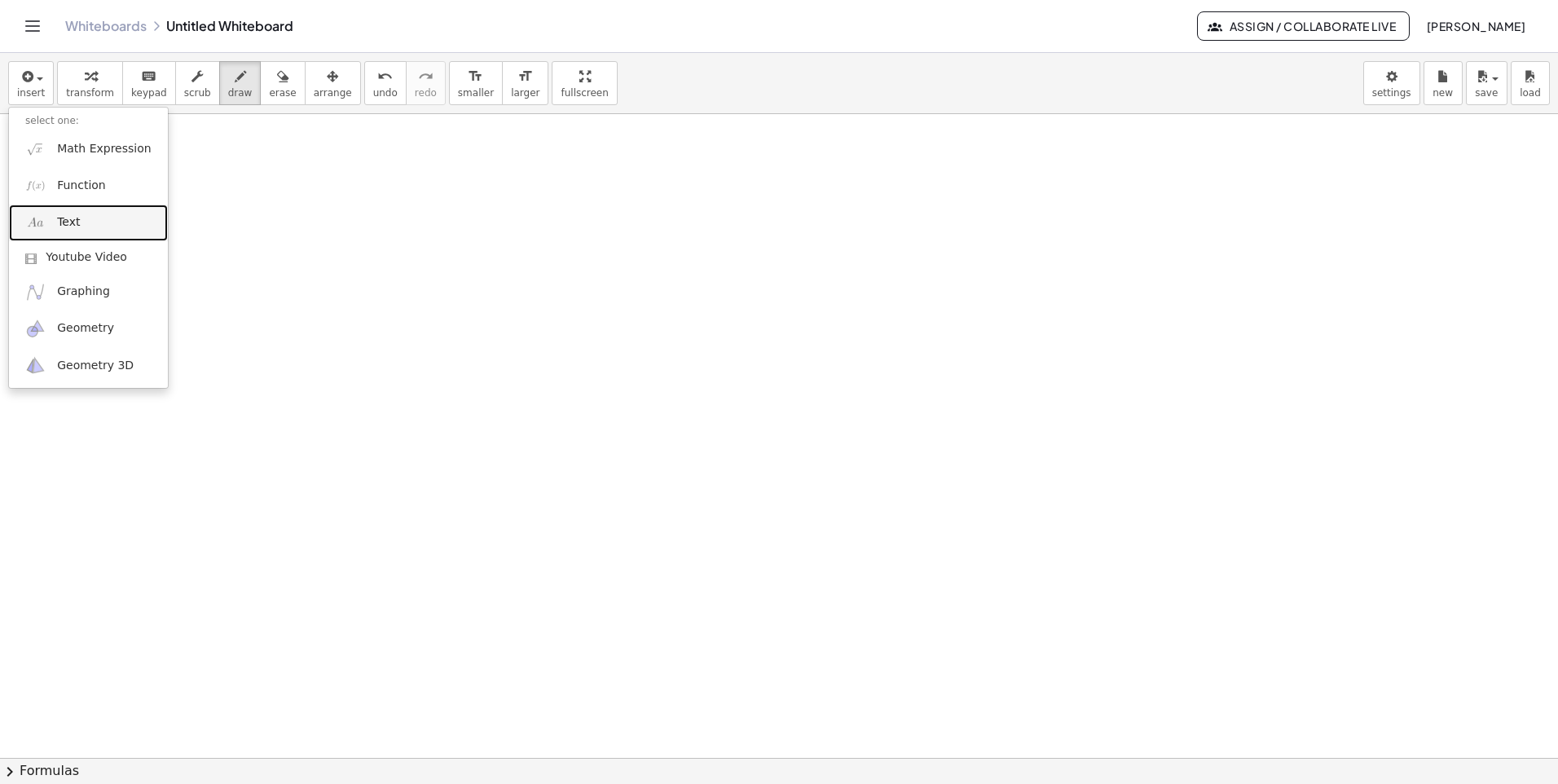
click at [74, 223] on span "Text" at bounding box center [69, 223] width 23 height 16
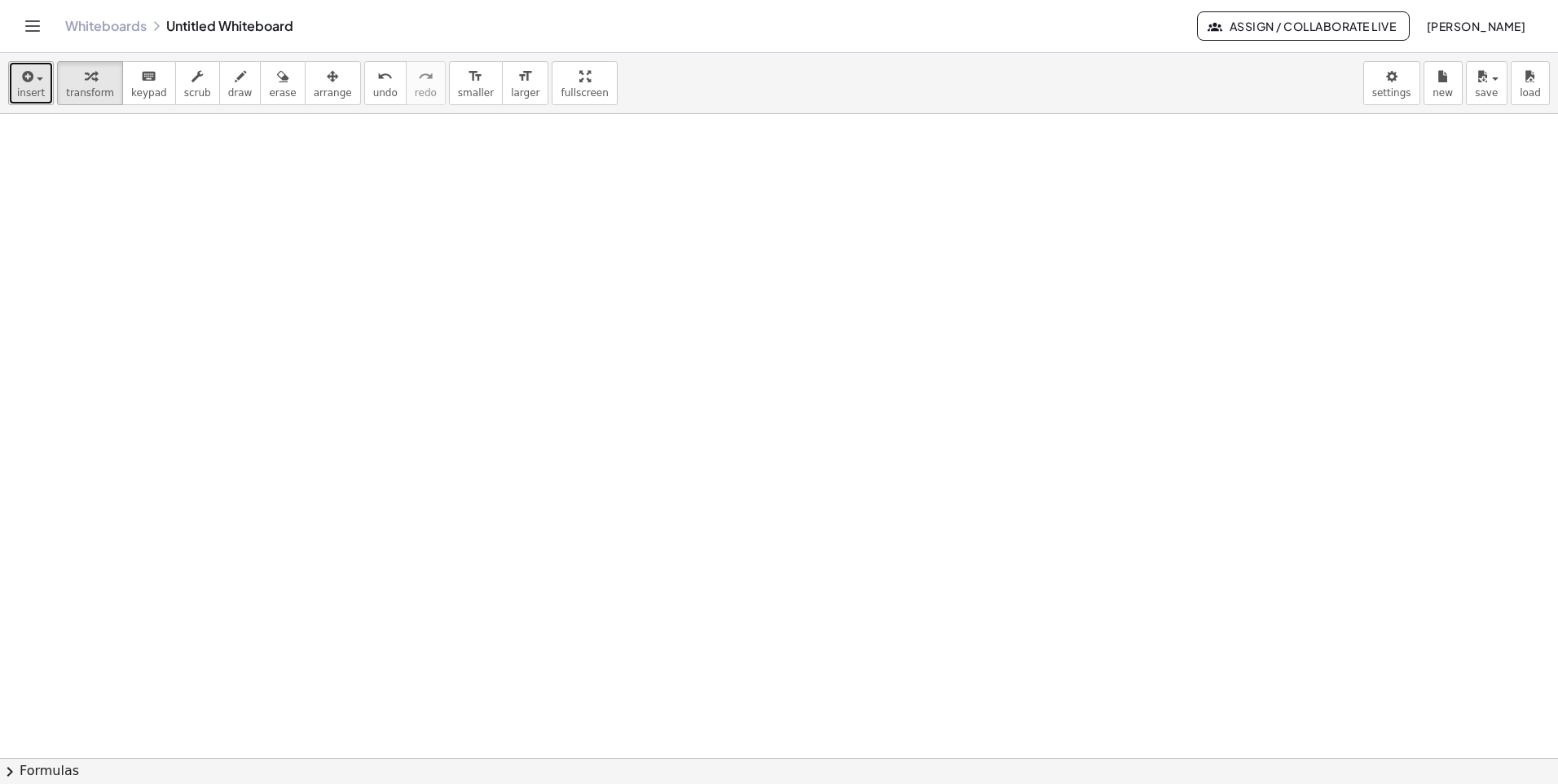
click at [44, 88] on button "insert" at bounding box center [31, 84] width 46 height 44
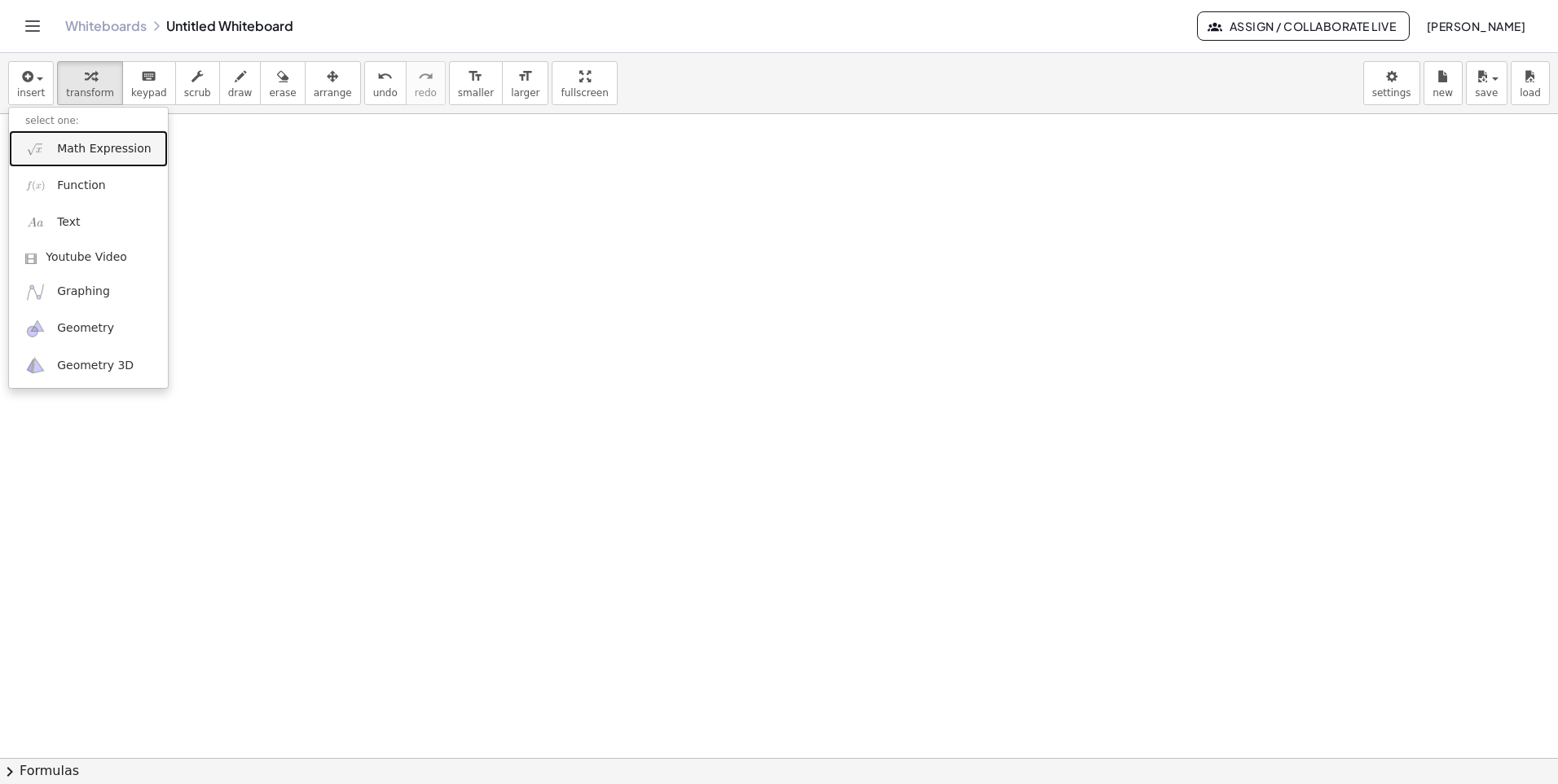
click at [83, 147] on span "Math Expression" at bounding box center [104, 149] width 93 height 16
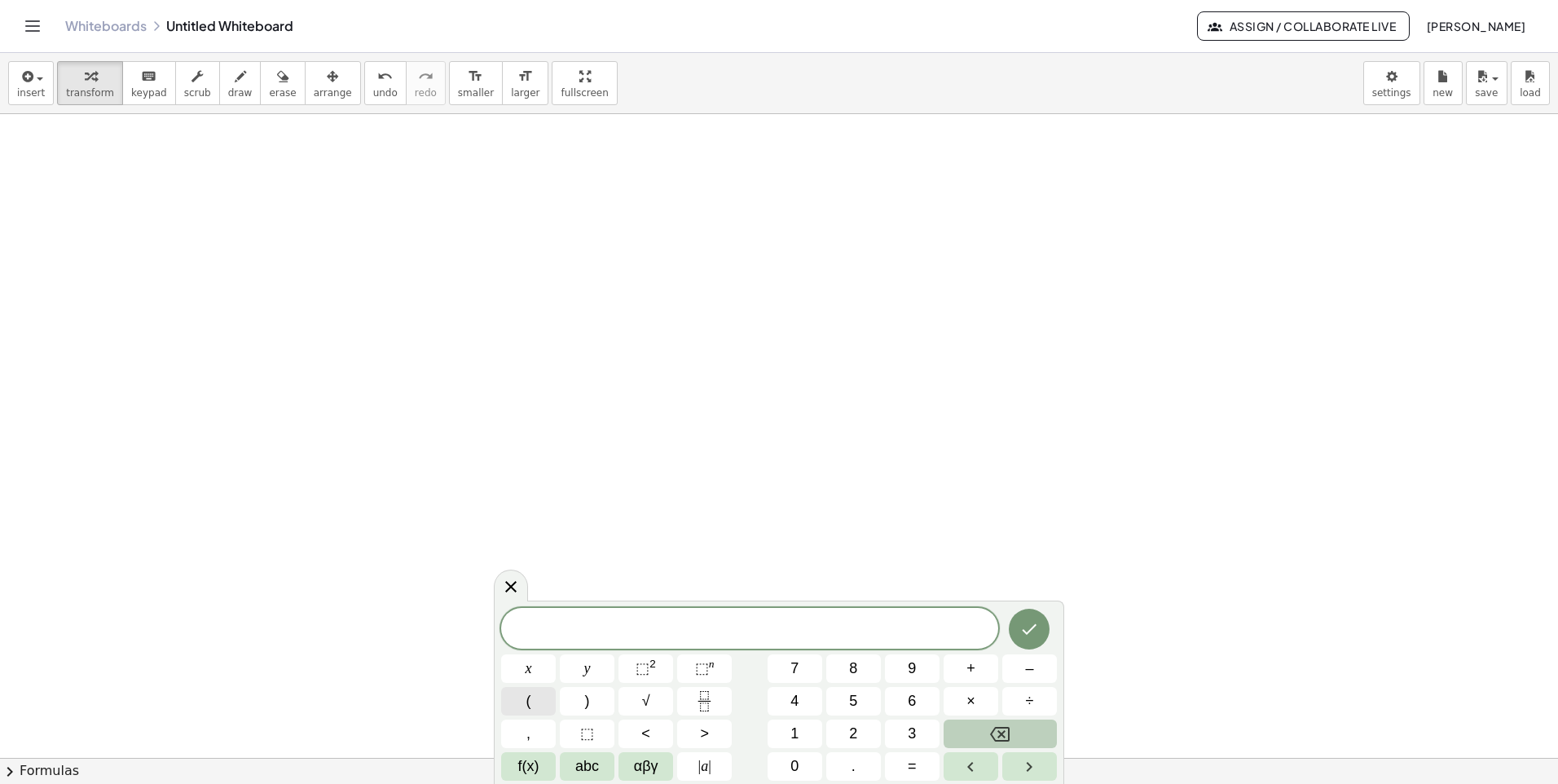
click at [528, 698] on span "(" at bounding box center [529, 700] width 5 height 22
click at [709, 702] on icon "Fraction" at bounding box center [704, 700] width 20 height 20
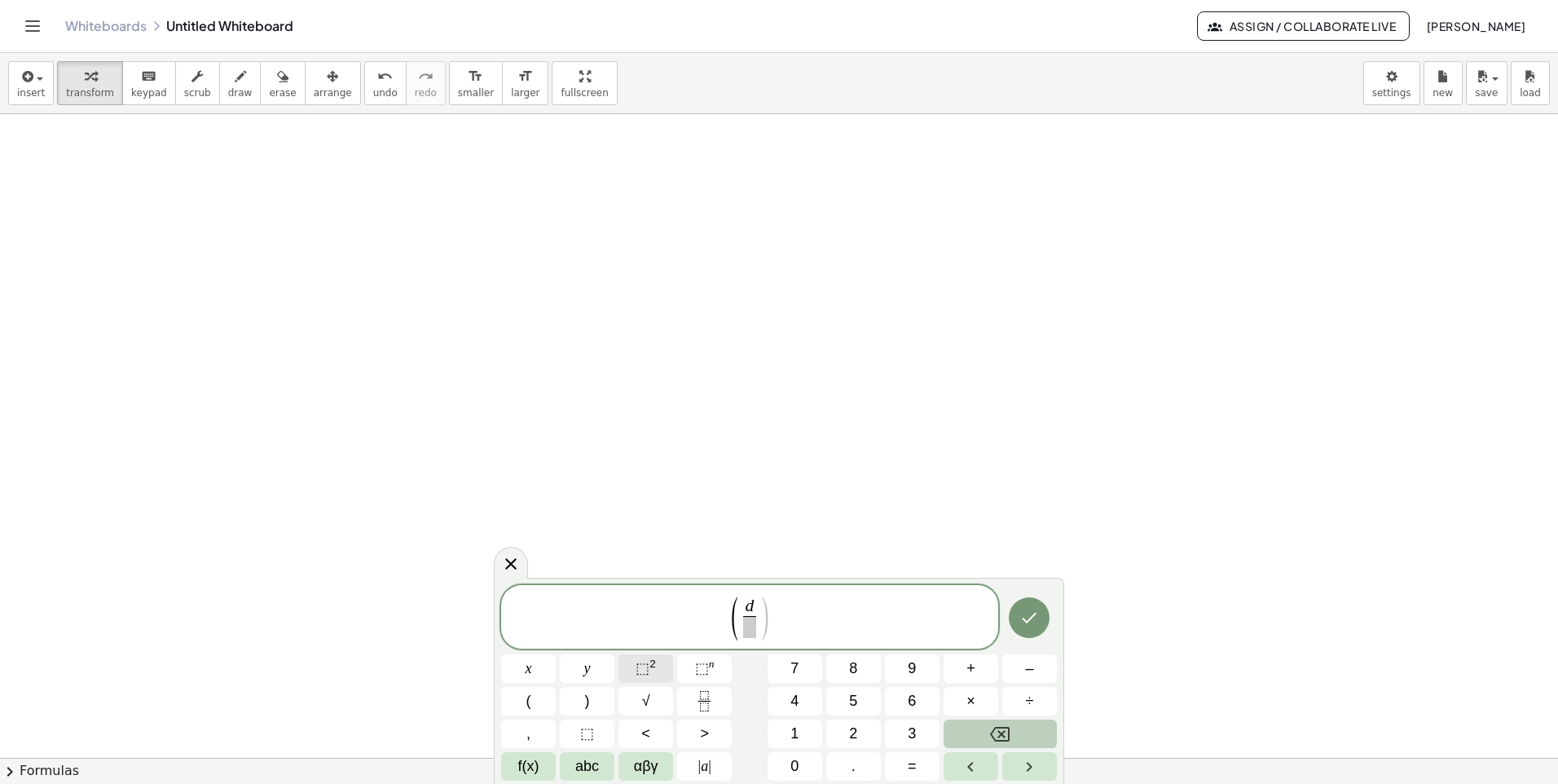
click at [651, 678] on span "⬚ 2" at bounding box center [646, 668] width 20 height 22
click at [750, 629] on span at bounding box center [749, 627] width 20 height 22
click at [635, 662] on button "⬚ 2" at bounding box center [646, 668] width 55 height 29
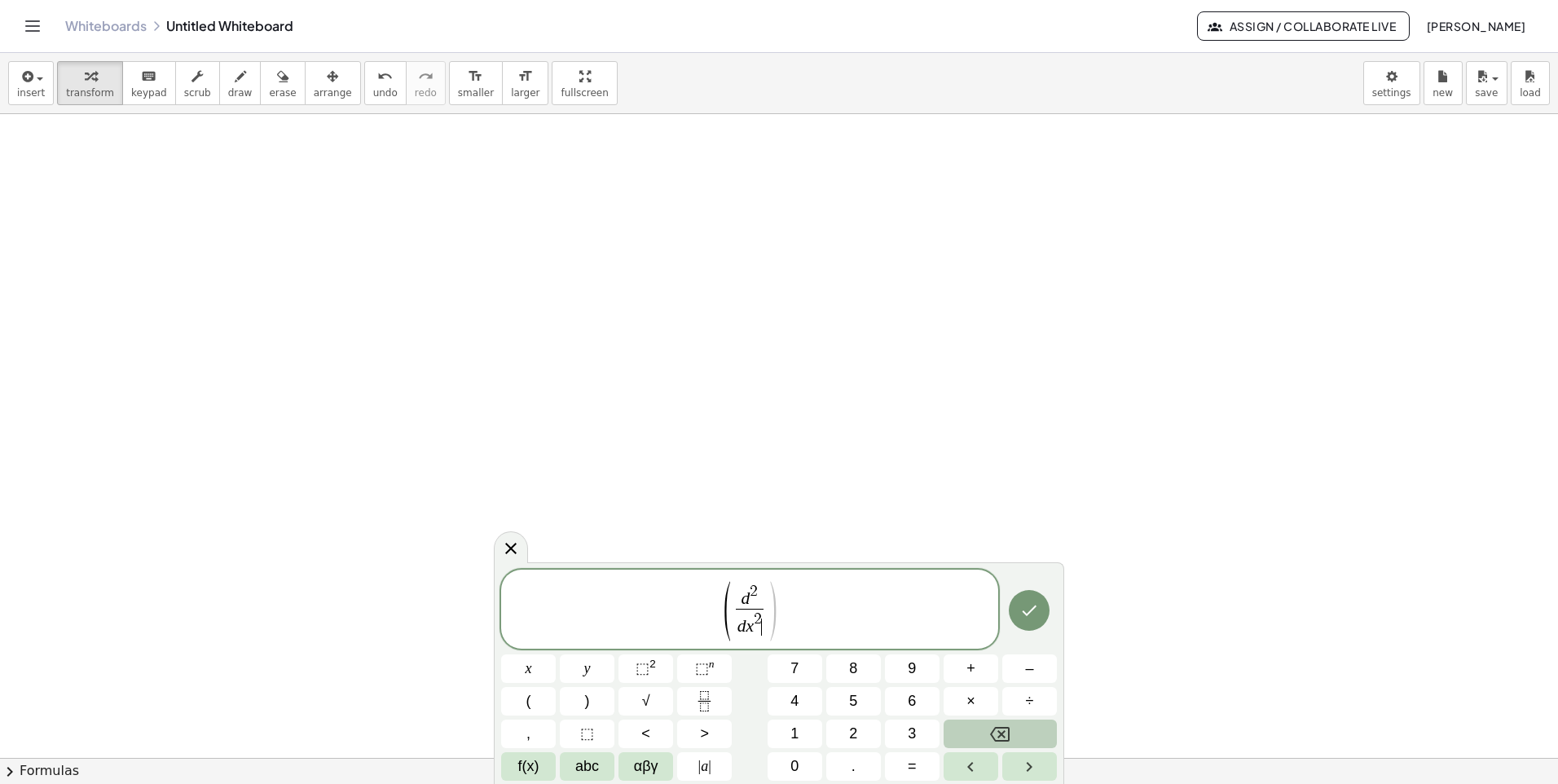
click at [768, 612] on span ")" at bounding box center [772, 611] width 12 height 66
click at [639, 768] on span "αβγ" at bounding box center [647, 766] width 25 height 22
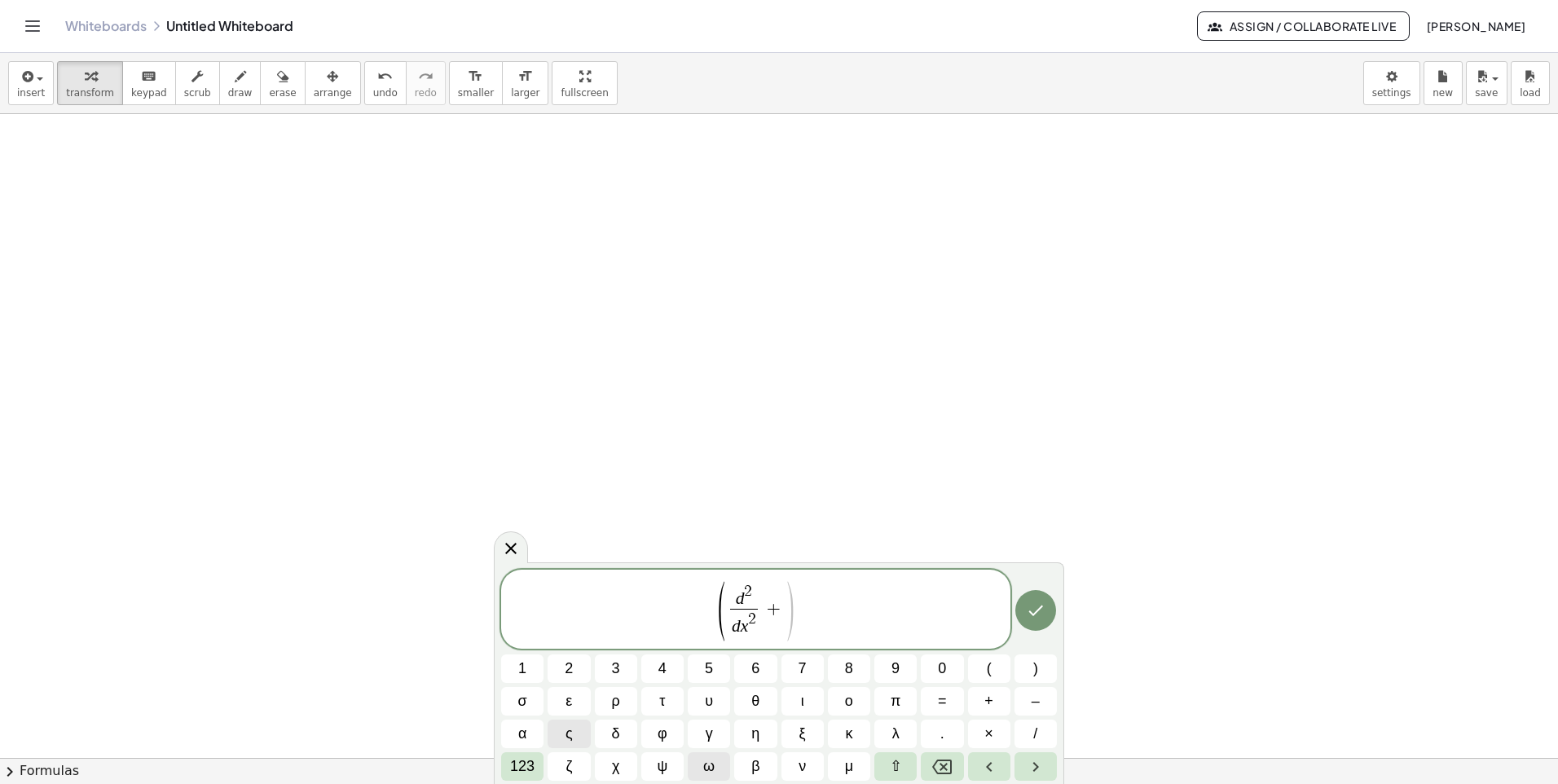
click at [705, 759] on span "ω" at bounding box center [709, 766] width 11 height 22
click at [517, 778] on button "123" at bounding box center [523, 766] width 43 height 29
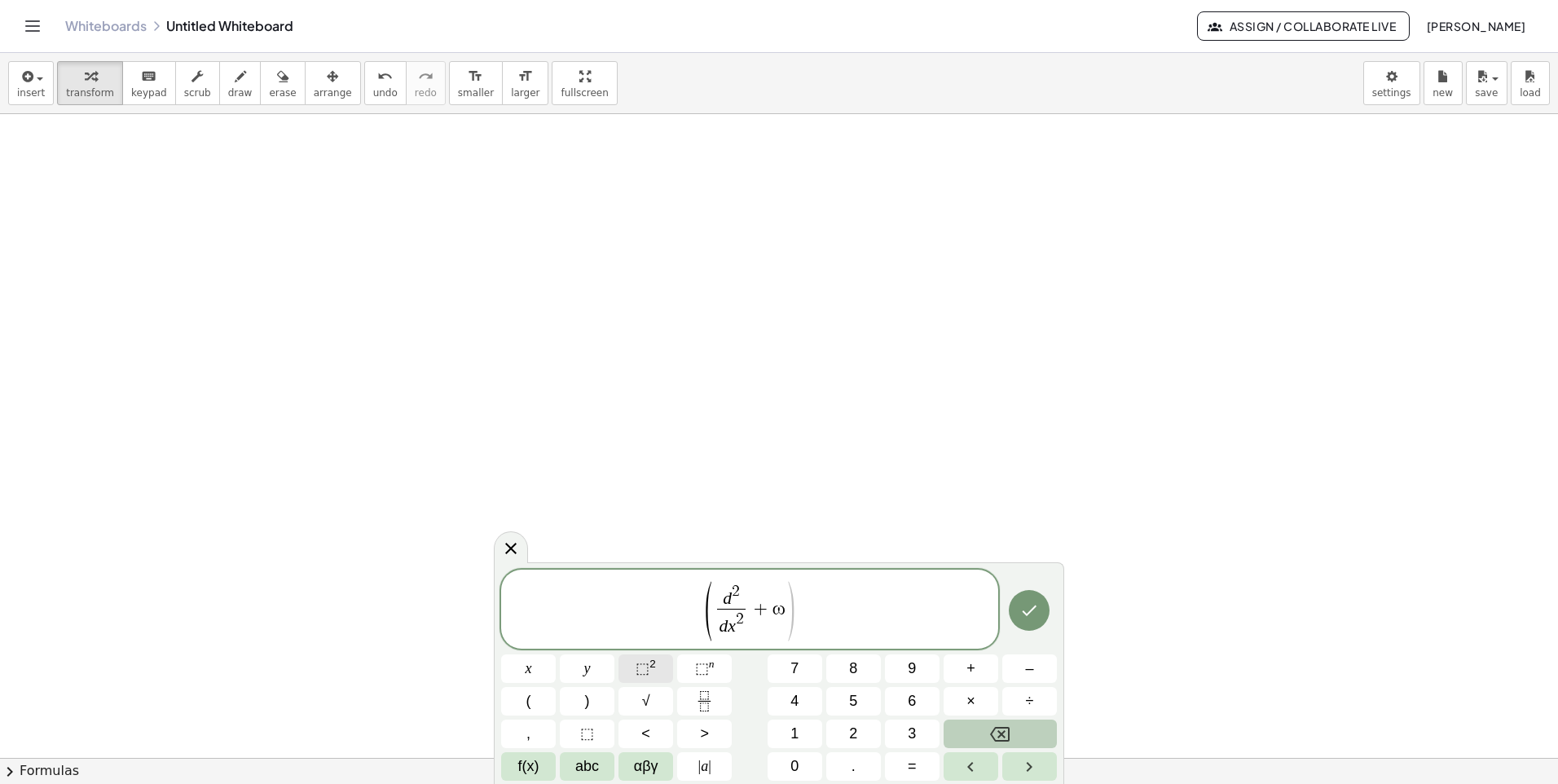
click at [643, 678] on span "⬚ 2" at bounding box center [646, 668] width 20 height 22
click at [820, 613] on span "( d 2 d x 2 ​ + ω 2 ​ )" at bounding box center [750, 610] width 497 height 62
click at [817, 610] on span "( d 2 d x 2 ​ + ω 2 ) ​" at bounding box center [750, 610] width 497 height 62
click at [734, 599] on span "2" at bounding box center [732, 591] width 8 height 16
click at [821, 611] on span ")" at bounding box center [823, 610] width 12 height 68
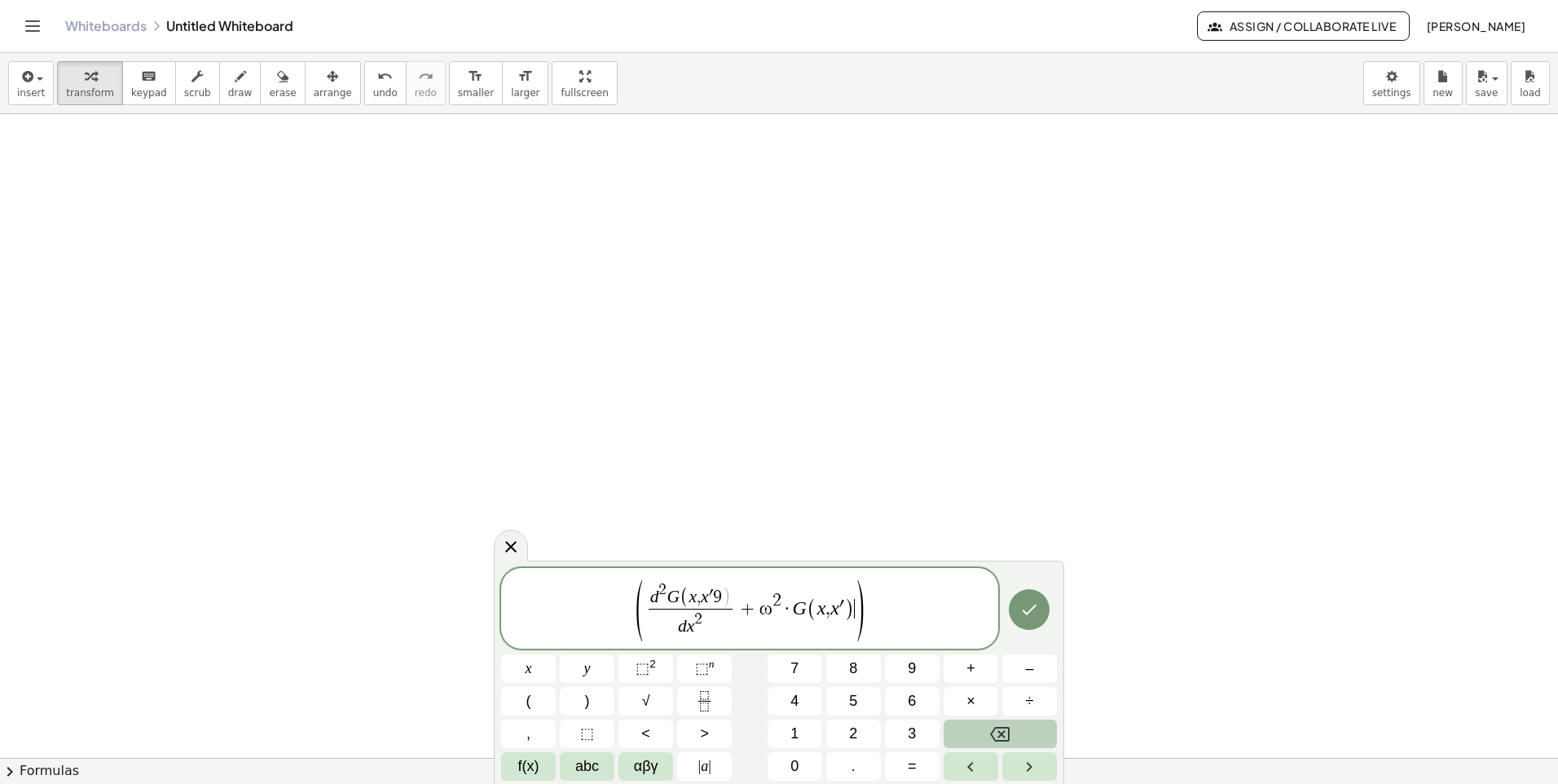
click at [920, 596] on span "( d 2 G ( x , x ′ 9 ) d x 2 ​ + ω 2 · G ( x , x ′ ) ​ )" at bounding box center [750, 610] width 497 height 64
click at [649, 610] on span "d x 2" at bounding box center [691, 623] width 84 height 29
click at [642, 612] on span "(" at bounding box center [639, 610] width 12 height 68
click at [883, 610] on span "​ d 2 G ( x , x ′ 9 ) d x 2 ​ + ω 2 · G ( x , x ′ )" at bounding box center [750, 611] width 497 height 60
click at [647, 771] on span "αβγ" at bounding box center [647, 766] width 25 height 22
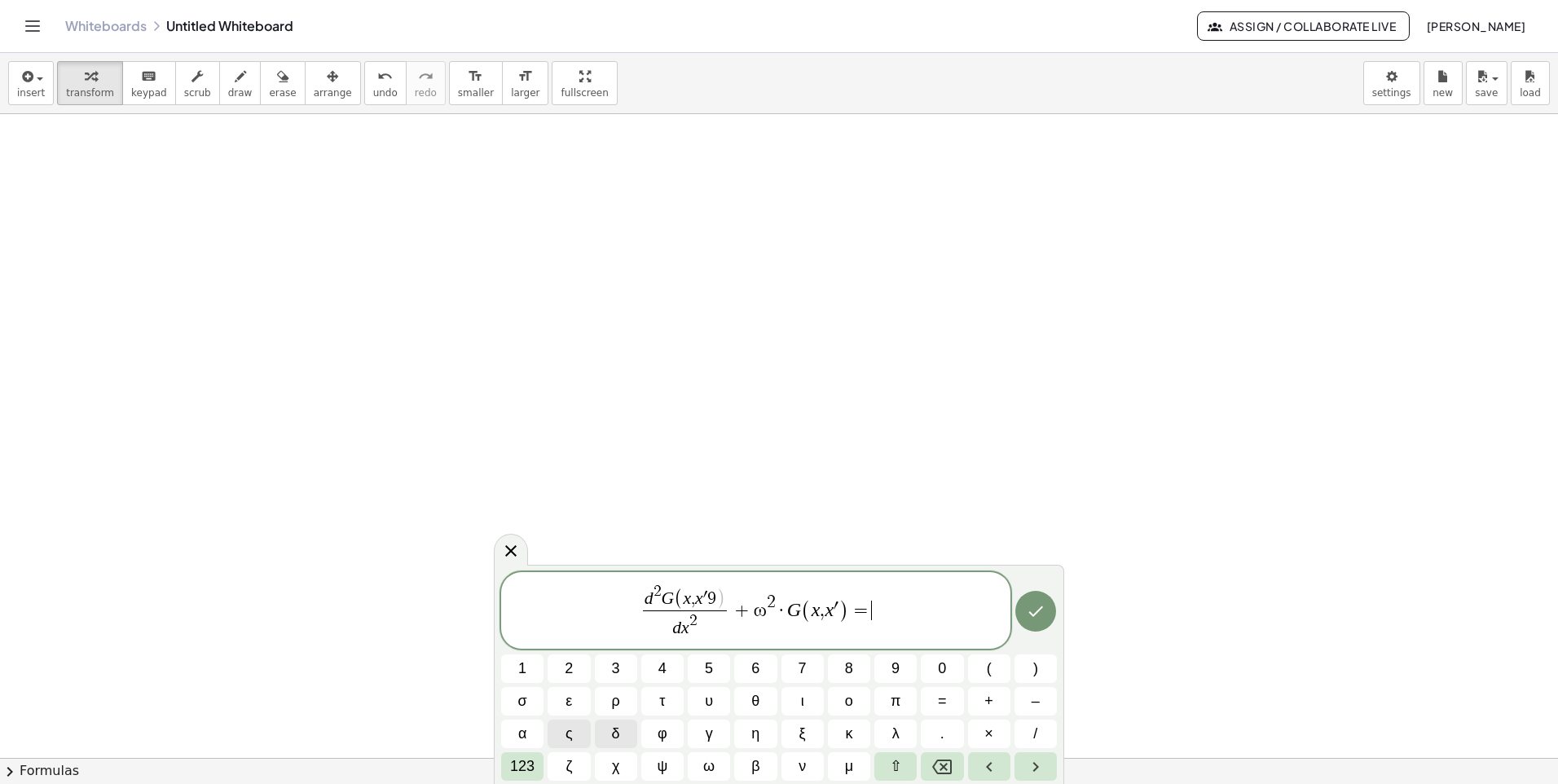
click at [623, 739] on button "δ" at bounding box center [616, 733] width 43 height 29
click at [939, 612] on span "d 2 G ( x , x ′ 9 ) d x 2 ​ + ω 2 · G ( x , x ′ ) = δ ( x − x ′ ​ )" at bounding box center [756, 611] width 510 height 60
click at [1029, 608] on icon "Done" at bounding box center [1036, 611] width 20 height 20
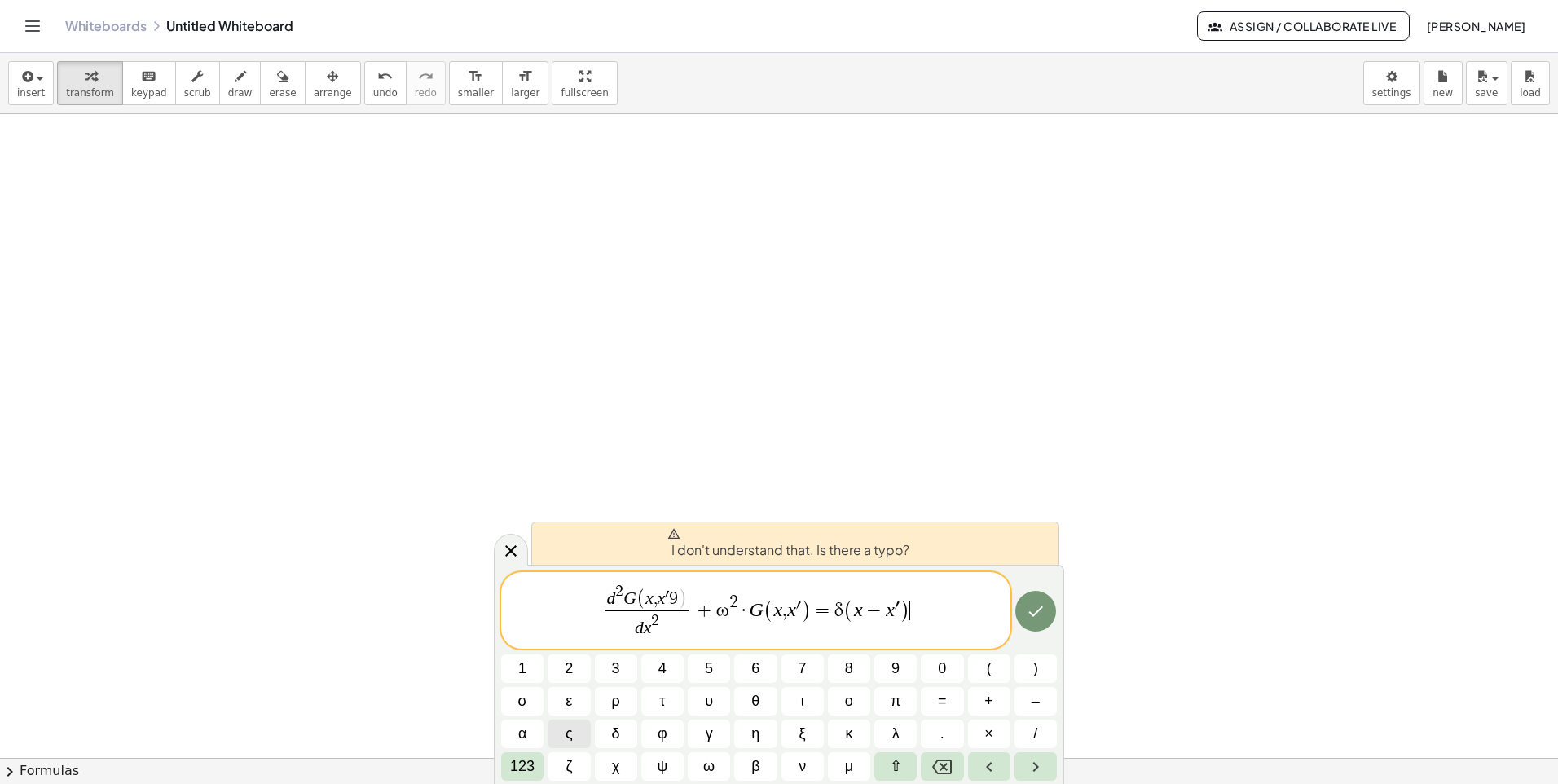
click at [850, 555] on span "I don't understand that. Is there a typo?" at bounding box center [788, 543] width 242 height 33
click at [676, 532] on icon at bounding box center [674, 533] width 13 height 13
click at [1035, 598] on button "Done" at bounding box center [1036, 611] width 41 height 41
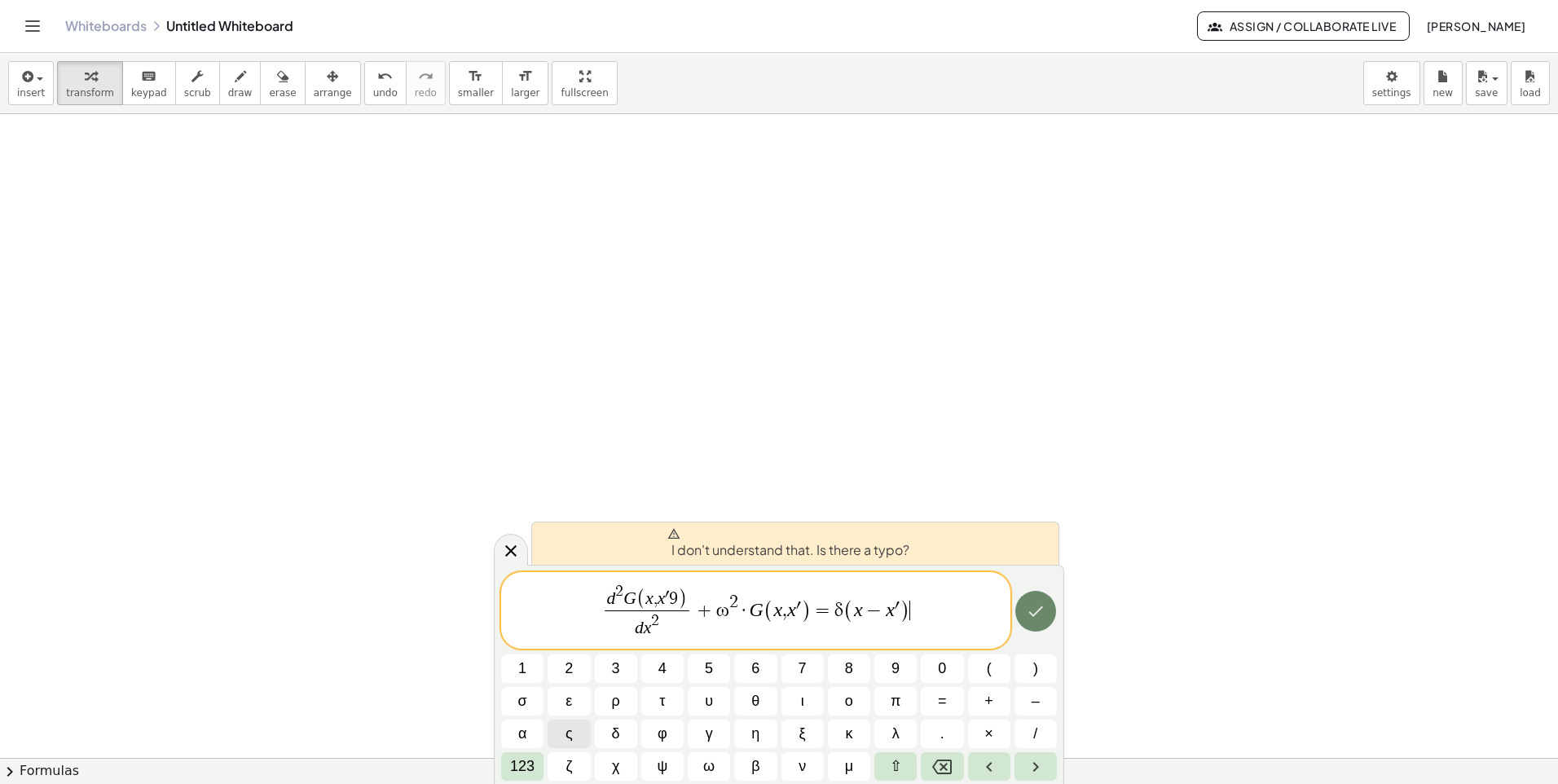
click at [1035, 598] on button "Done" at bounding box center [1036, 611] width 41 height 41
click at [906, 771] on button "⇧" at bounding box center [896, 766] width 43 height 29
click at [891, 771] on span "⇧" at bounding box center [896, 766] width 12 height 22
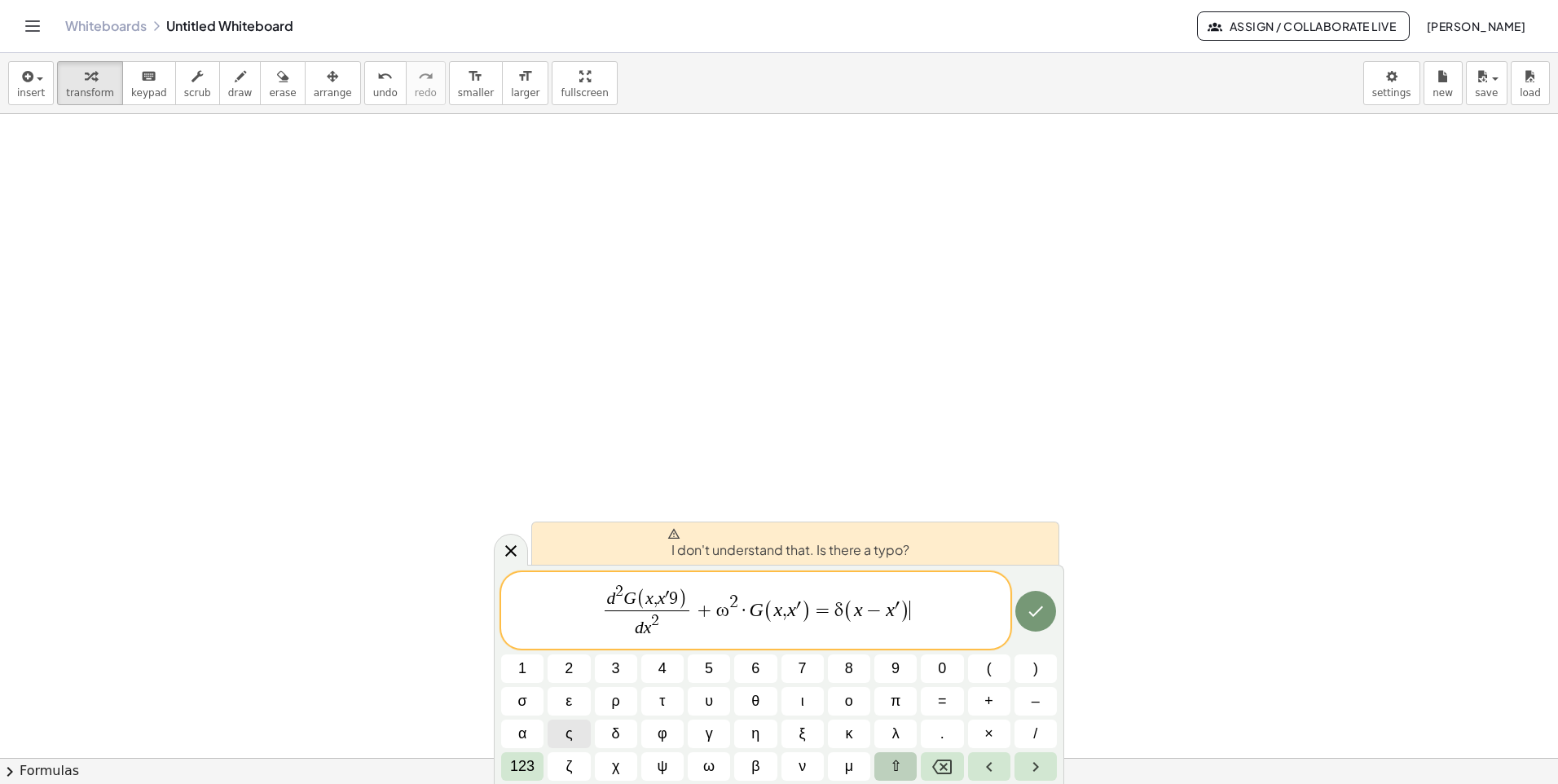
click at [915, 771] on button "⇧" at bounding box center [896, 766] width 43 height 29
click at [900, 764] on span "⇧" at bounding box center [896, 766] width 12 height 22
drag, startPoint x: 952, startPoint y: 529, endPoint x: 960, endPoint y: 396, distance: 133.2
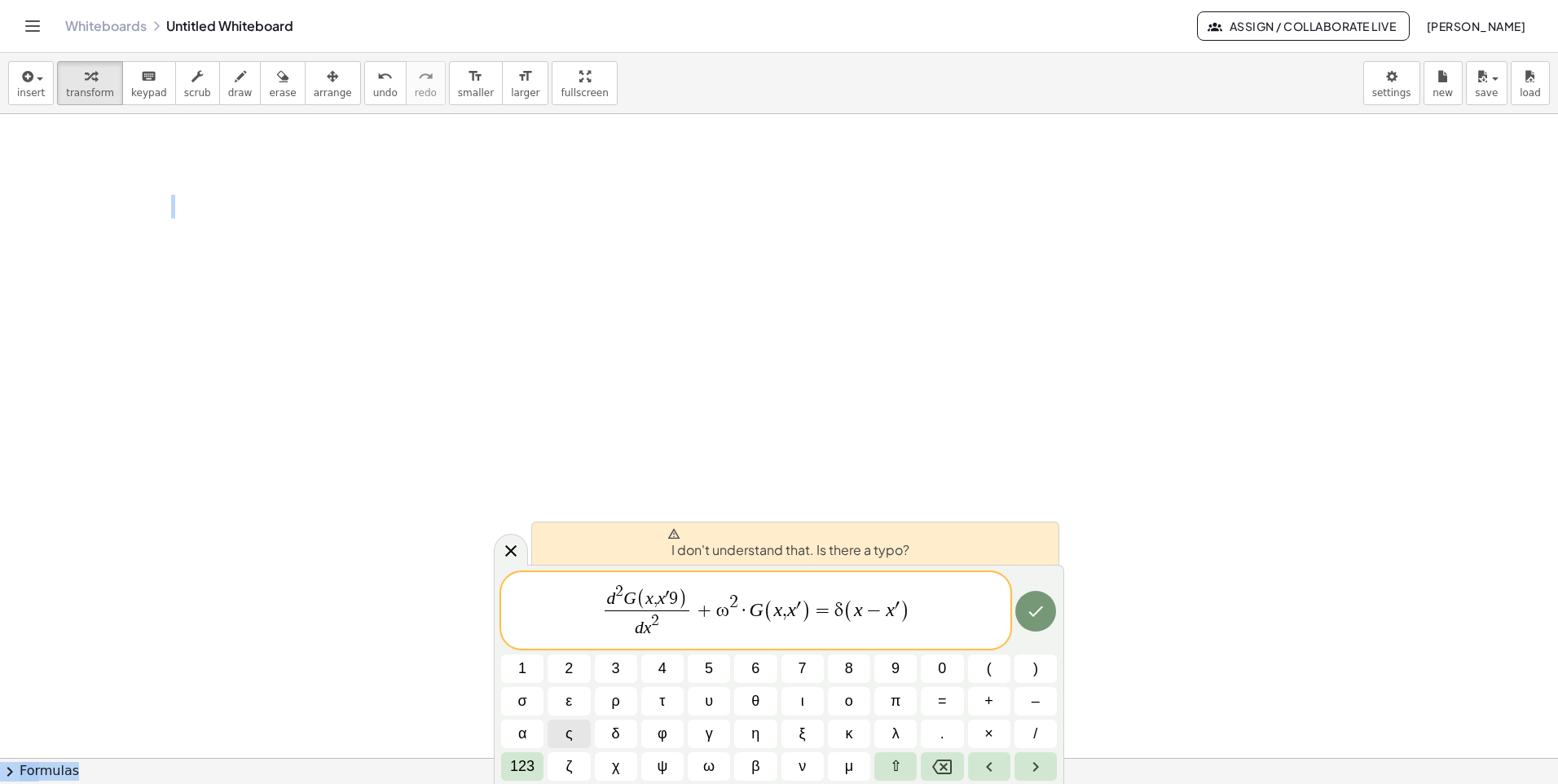
click at [960, 396] on body "Graspable Math Activities Get Started Activity Bank Assigned Work Classes White…" at bounding box center [779, 392] width 1558 height 784
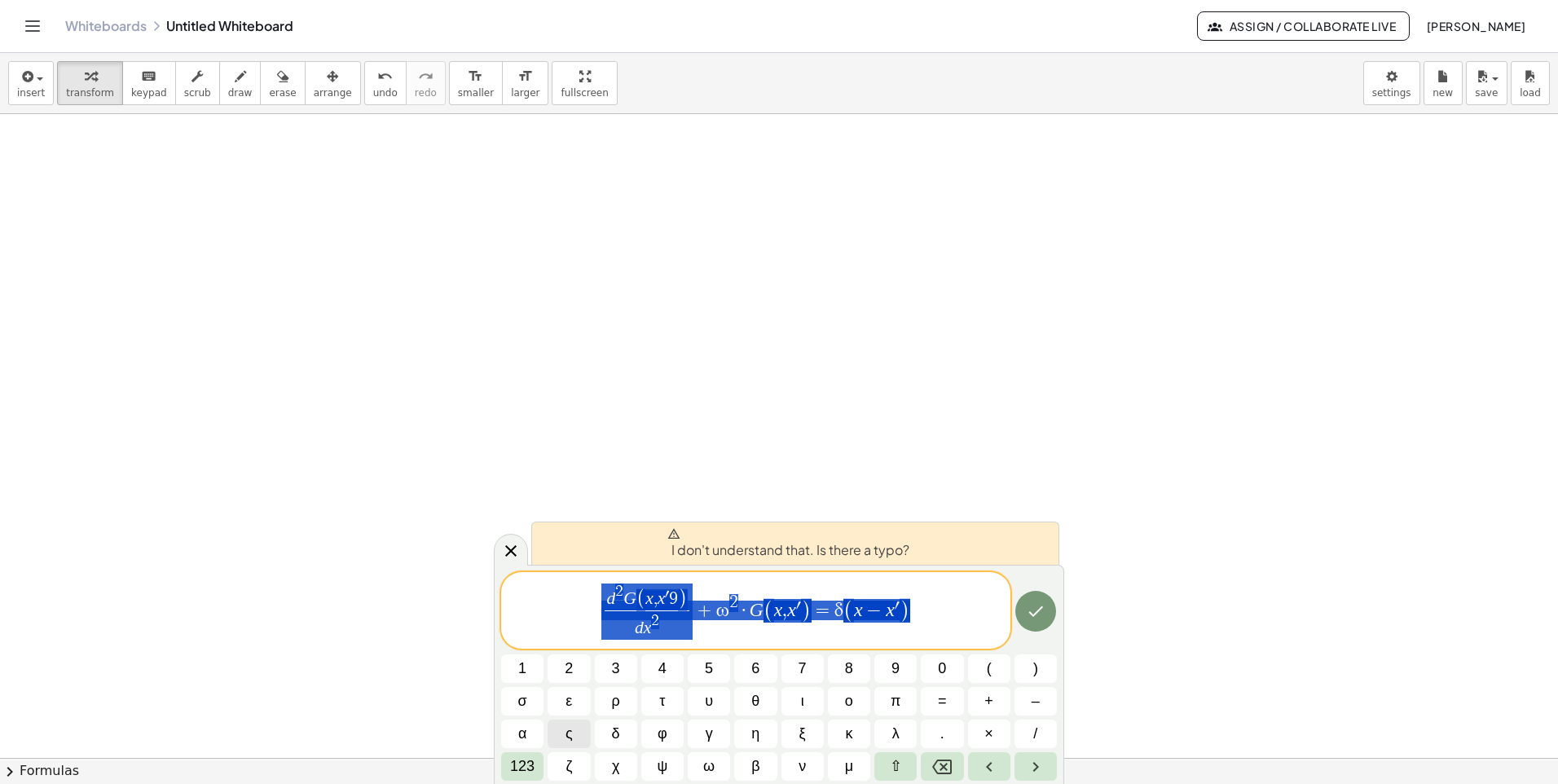
drag, startPoint x: 617, startPoint y: 613, endPoint x: 954, endPoint y: 607, distance: 337.1
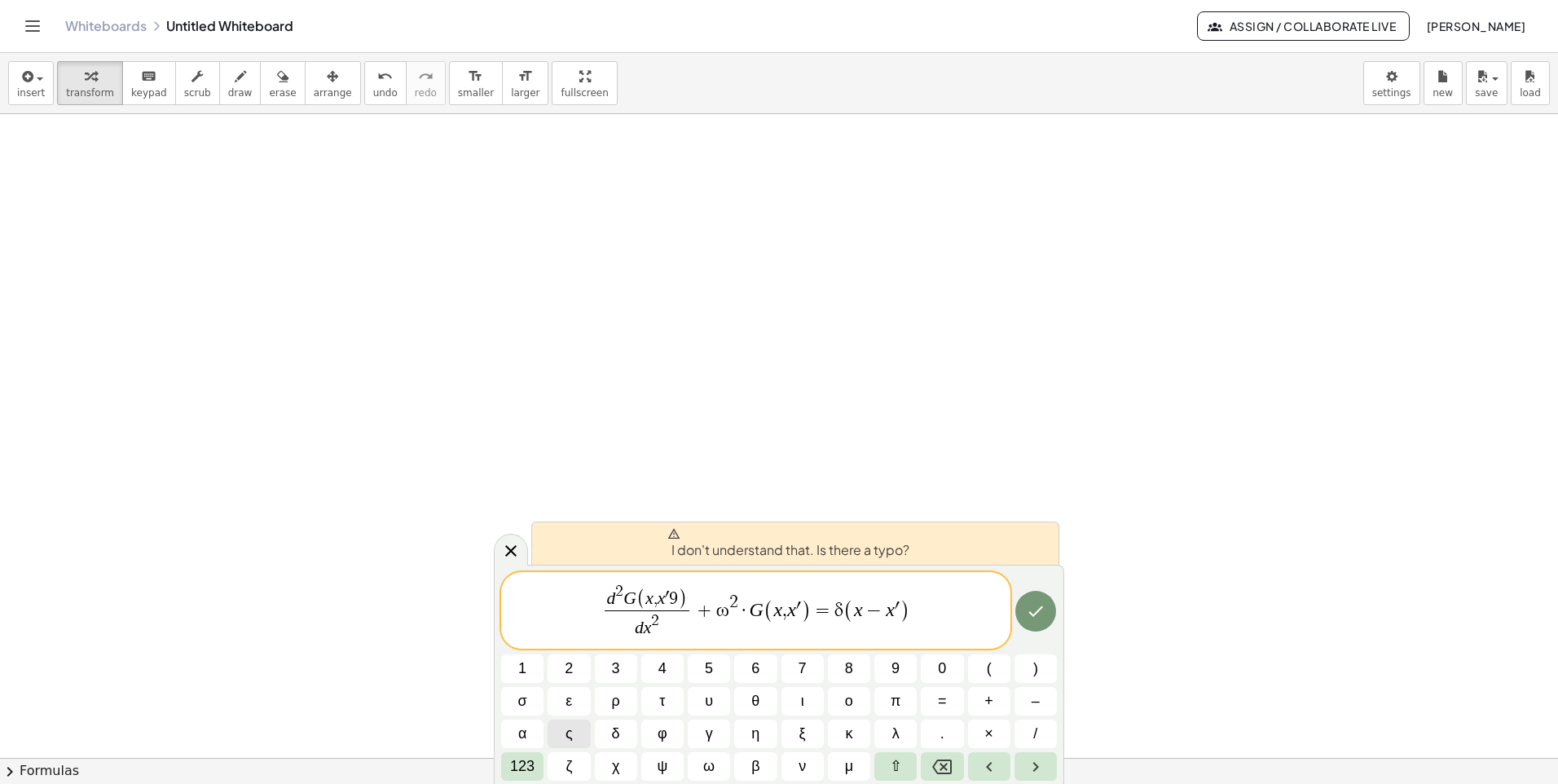
drag, startPoint x: 870, startPoint y: 608, endPoint x: 583, endPoint y: 572, distance: 289.2
click at [583, 572] on div "d 2 G ( x , x ′ 9 ) d x 2 ​ + ω 2 · G ( x , x ′ ) = δ ( x ​ − x ′ )" at bounding box center [756, 610] width 510 height 76
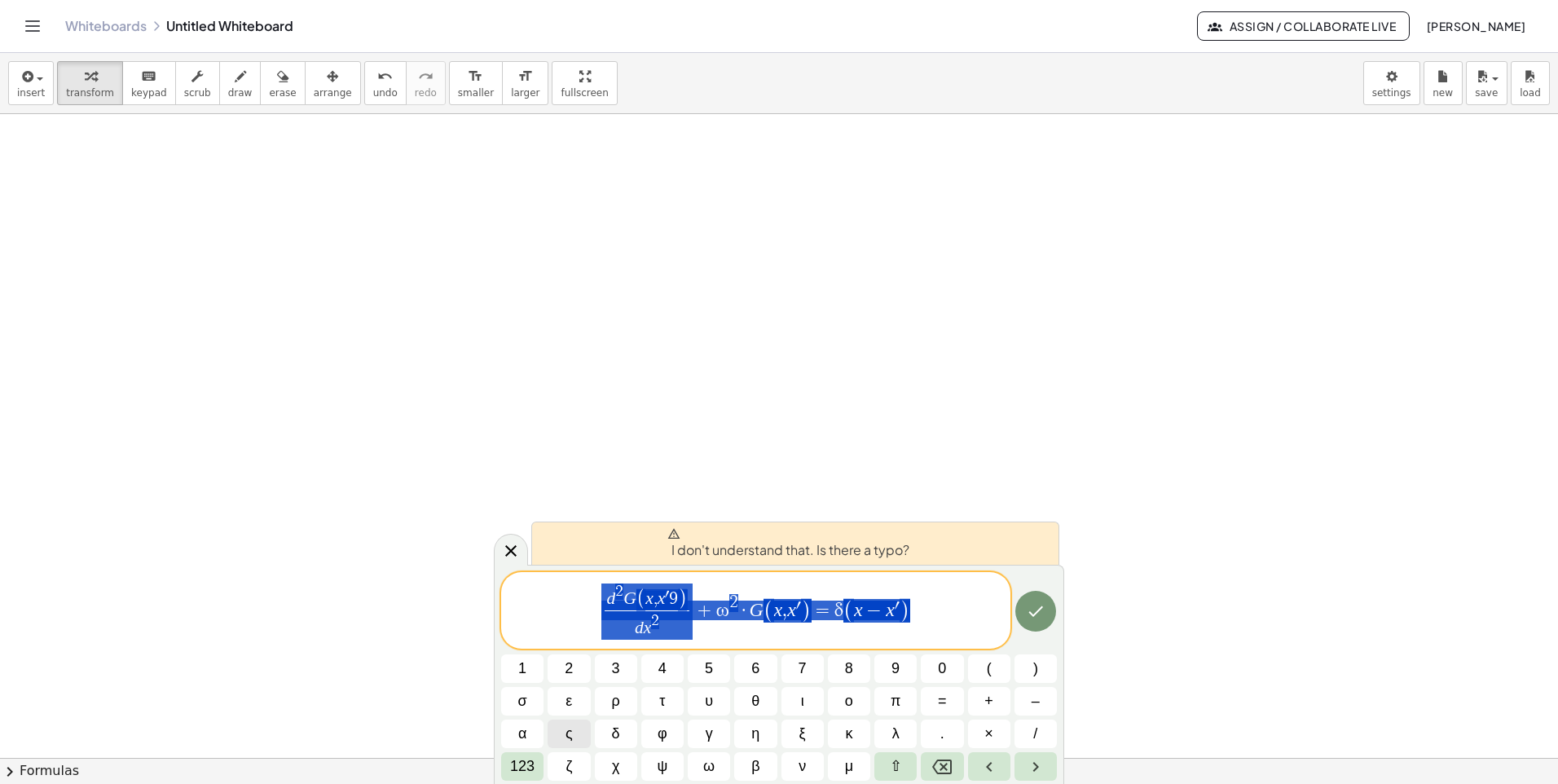
drag, startPoint x: 608, startPoint y: 609, endPoint x: 888, endPoint y: 623, distance: 280.3
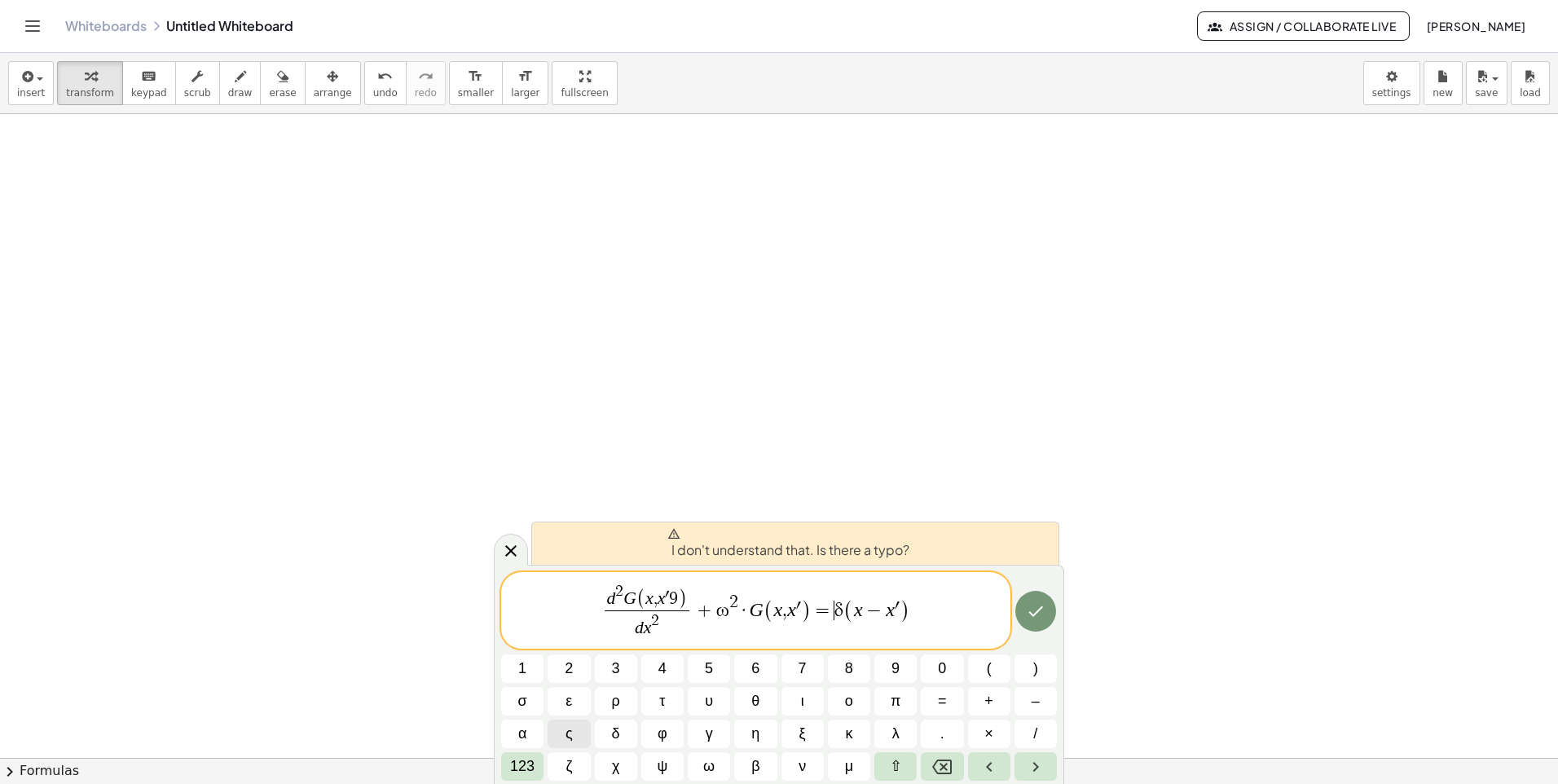
drag, startPoint x: 825, startPoint y: 609, endPoint x: 682, endPoint y: 254, distance: 382.7
click at [678, 254] on div at bounding box center [779, 757] width 1558 height 1287
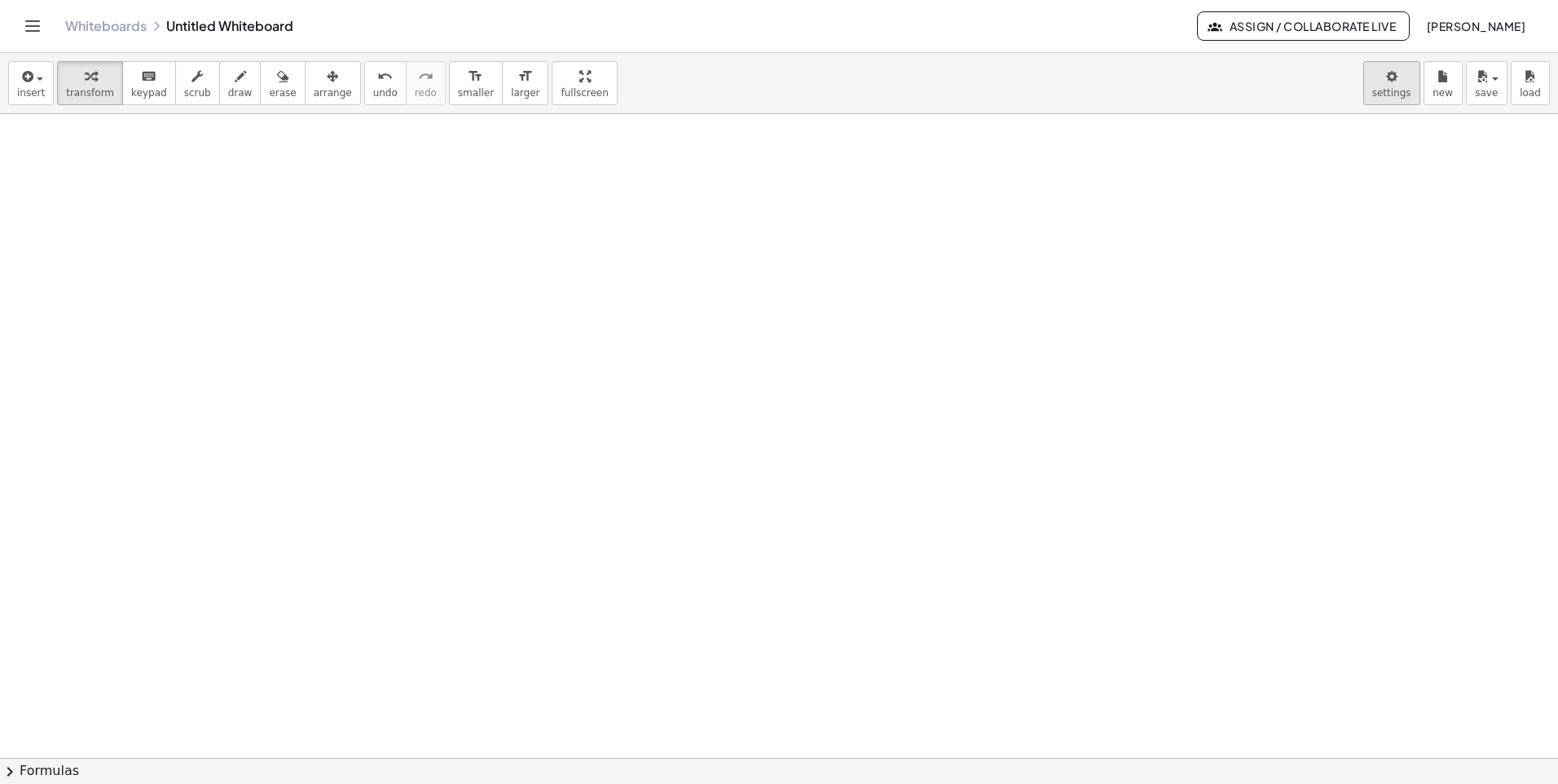
click at [1387, 86] on body "Graspable Math Activities Get Started Activity Bank Assigned Work Classes White…" at bounding box center [779, 392] width 1558 height 784
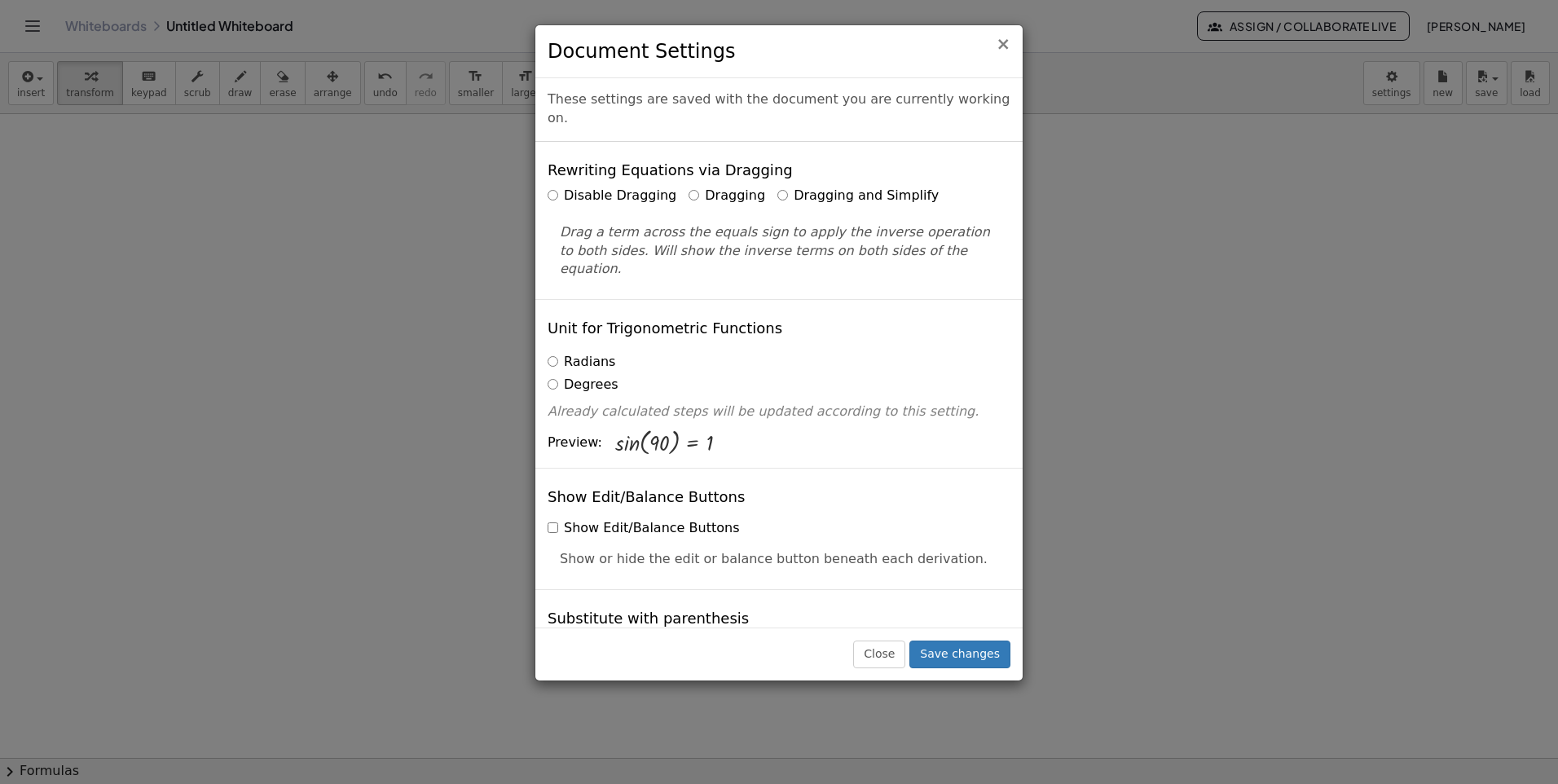
click at [1009, 47] on span "×" at bounding box center [1003, 44] width 15 height 20
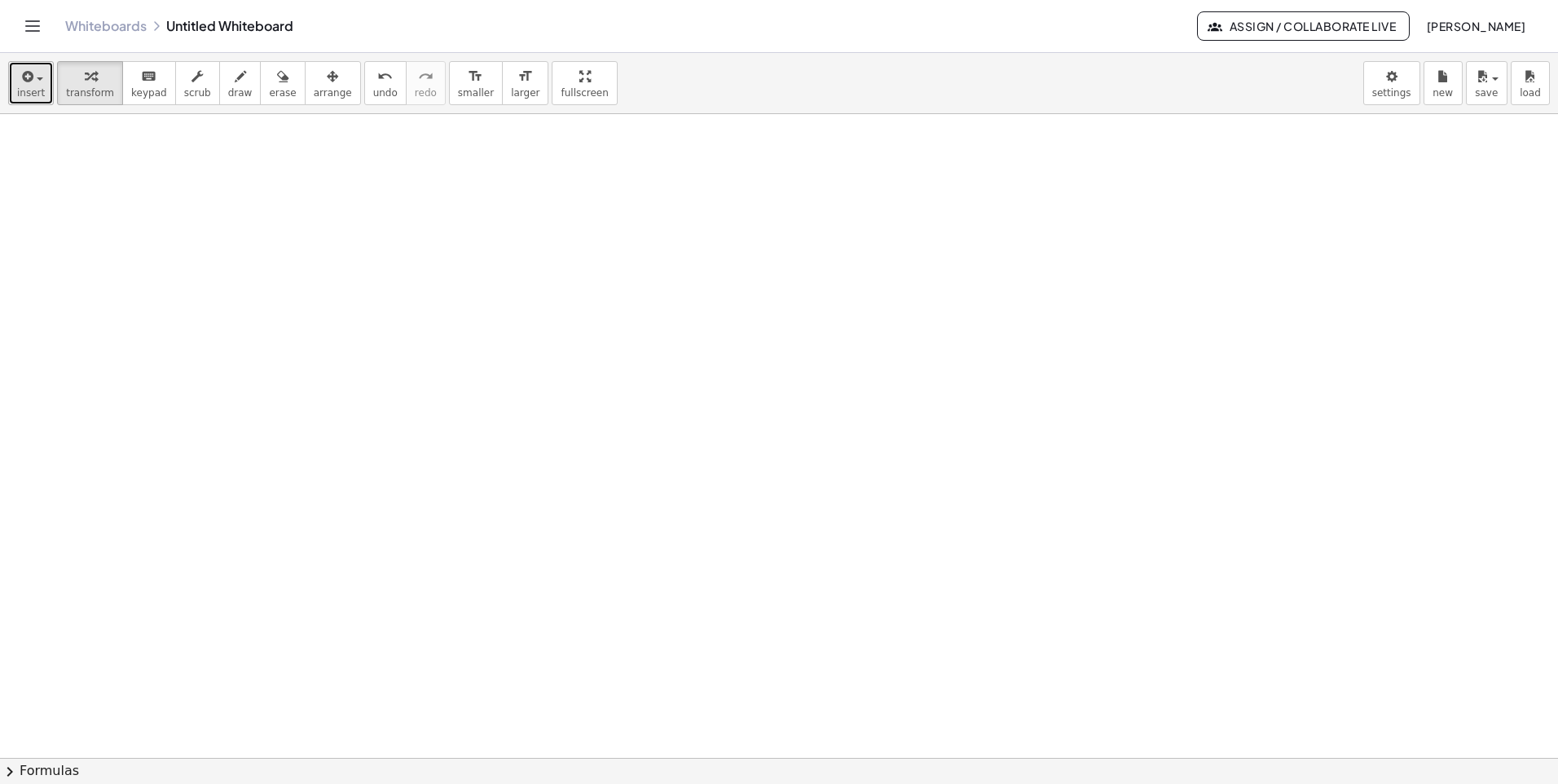
click at [15, 94] on button "insert" at bounding box center [31, 84] width 46 height 44
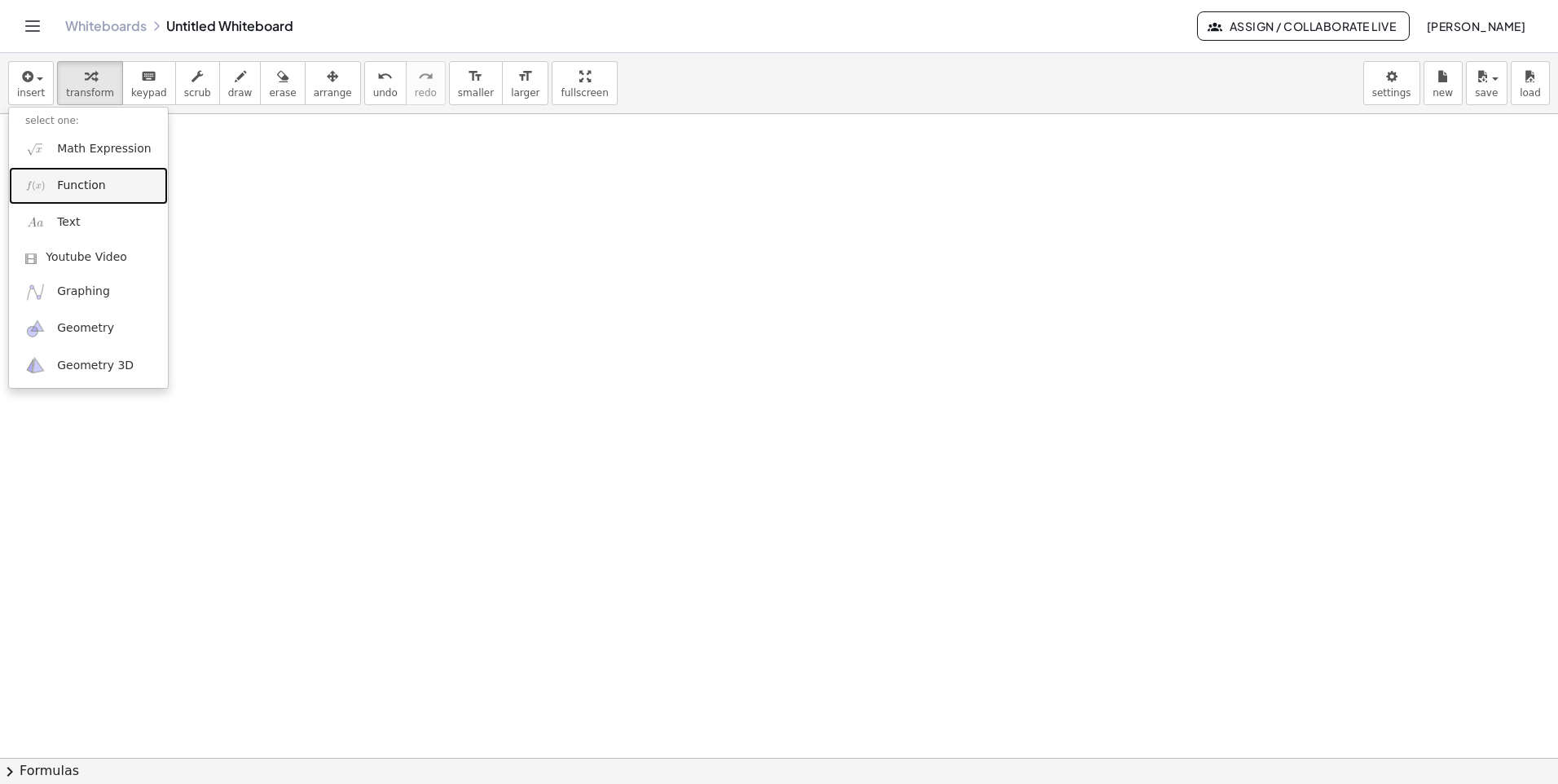
click at [86, 186] on span "Function" at bounding box center [82, 186] width 49 height 16
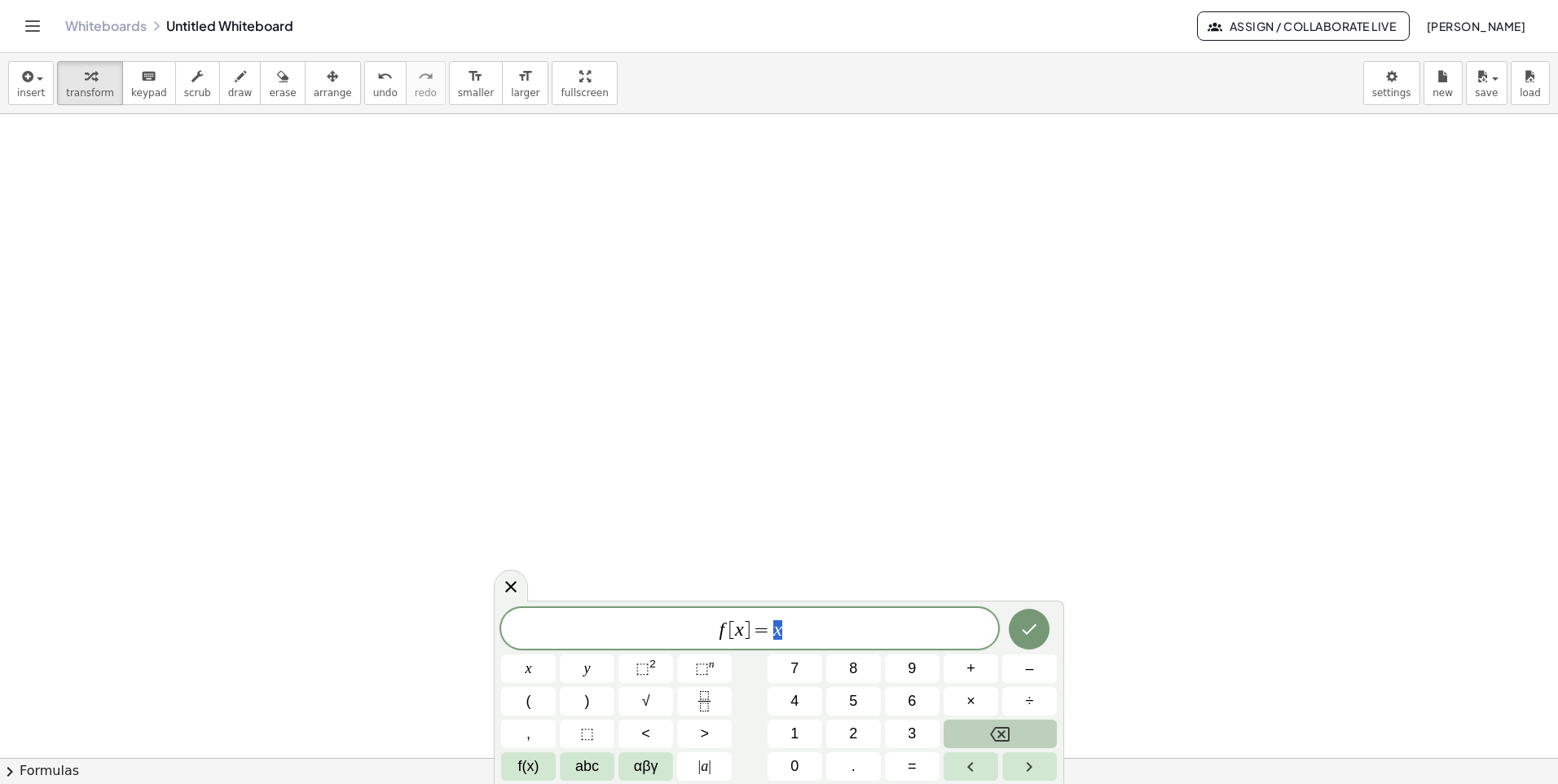
click at [794, 645] on div "f [ x ] = x" at bounding box center [750, 628] width 497 height 41
click at [1024, 634] on icon "Done" at bounding box center [1029, 629] width 20 height 20
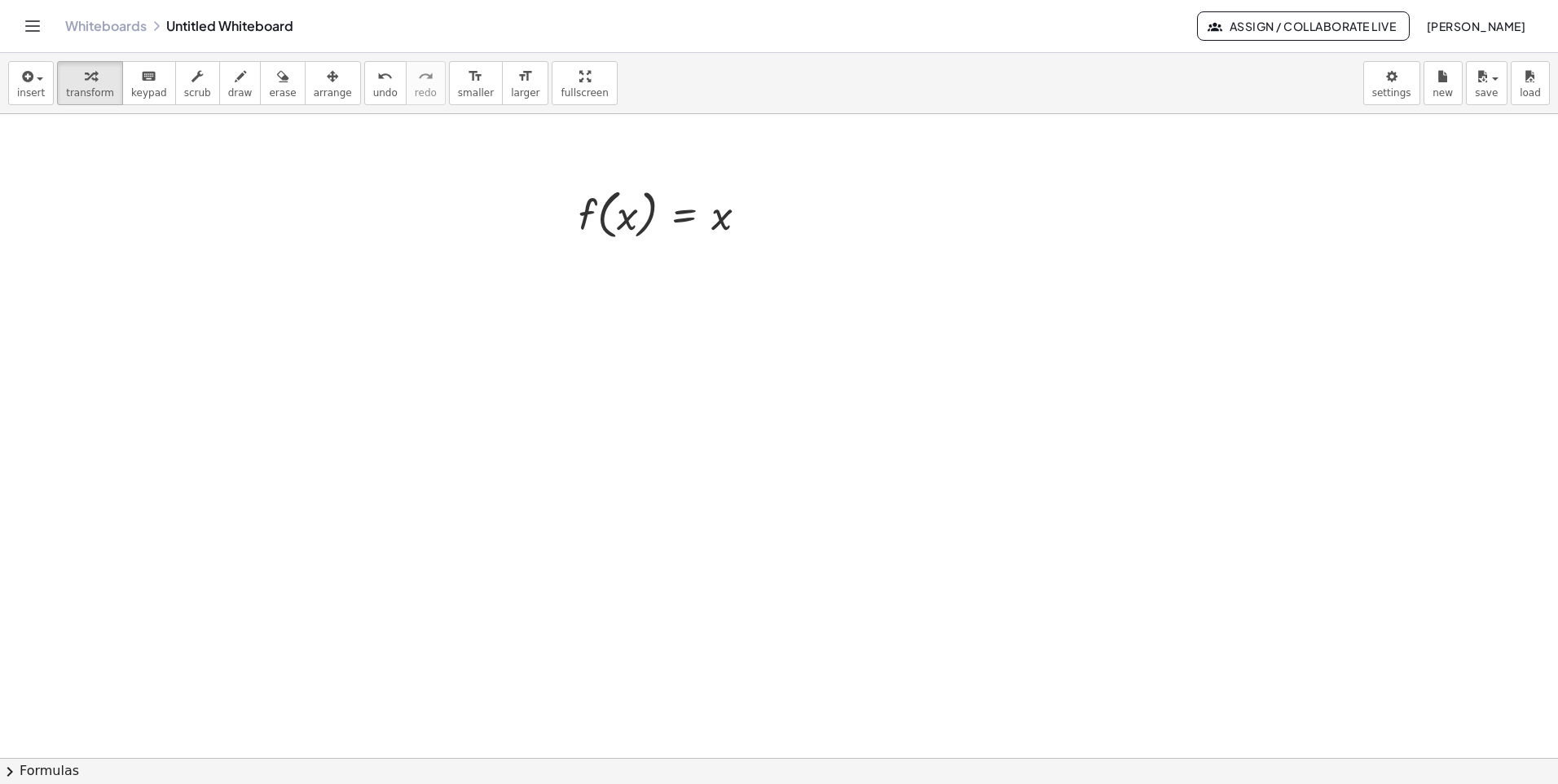
click at [868, 226] on div at bounding box center [779, 757] width 1558 height 1287
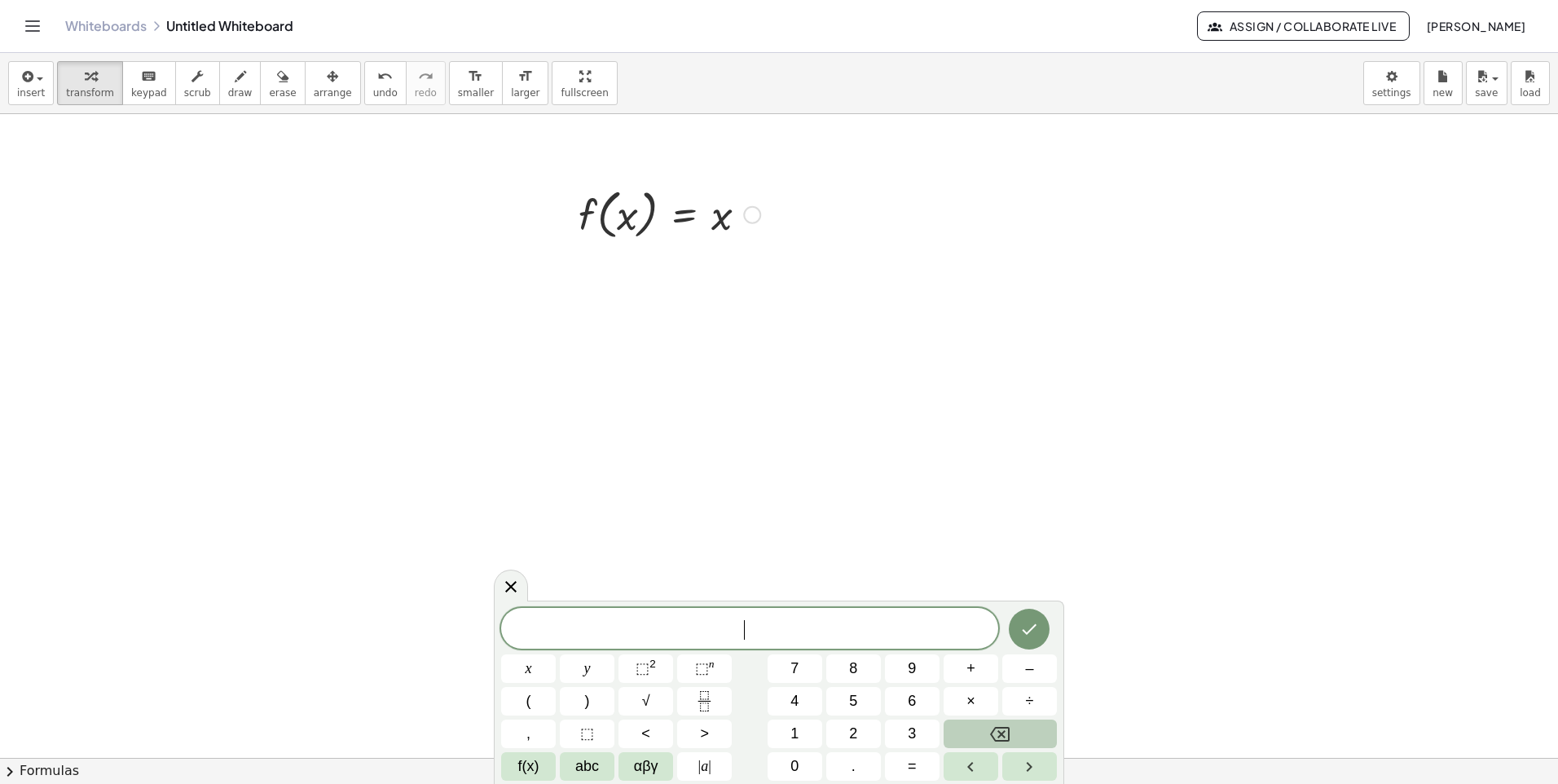
click at [612, 211] on div at bounding box center [670, 214] width 198 height 62
drag, startPoint x: 570, startPoint y: 171, endPoint x: 749, endPoint y: 268, distance: 203.6
click at [749, 268] on div at bounding box center [779, 757] width 1558 height 1287
click at [709, 203] on div at bounding box center [670, 214] width 198 height 62
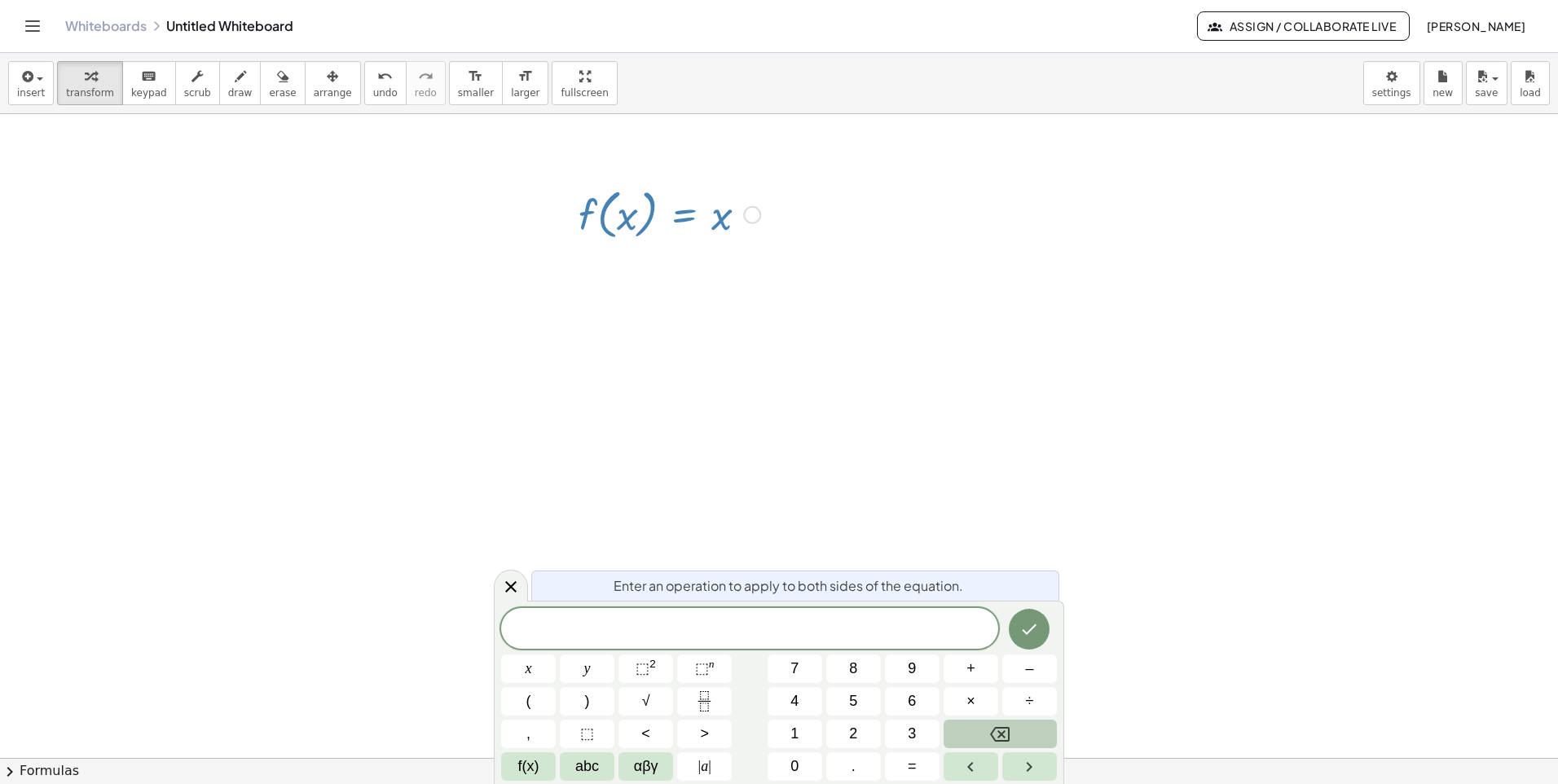
click at [752, 207] on div at bounding box center [752, 215] width 18 height 18
click at [1033, 332] on div at bounding box center [779, 757] width 1558 height 1287
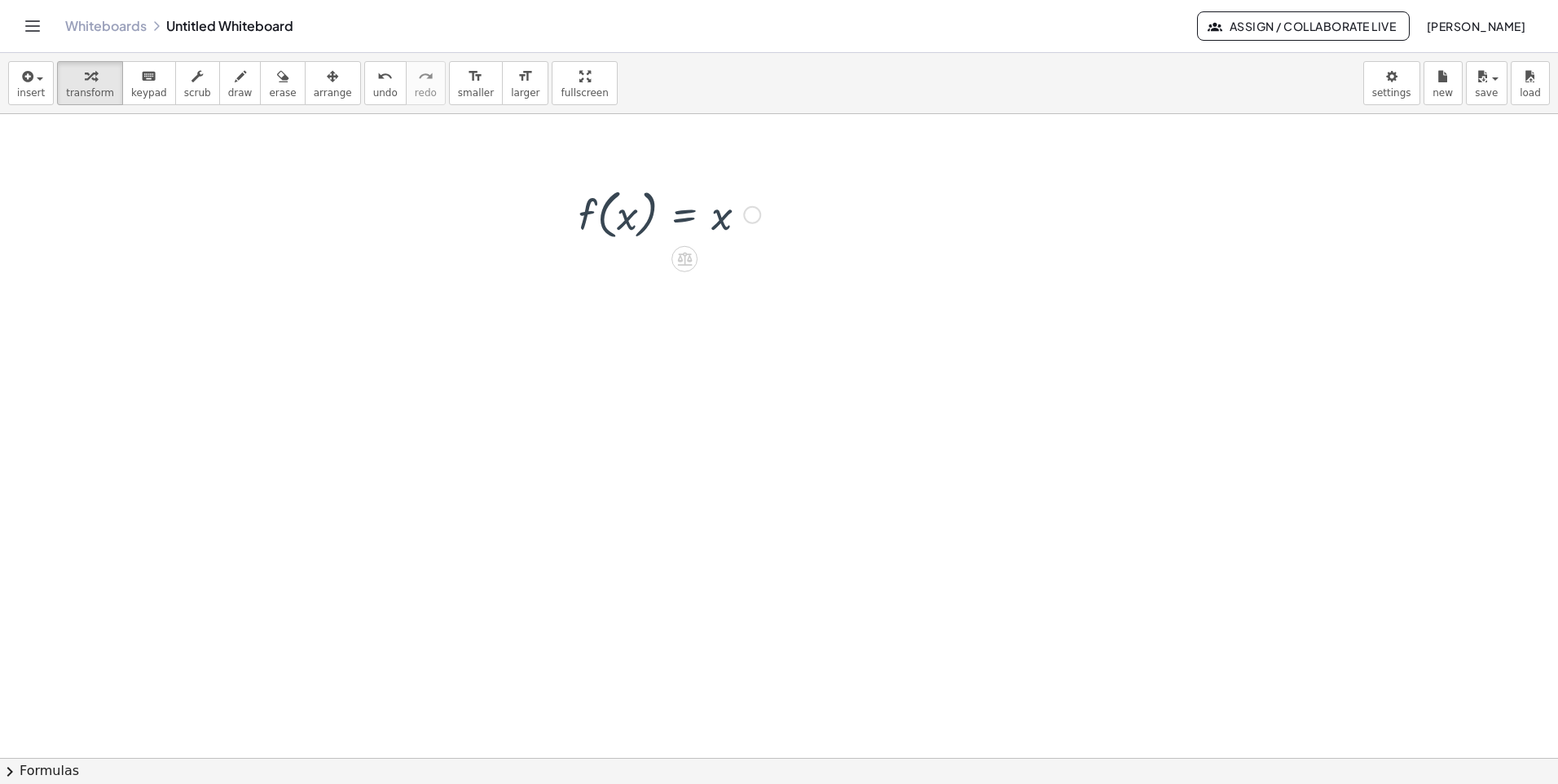
click at [637, 206] on div at bounding box center [670, 214] width 198 height 62
drag, startPoint x: 561, startPoint y: 179, endPoint x: 869, endPoint y: 261, distance: 318.7
click at [866, 259] on div at bounding box center [779, 757] width 1558 height 1287
click at [802, 206] on div at bounding box center [779, 757] width 1558 height 1287
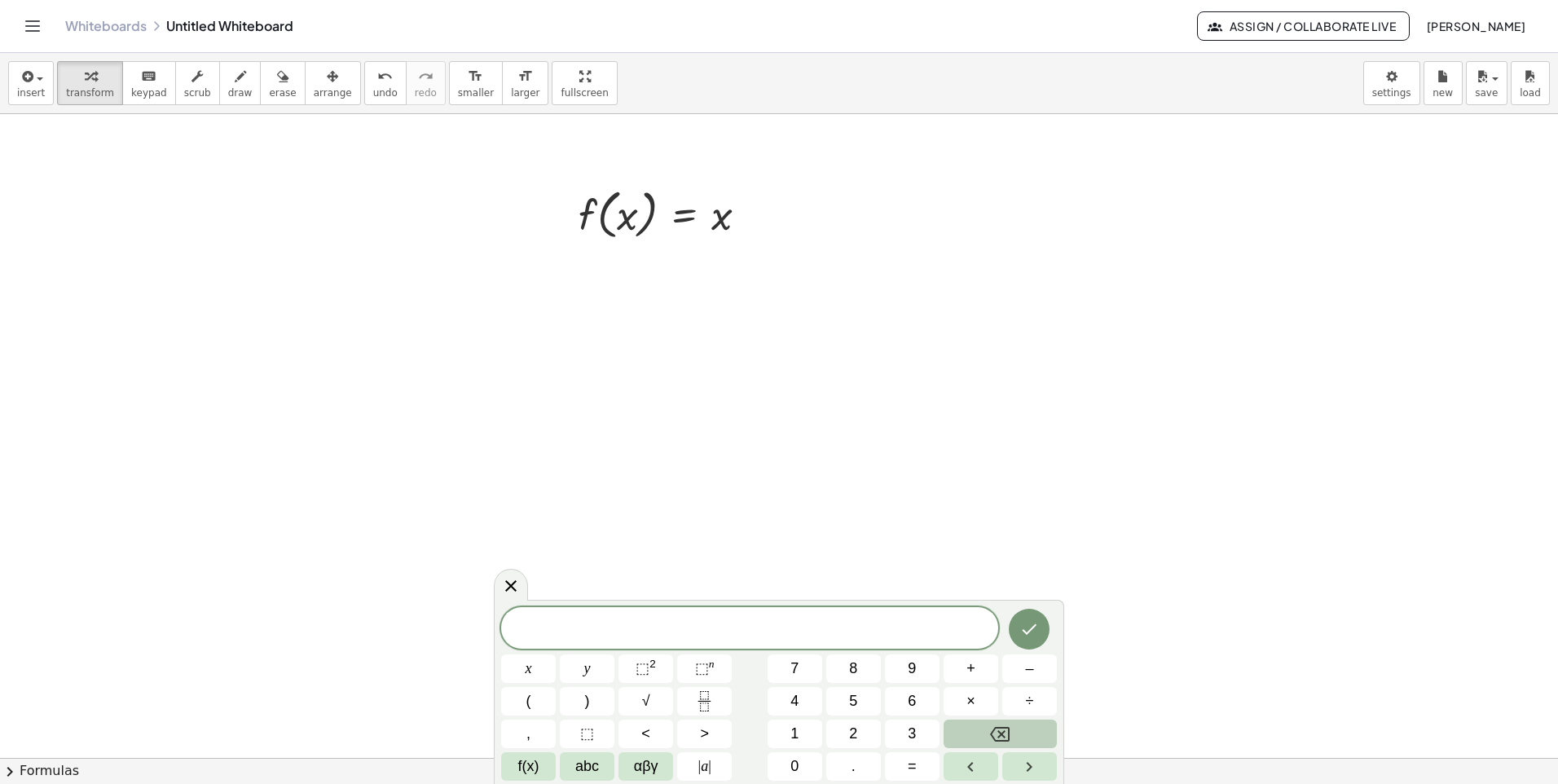
drag, startPoint x: 513, startPoint y: 591, endPoint x: 567, endPoint y: 558, distance: 63.3
click at [530, 581] on body "Graspable Math Activities Get Started Activity Bank Assigned Work Classes White…" at bounding box center [779, 392] width 1558 height 784
click at [700, 204] on div at bounding box center [670, 214] width 198 height 62
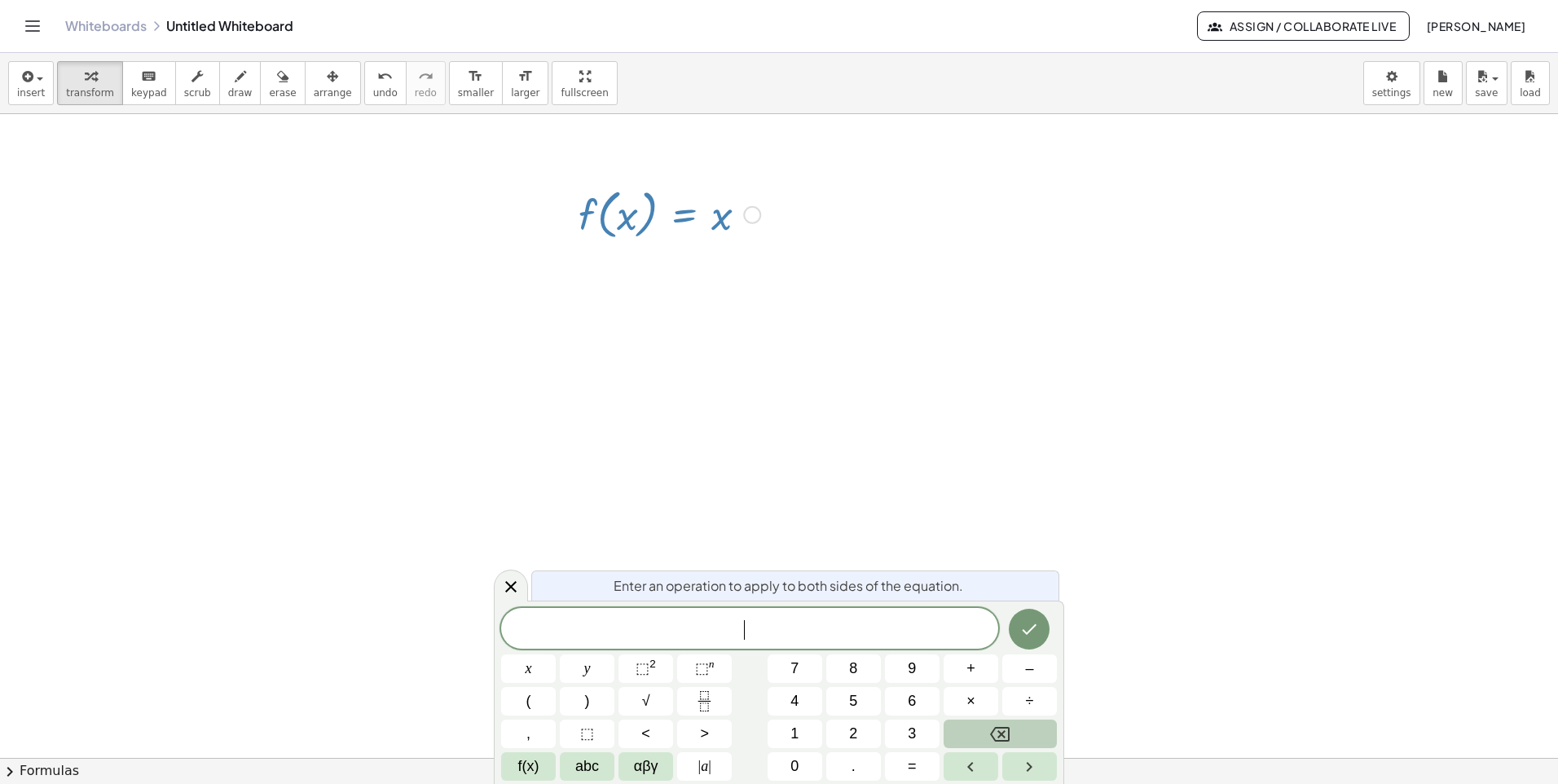
click at [756, 216] on div "Fix a mistake Transform line Copy line as LaTeX Copy derivation as LaTeX Expand…" at bounding box center [752, 215] width 18 height 18
click at [781, 352] on div at bounding box center [779, 757] width 1558 height 1287
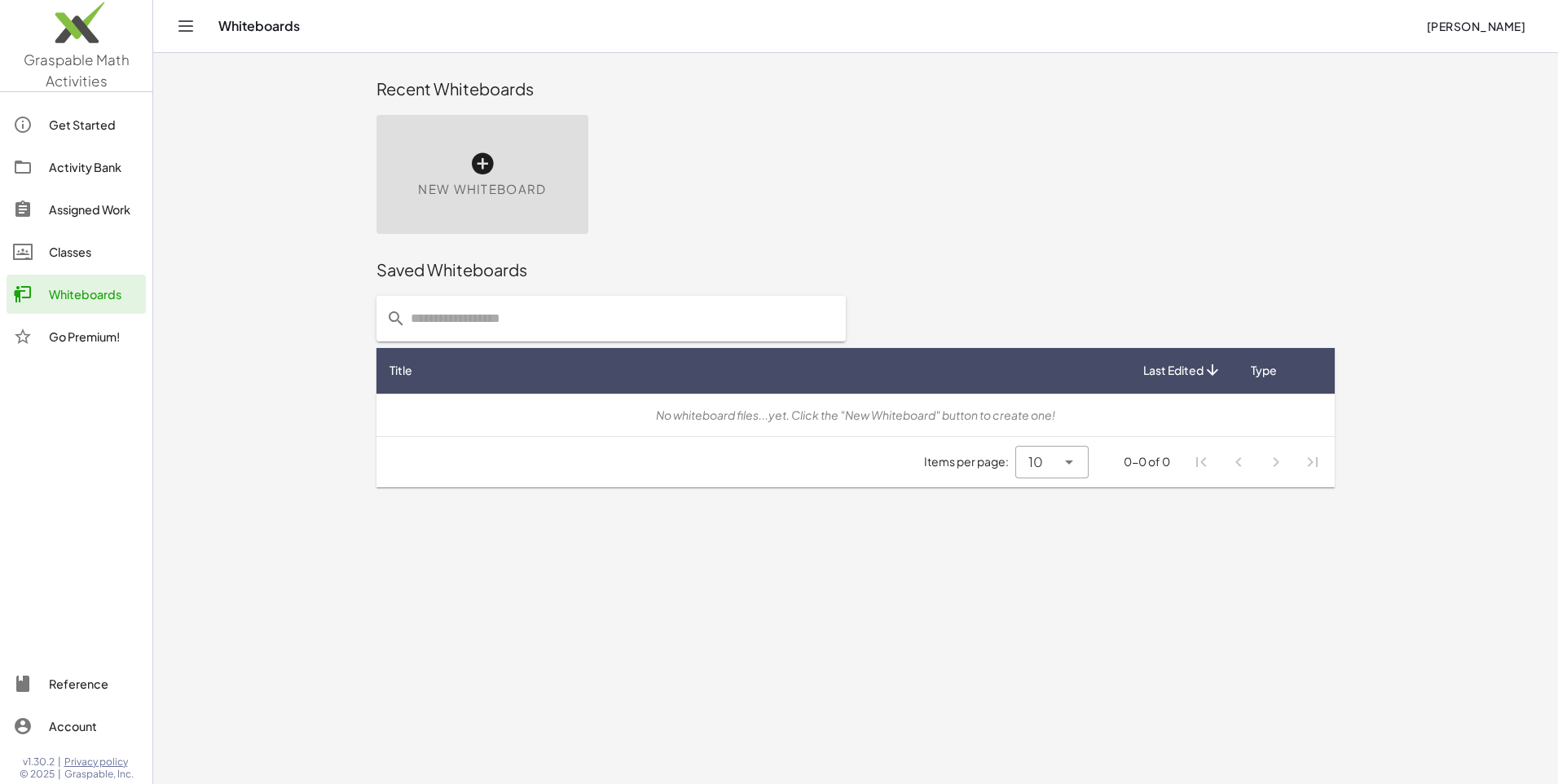
click at [486, 156] on icon at bounding box center [483, 164] width 26 height 26
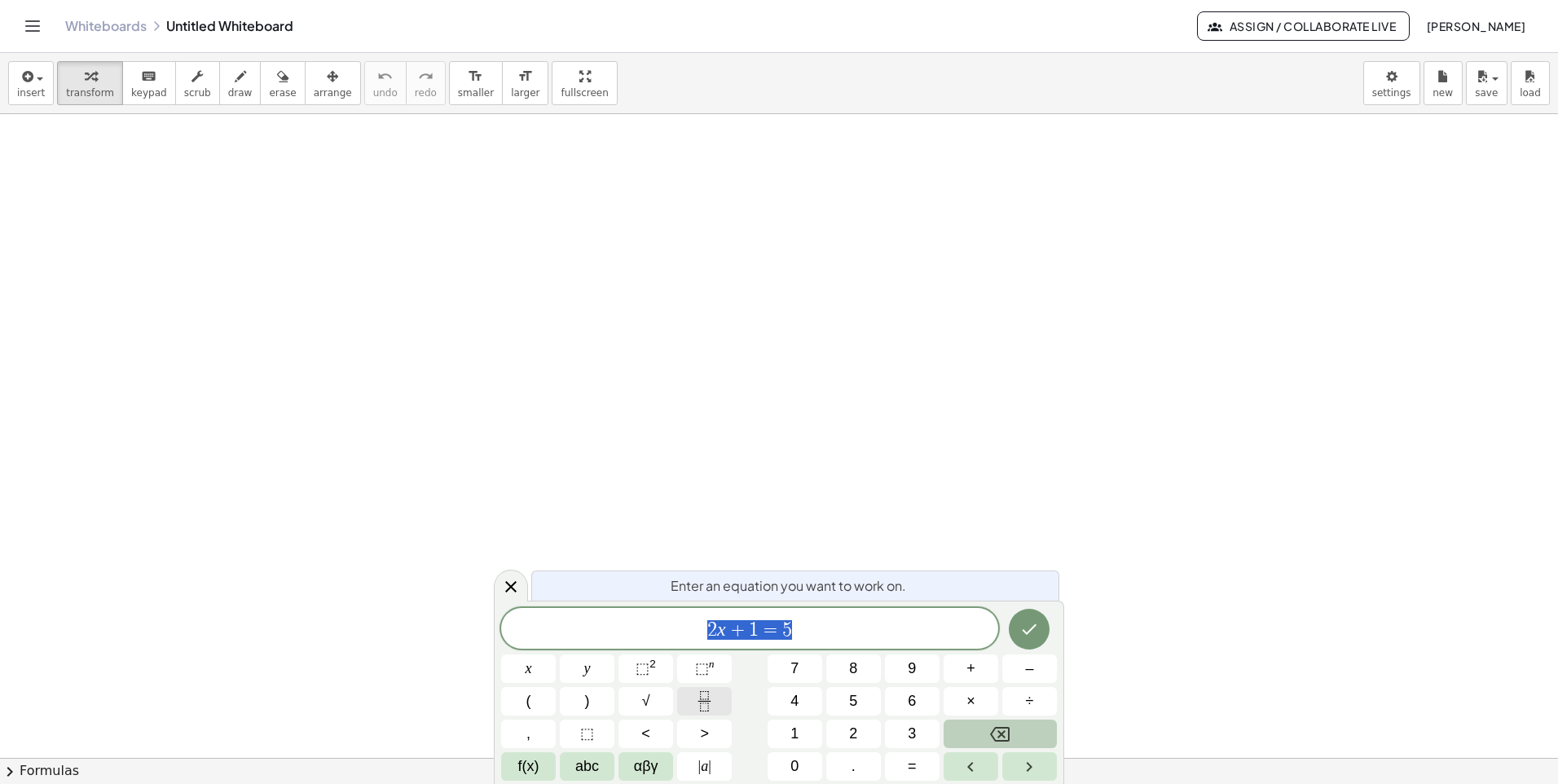
click at [707, 706] on icon "Fraction" at bounding box center [704, 700] width 20 height 20
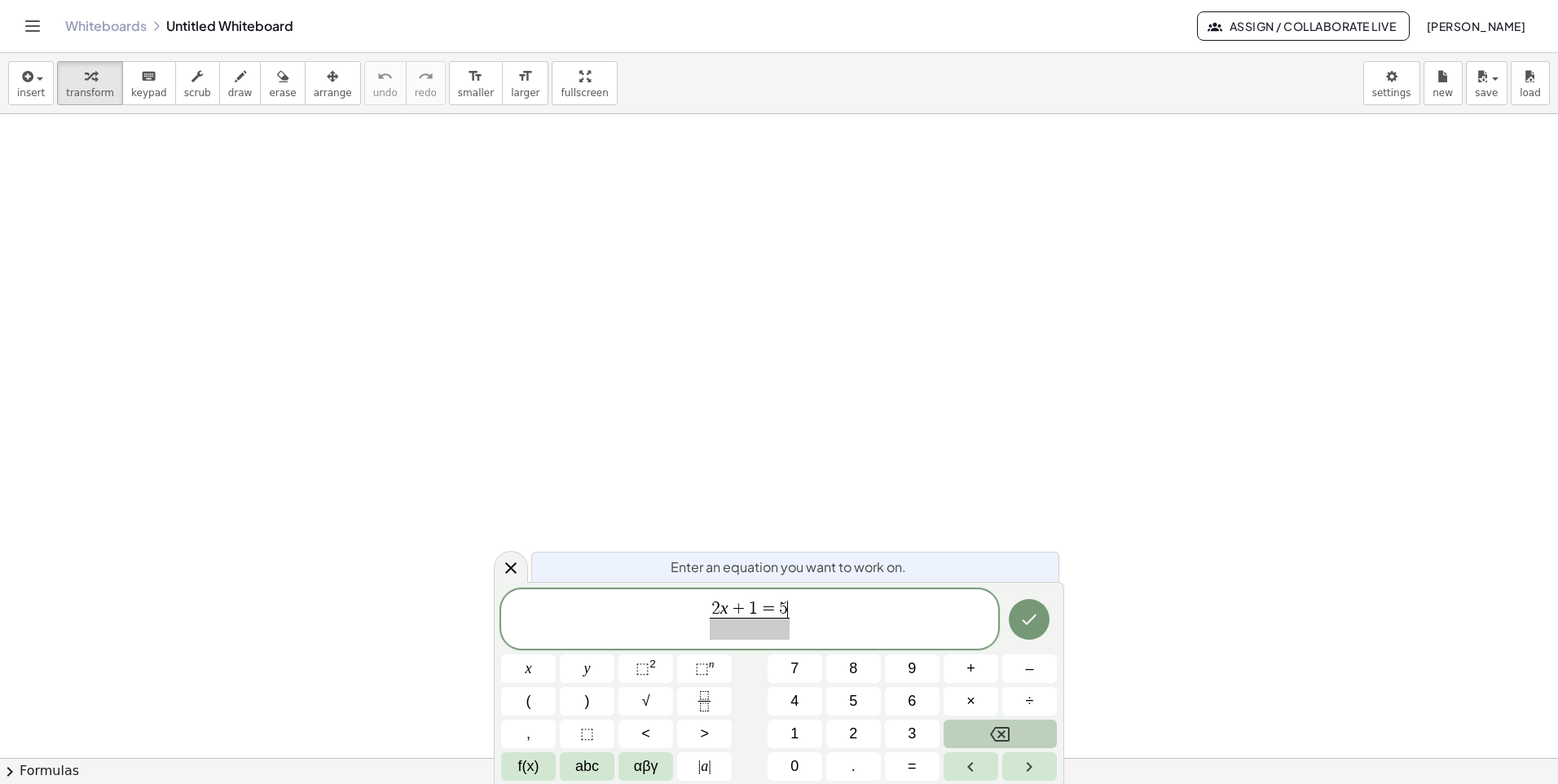
click at [786, 609] on span "5" at bounding box center [784, 609] width 9 height 18
click at [785, 602] on span "5" at bounding box center [784, 609] width 9 height 18
click at [765, 630] on span "​" at bounding box center [750, 628] width 51 height 22
click at [929, 736] on button "3" at bounding box center [912, 733] width 55 height 29
click at [796, 621] on span "2 x + 1 3 ​ ​" at bounding box center [750, 620] width 497 height 43
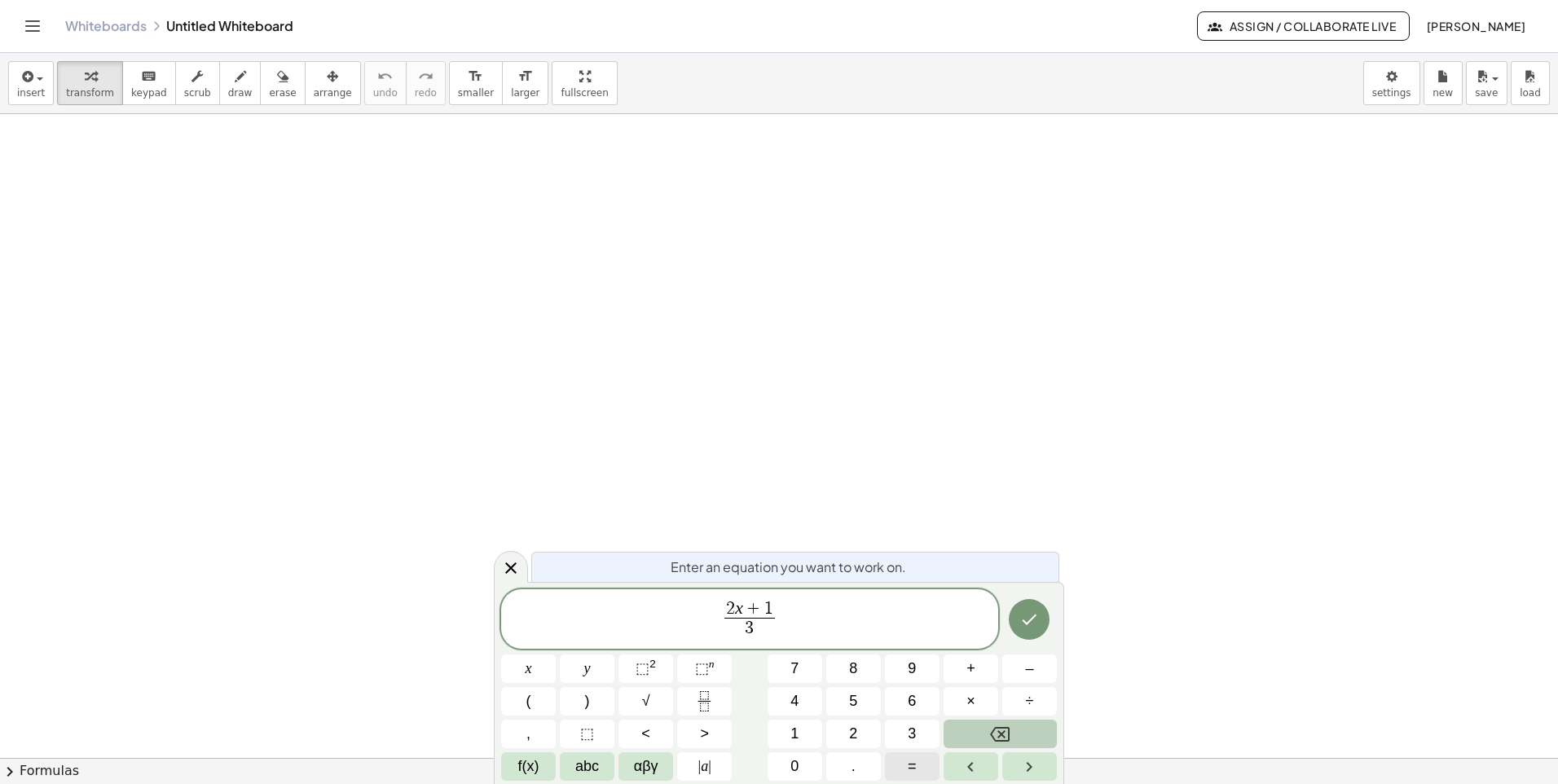
click at [927, 768] on button "=" at bounding box center [912, 766] width 55 height 29
click at [693, 699] on button "Fraction" at bounding box center [704, 700] width 55 height 29
click at [786, 632] on span "​" at bounding box center [790, 628] width 11 height 22
click at [843, 735] on button "2" at bounding box center [853, 733] width 55 height 29
click at [1037, 618] on icon "Done" at bounding box center [1029, 619] width 20 height 20
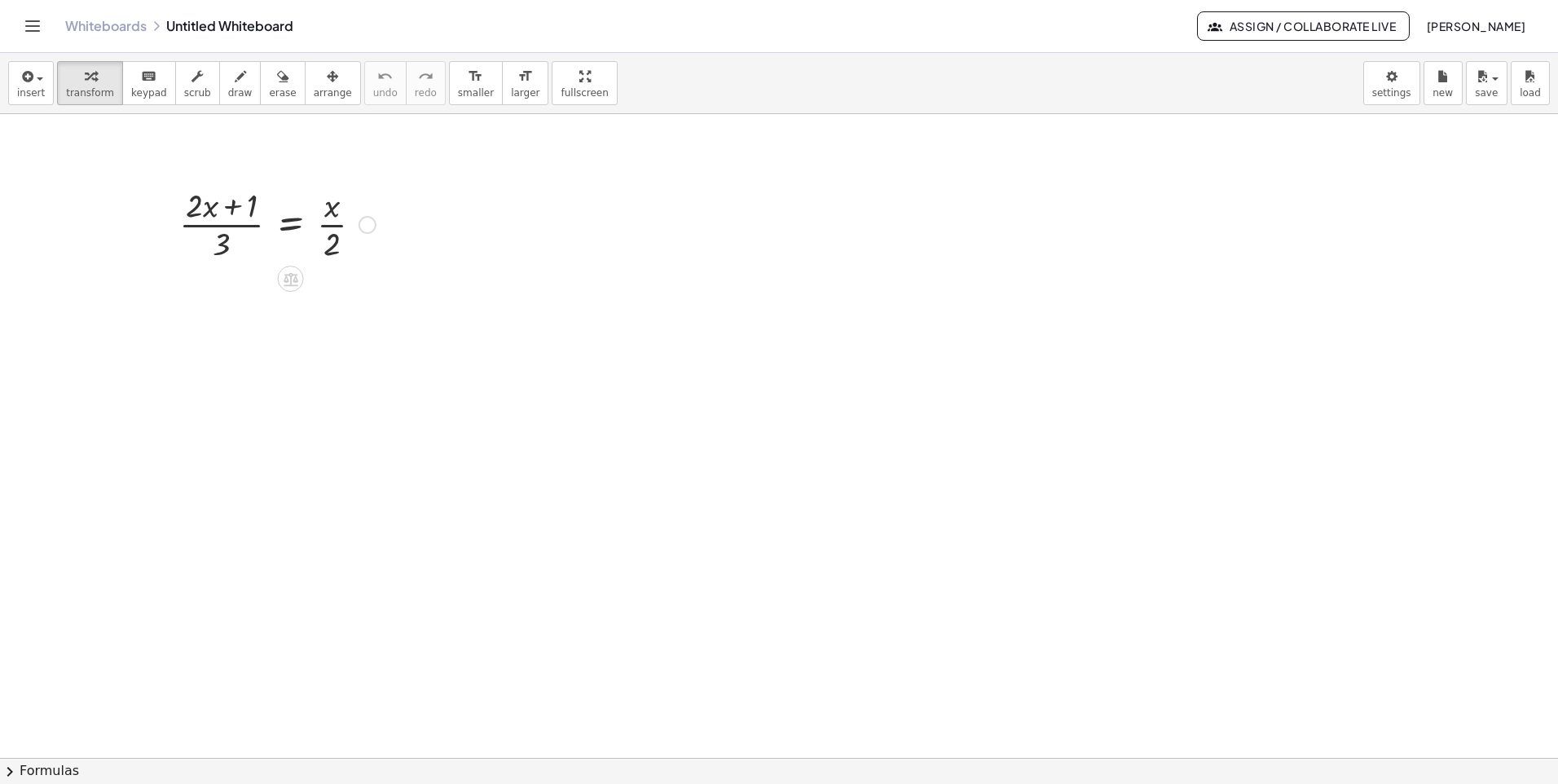
click at [268, 251] on div at bounding box center [278, 223] width 213 height 81
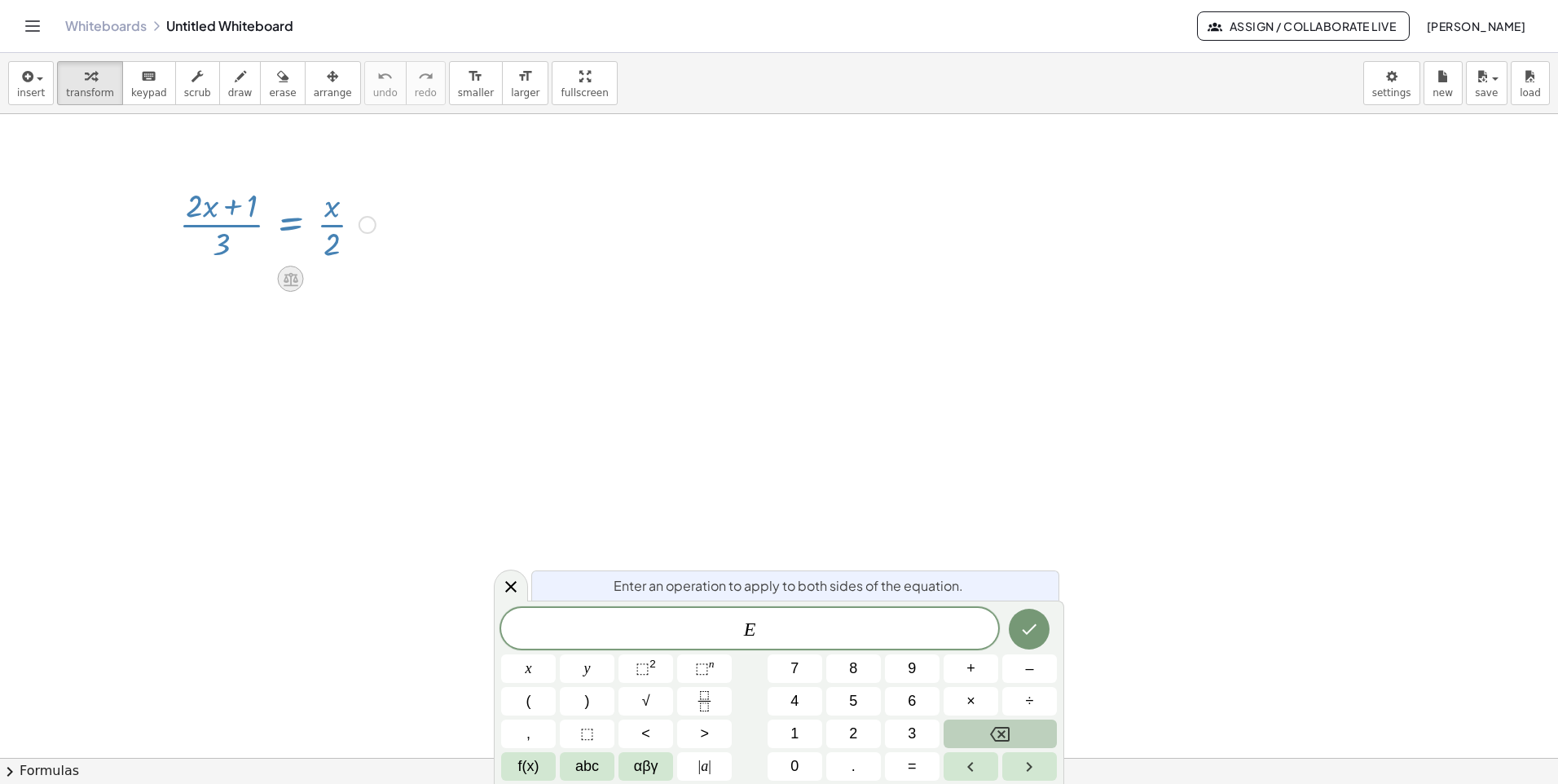
click at [290, 275] on icon at bounding box center [291, 279] width 15 height 14
click at [223, 285] on span "+" at bounding box center [226, 279] width 10 height 24
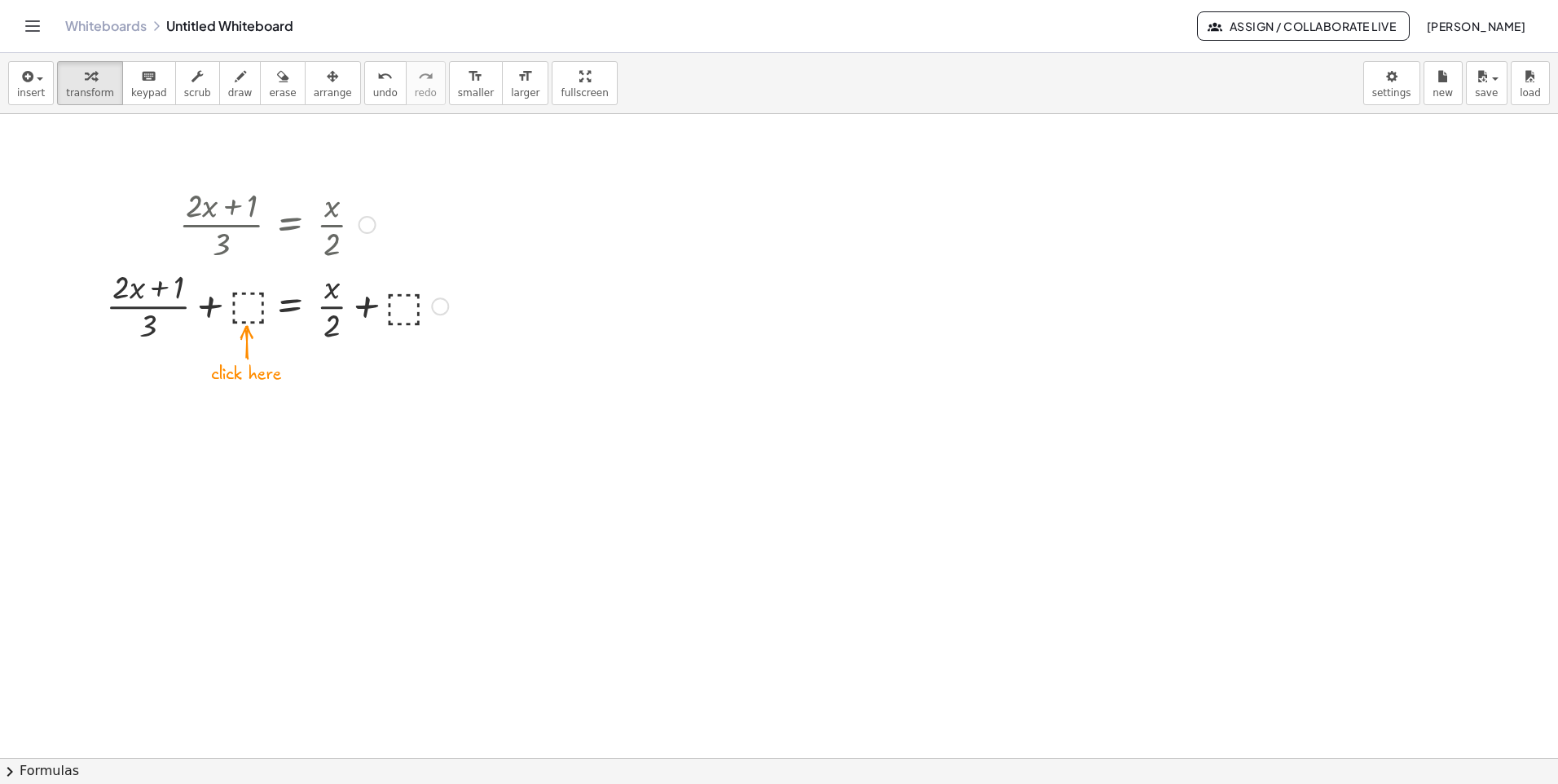
click at [246, 305] on div at bounding box center [277, 304] width 359 height 81
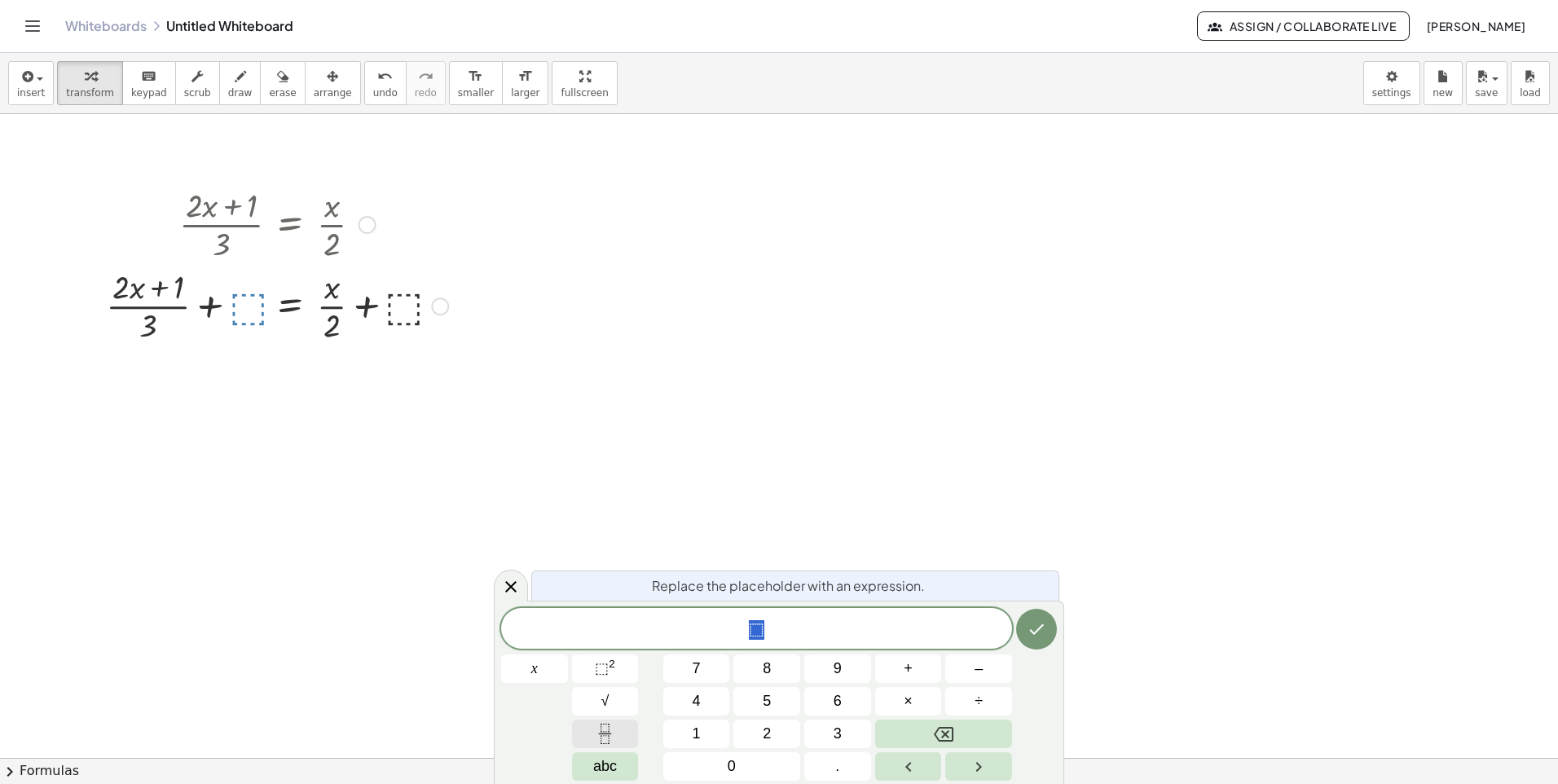
click at [607, 731] on icon "Fraction" at bounding box center [605, 733] width 20 height 20
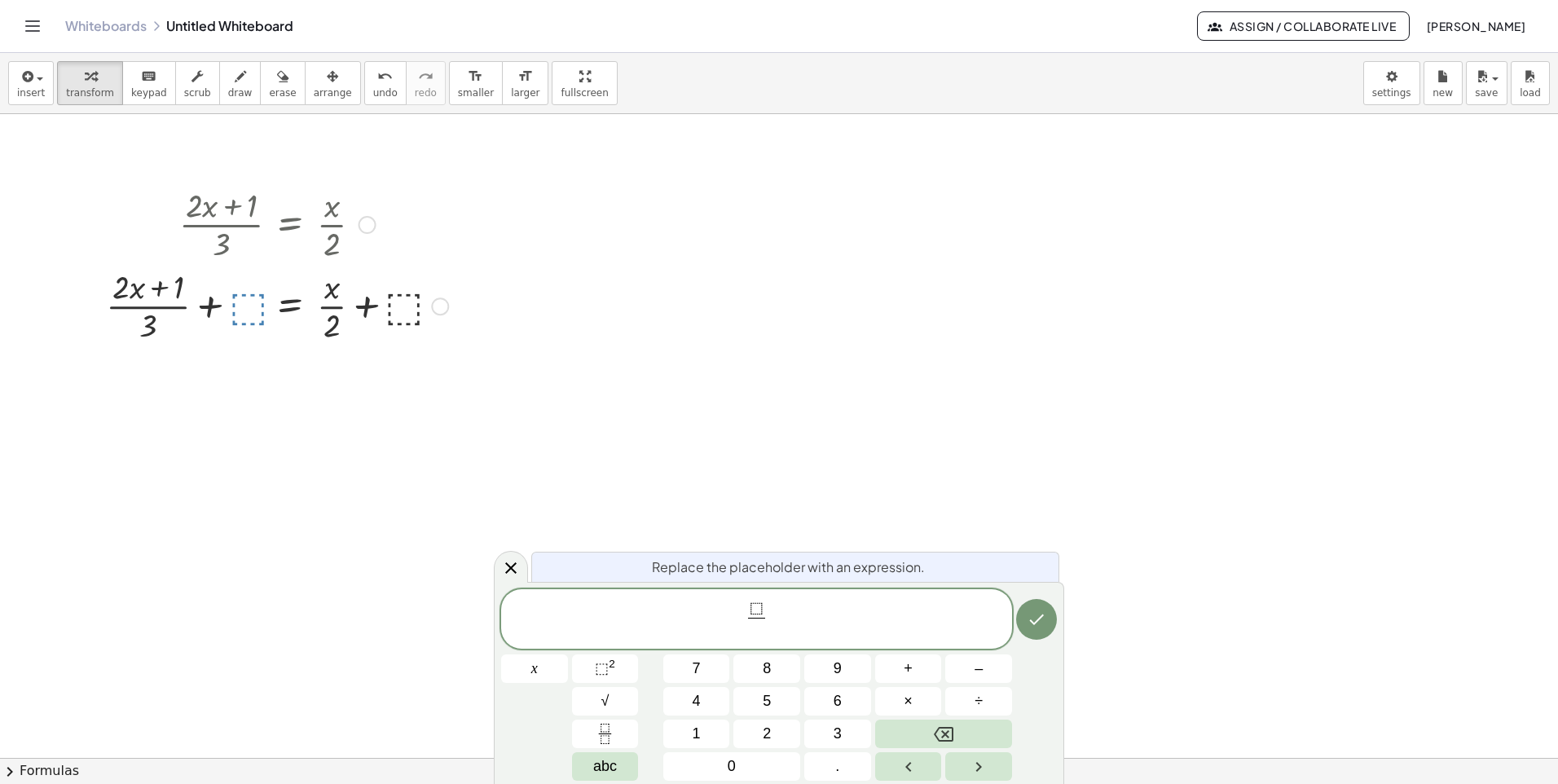
click at [752, 606] on span "⬚" at bounding box center [756, 609] width 14 height 18
click at [769, 724] on span "2" at bounding box center [767, 733] width 8 height 22
click at [759, 608] on span "⬚" at bounding box center [756, 609] width 14 height 18
click at [791, 645] on div "⬚ ​ ​" at bounding box center [757, 619] width 511 height 61
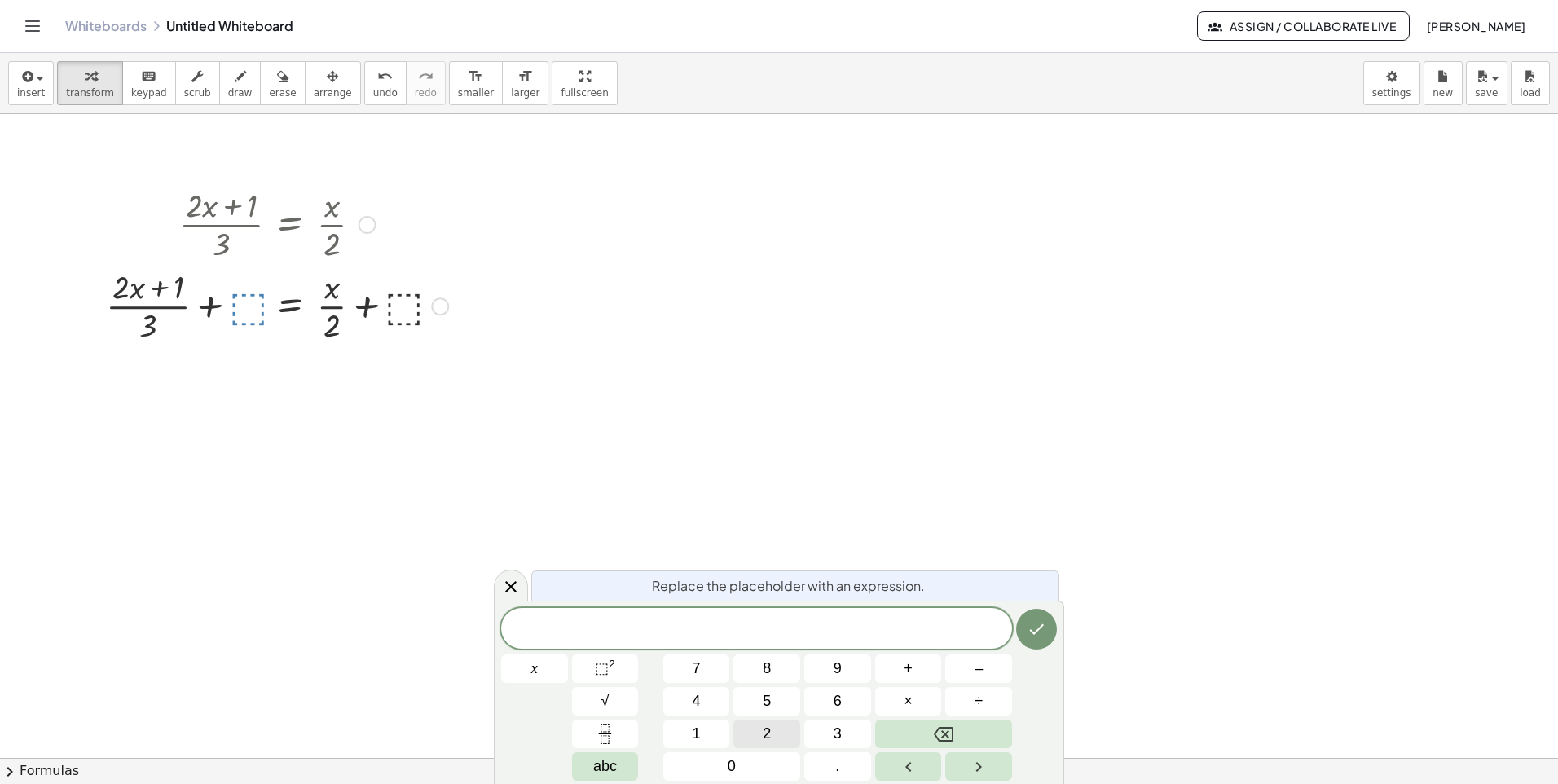
click at [770, 741] on span "2" at bounding box center [767, 733] width 8 height 22
click at [616, 732] on button "Fraction" at bounding box center [606, 733] width 67 height 29
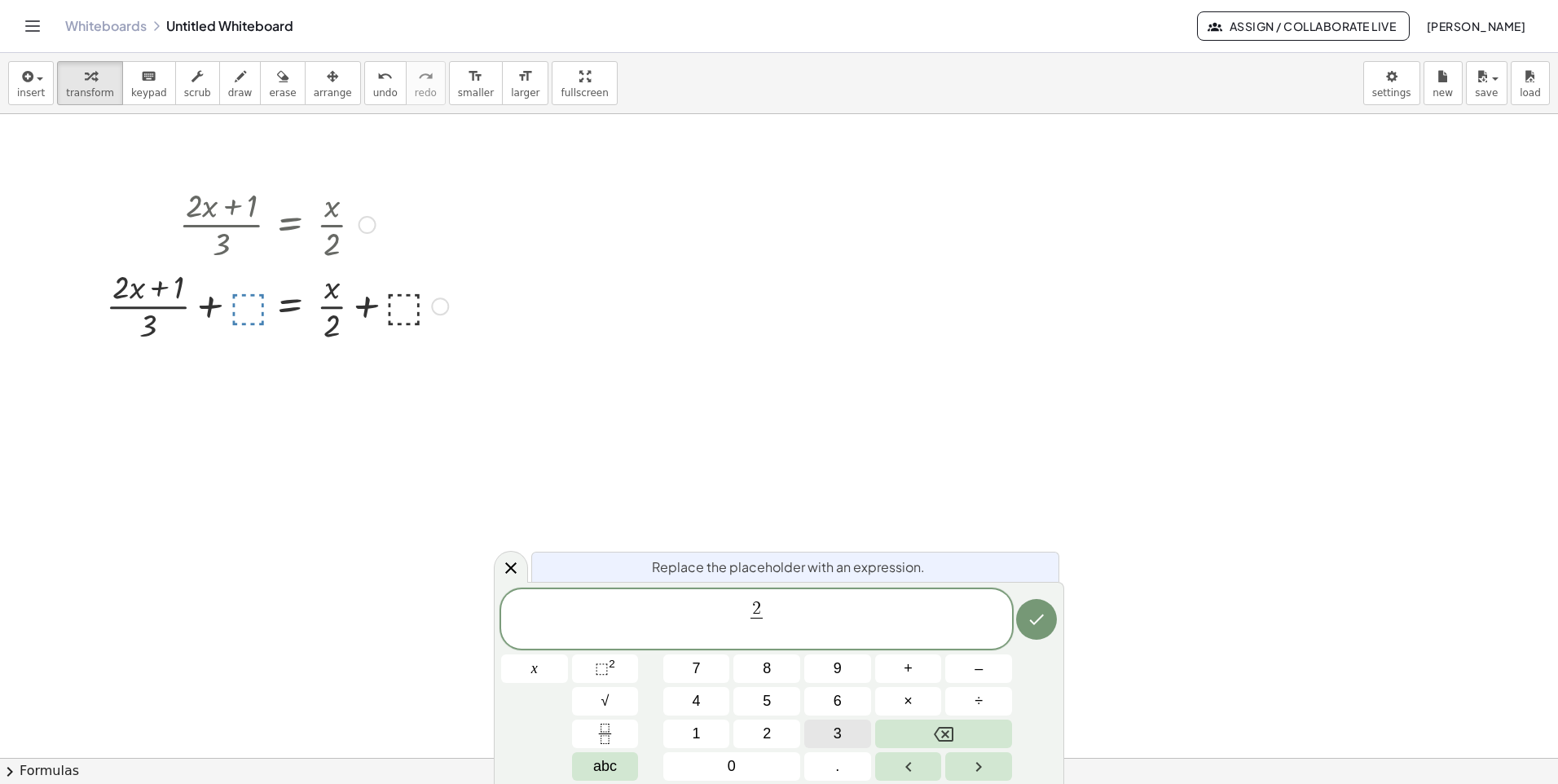
click at [835, 723] on span "3" at bounding box center [838, 733] width 8 height 22
click at [1055, 624] on button "Done" at bounding box center [1037, 619] width 41 height 41
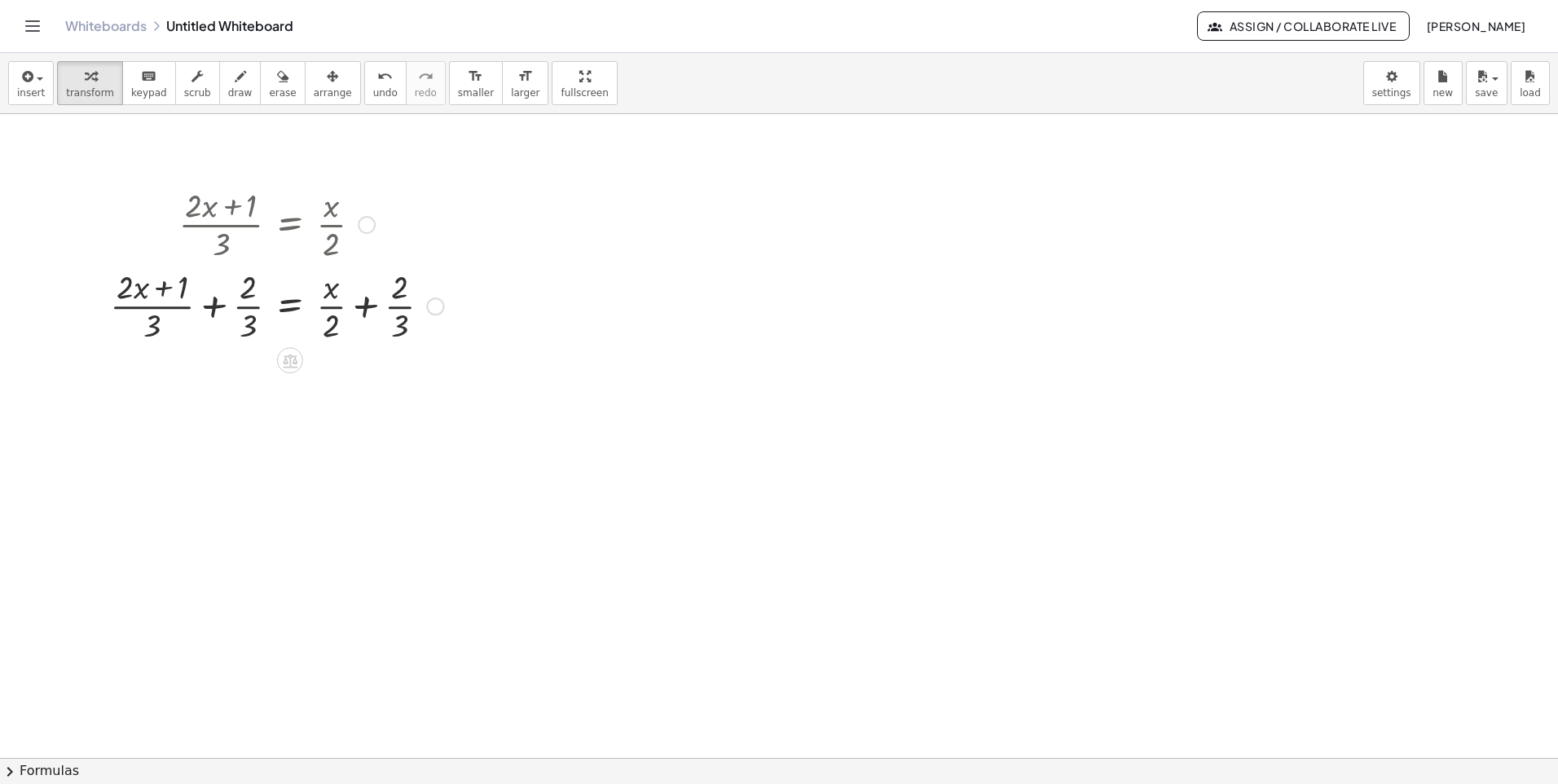
click at [436, 299] on div at bounding box center [435, 306] width 18 height 18
click at [368, 417] on div at bounding box center [779, 757] width 1558 height 1287
click at [35, 89] on span "insert" at bounding box center [31, 93] width 28 height 11
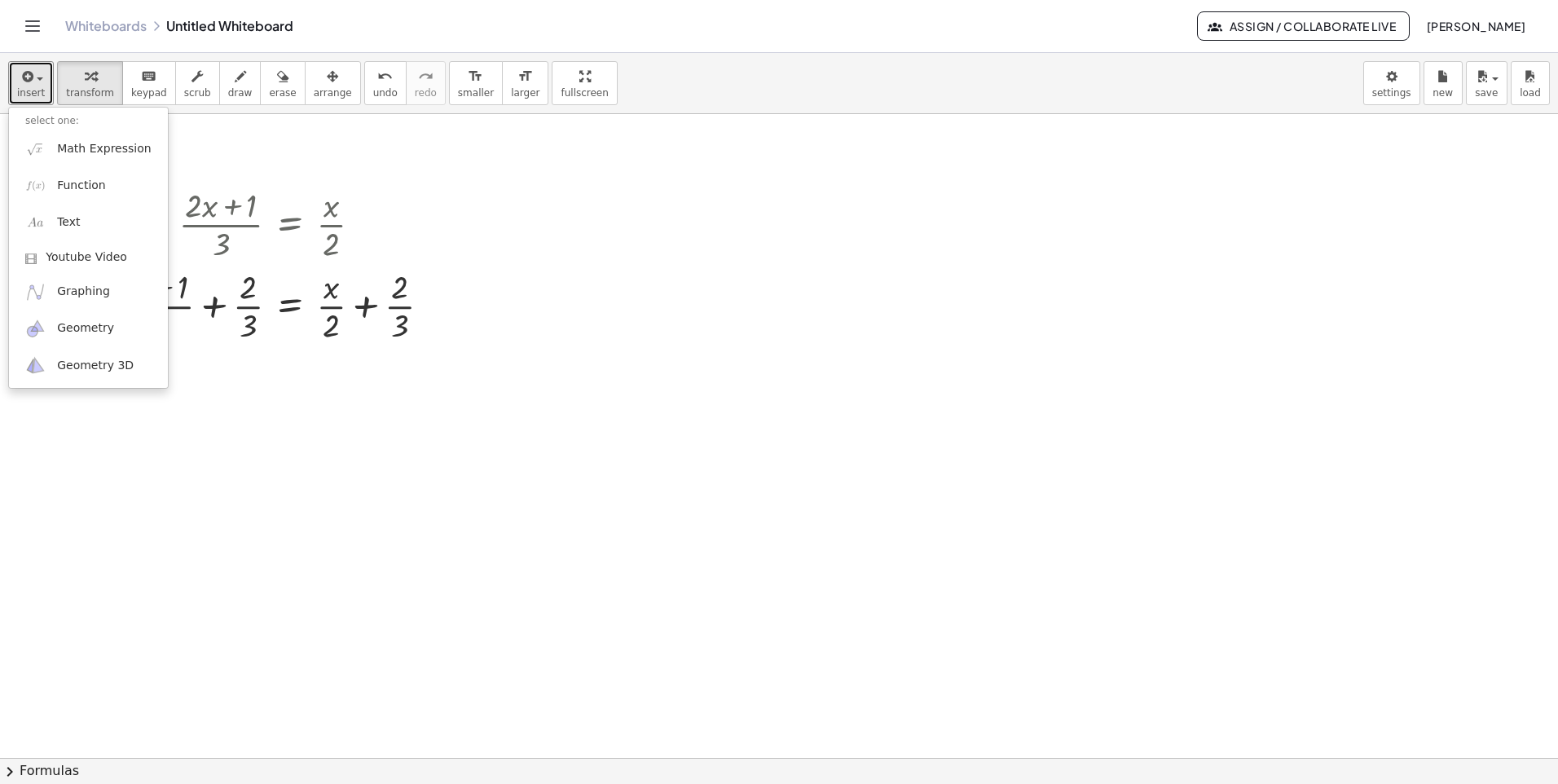
click at [338, 469] on div at bounding box center [779, 757] width 1558 height 1287
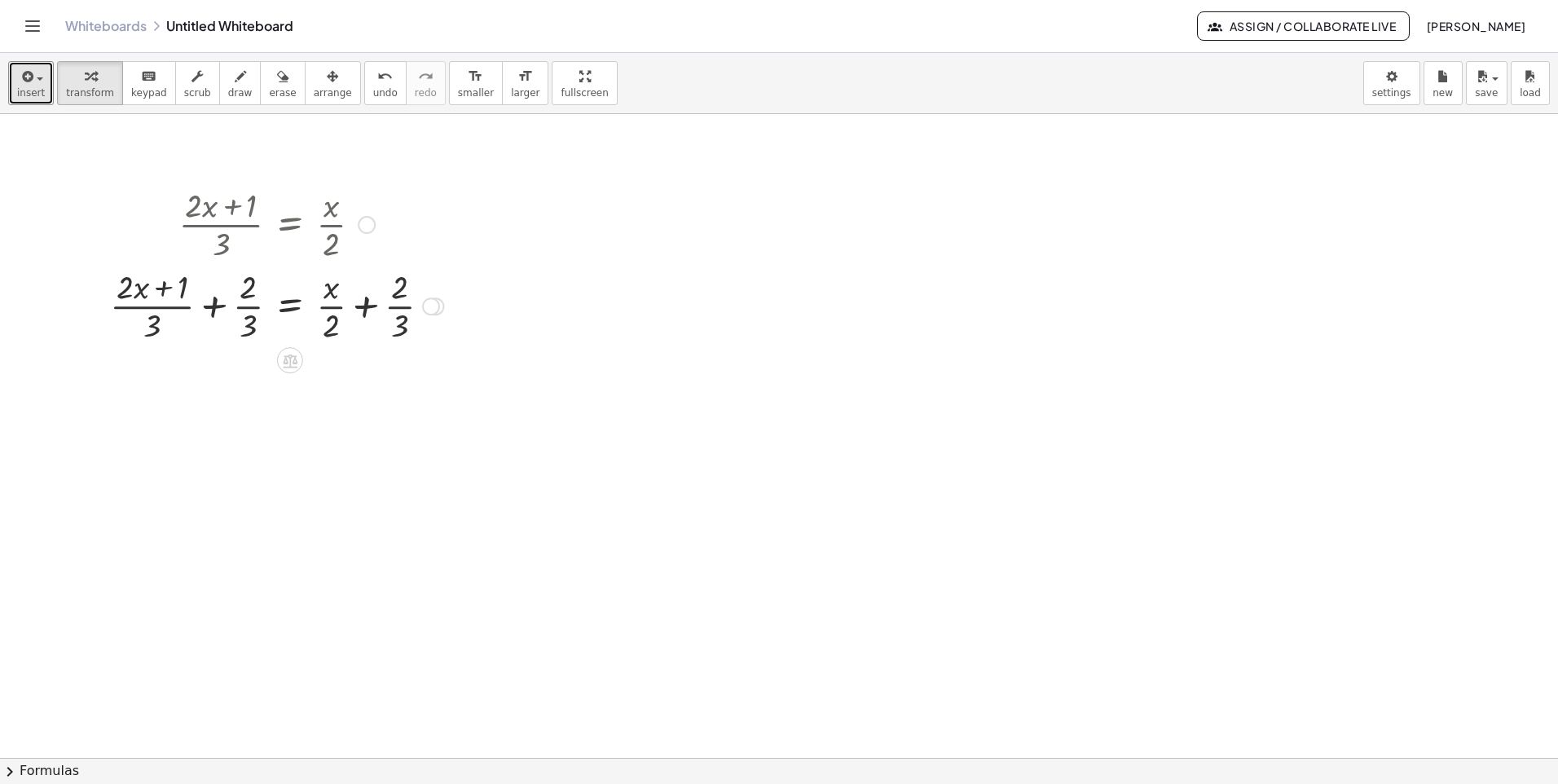
click at [248, 274] on div at bounding box center [276, 304] width 350 height 81
click at [280, 338] on div at bounding box center [276, 304] width 350 height 81
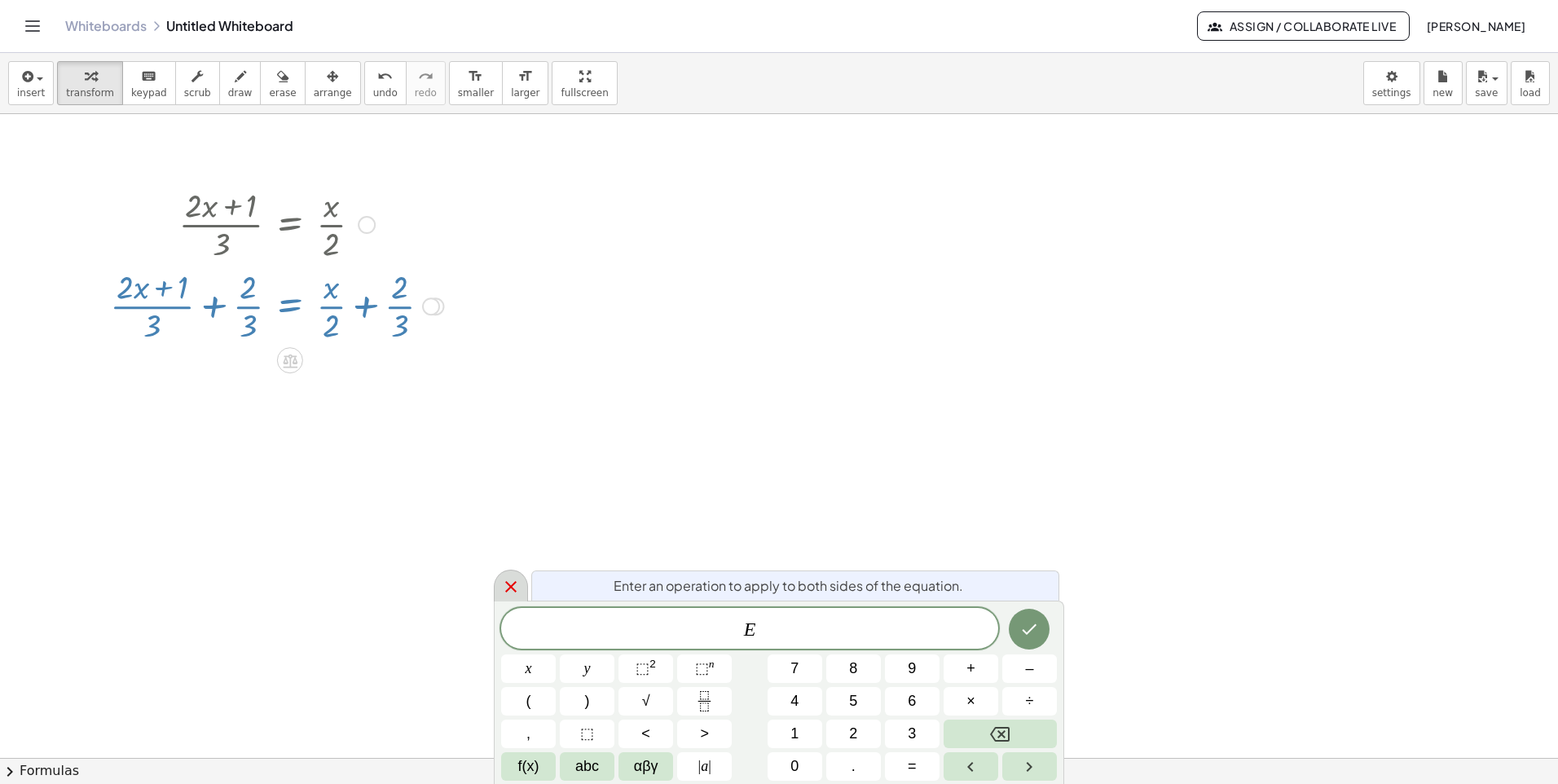
click at [506, 582] on icon at bounding box center [511, 587] width 11 height 11
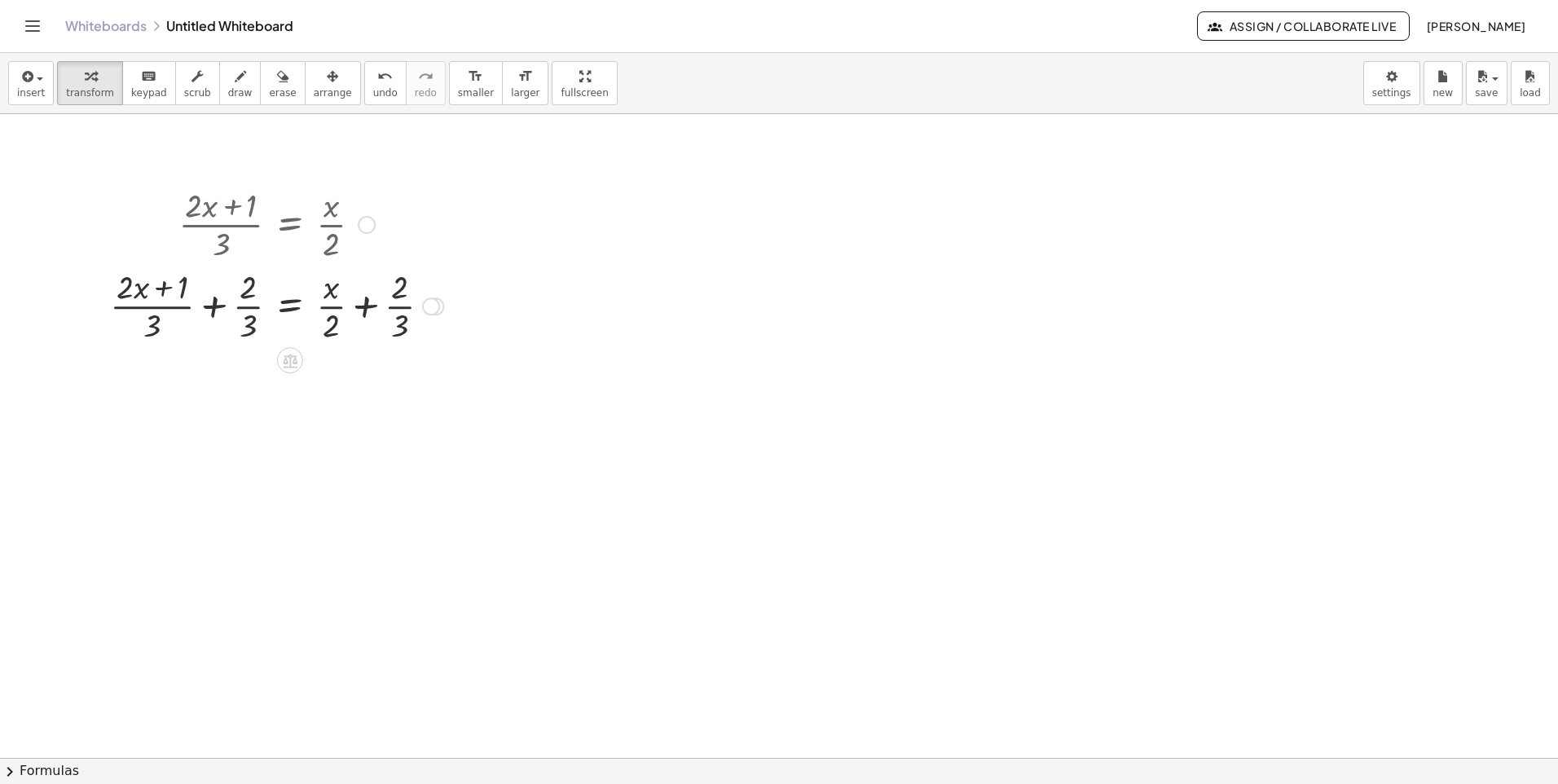
click at [425, 310] on div "Transform line Copy line as LaTeX Copy derivation as LaTeX Expand new lines: On" at bounding box center [431, 306] width 18 height 18
click at [484, 274] on span "Transform line" at bounding box center [502, 269] width 73 height 13
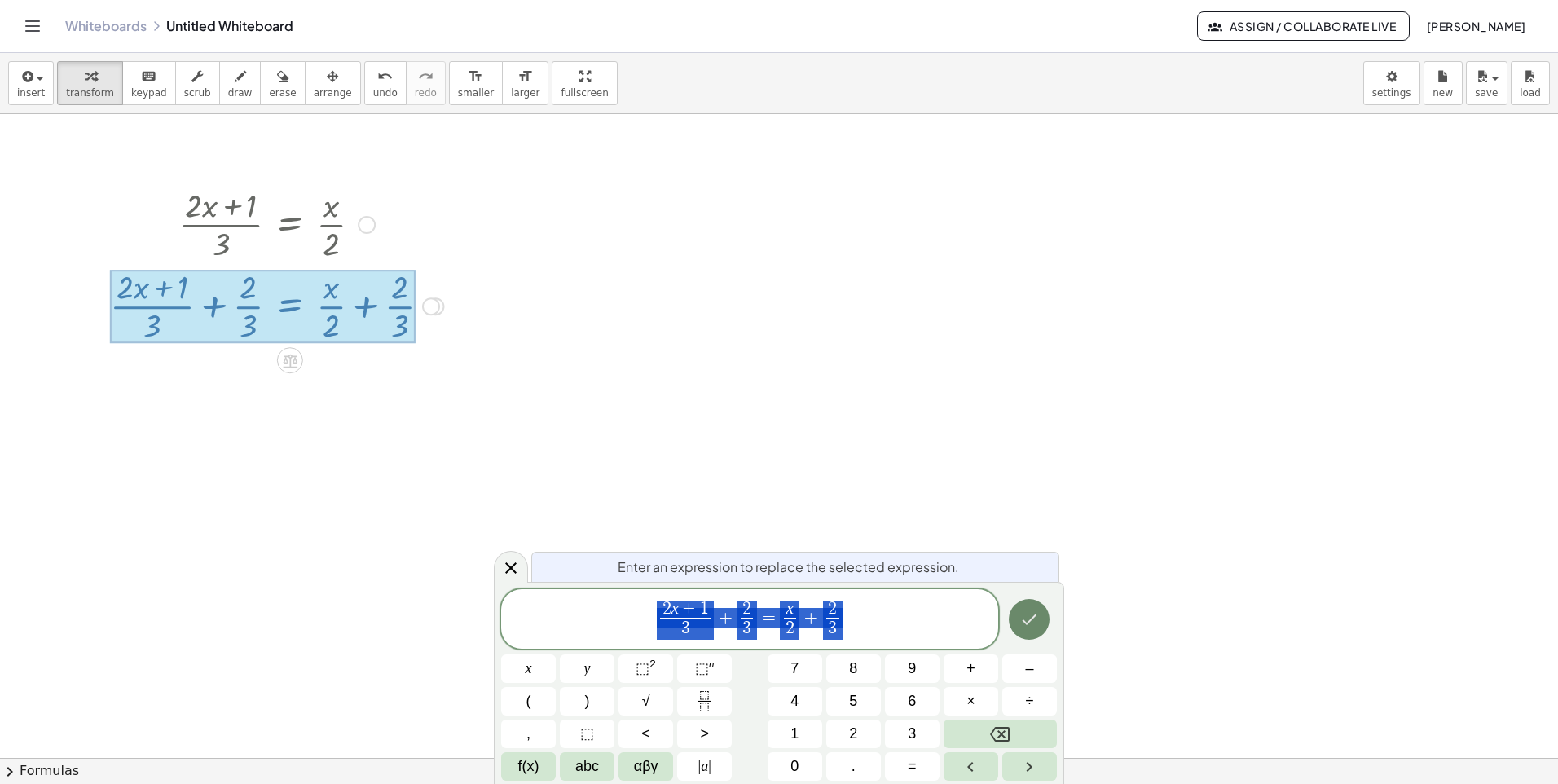
click at [1041, 618] on button "Done" at bounding box center [1029, 619] width 41 height 41
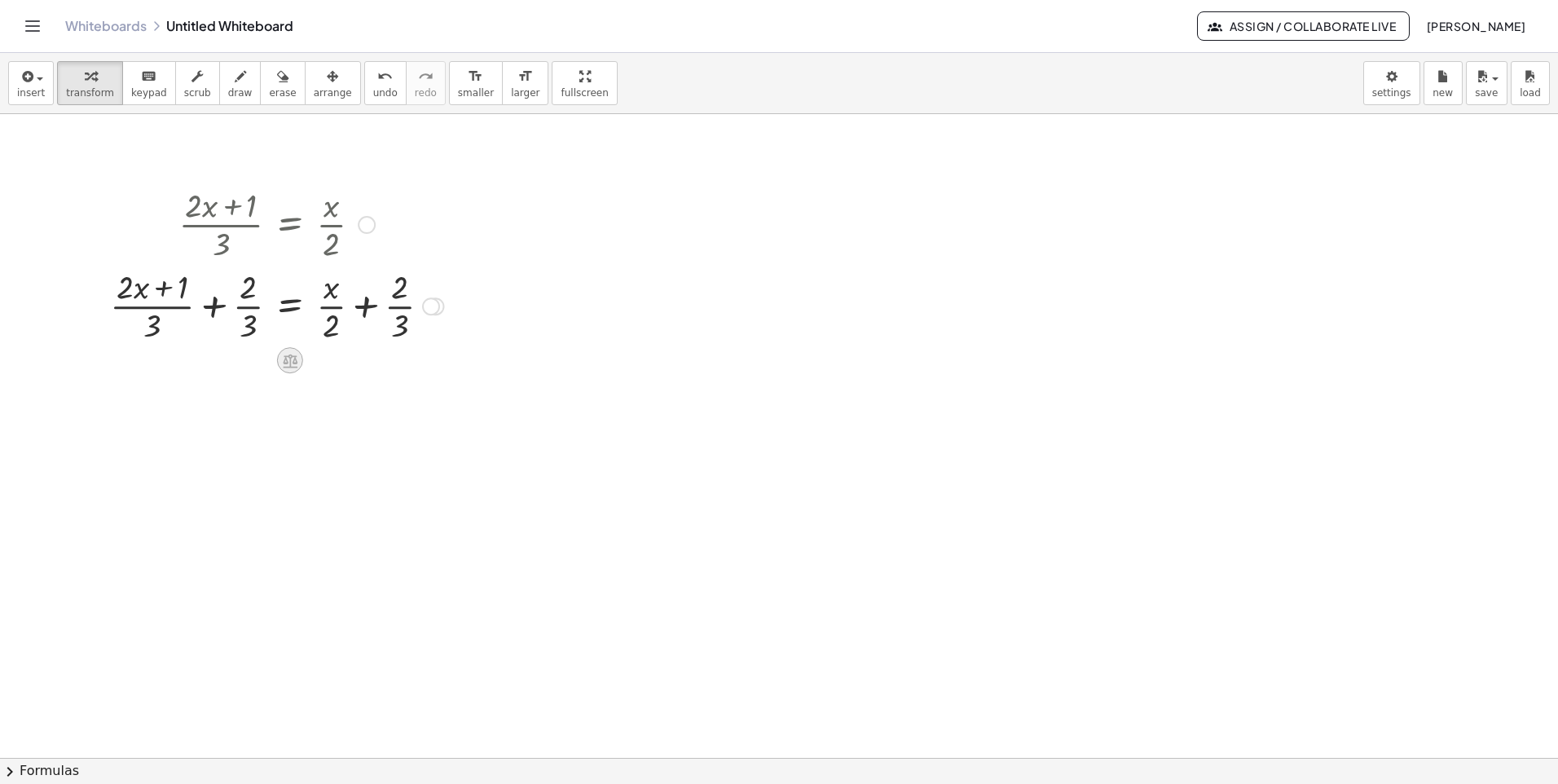
click at [288, 363] on icon at bounding box center [290, 360] width 15 height 14
click at [357, 359] on icon at bounding box center [356, 360] width 15 height 15
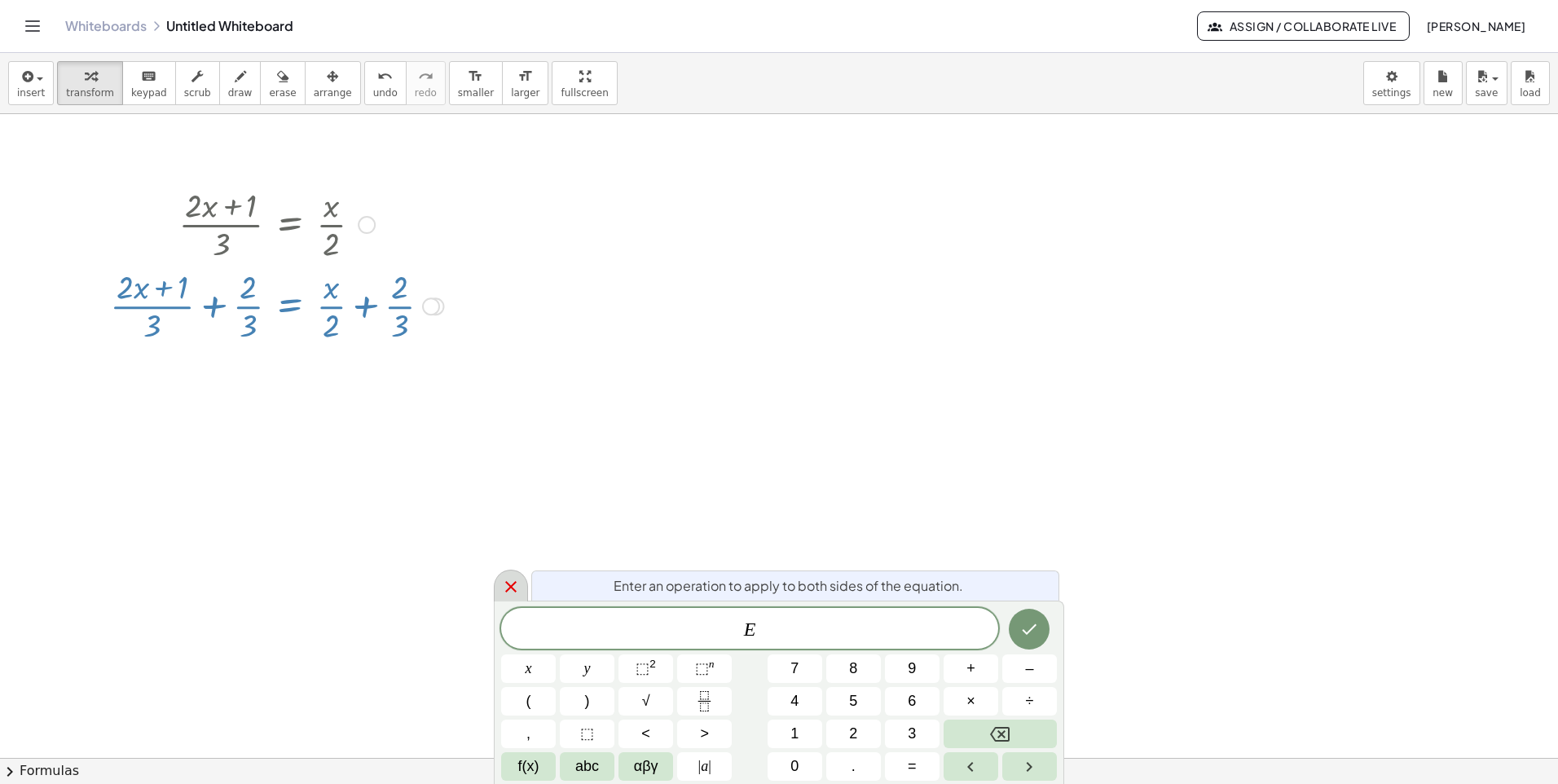
click at [511, 594] on icon at bounding box center [511, 587] width 20 height 20
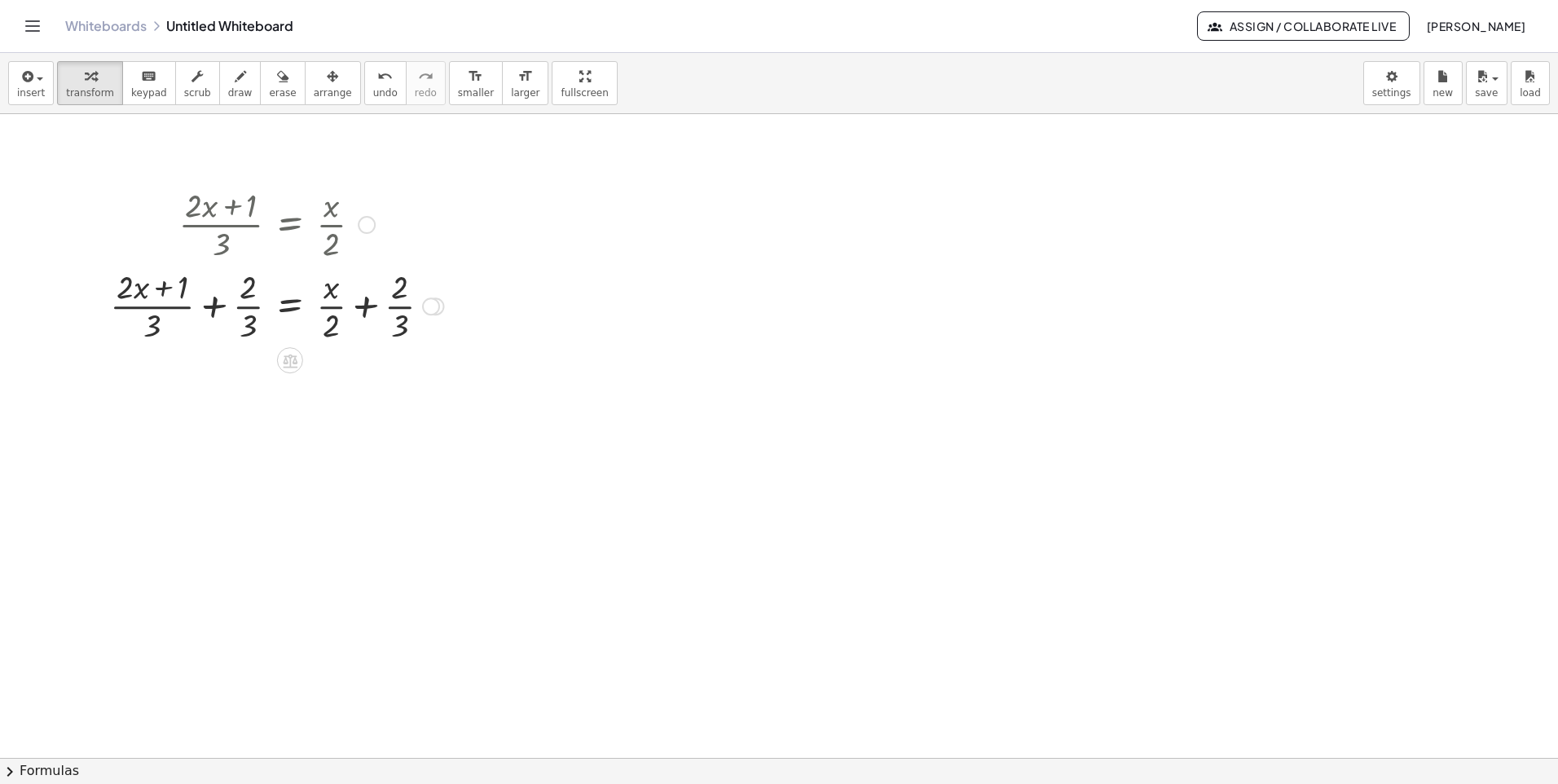
click at [428, 313] on div at bounding box center [431, 306] width 18 height 18
click at [572, 347] on span "Expand new lines: On" at bounding box center [520, 342] width 111 height 13
click at [435, 302] on div "Transform line Copy line as LaTeX Copy derivation as LaTeX Expand new lines: On" at bounding box center [431, 306] width 18 height 18
click at [538, 279] on li "Transform line" at bounding box center [530, 270] width 139 height 25
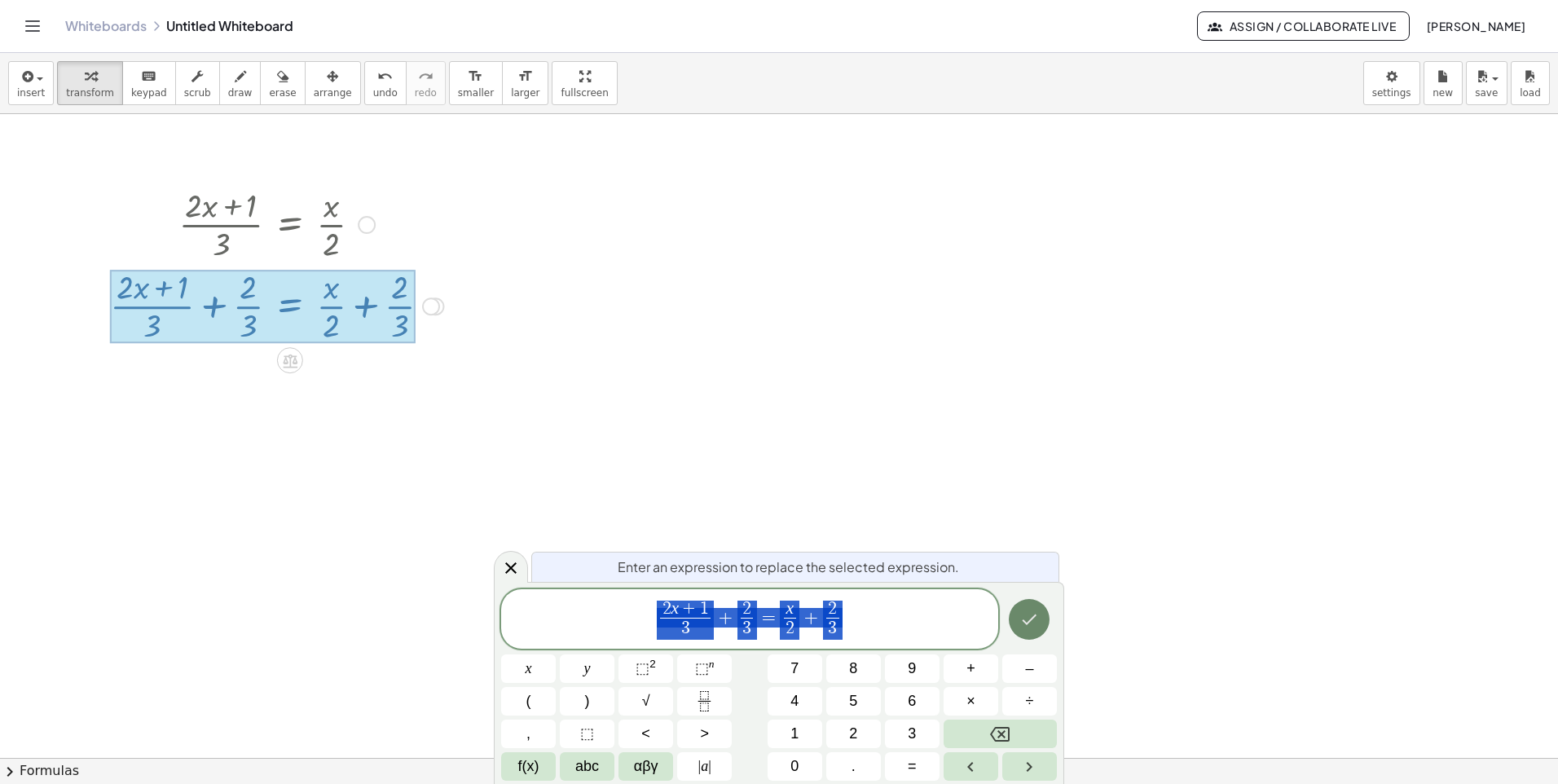
click at [1024, 615] on icon "Done" at bounding box center [1029, 619] width 20 height 20
